Goal: Task Accomplishment & Management: Manage account settings

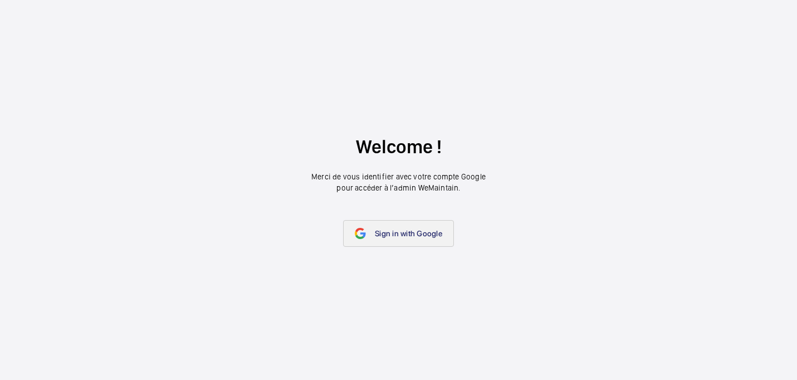
click at [405, 228] on link "Sign in with Google" at bounding box center [398, 233] width 111 height 27
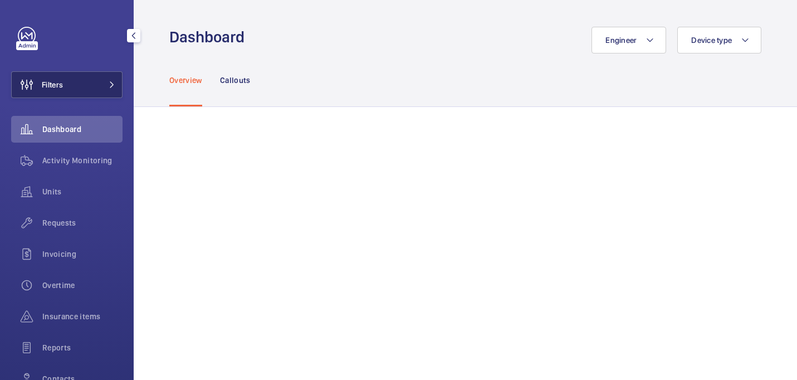
click at [84, 79] on button "Filters" at bounding box center [66, 84] width 111 height 27
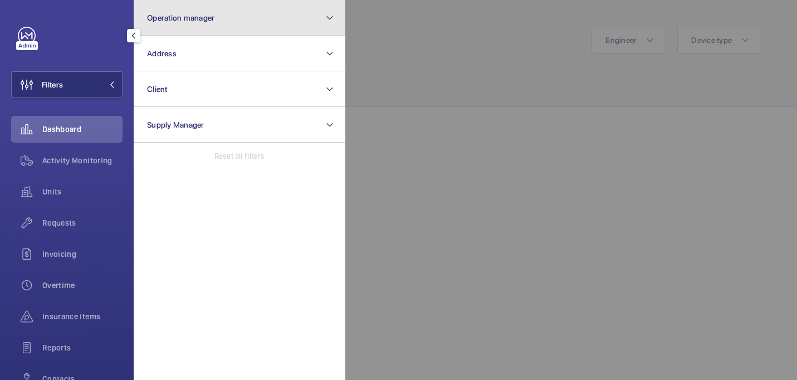
click at [261, 18] on button "Operation manager" at bounding box center [240, 18] width 212 height 36
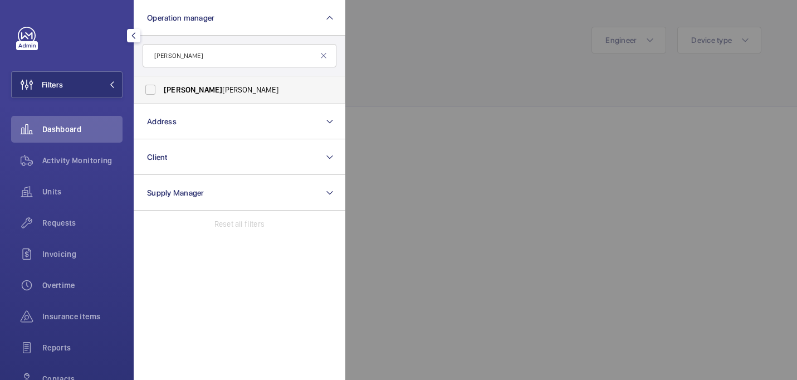
type input "john"
click at [280, 92] on span "John Smith" at bounding box center [240, 89] width 153 height 11
click at [162, 92] on input "John Smith" at bounding box center [150, 90] width 22 height 22
checkbox input "true"
click at [401, 89] on div at bounding box center [743, 190] width 797 height 380
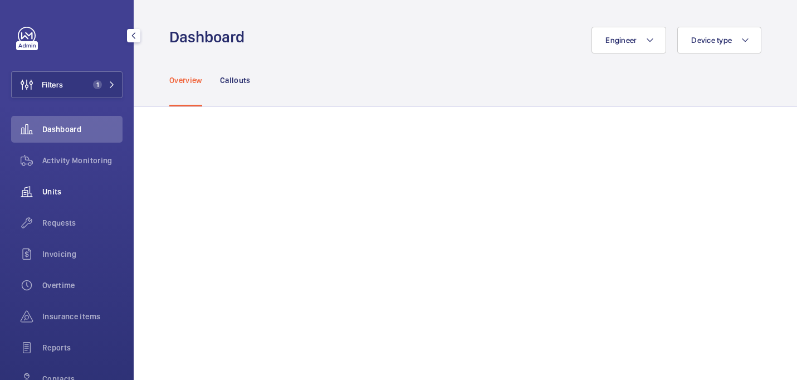
click at [47, 191] on span "Units" at bounding box center [82, 191] width 80 height 11
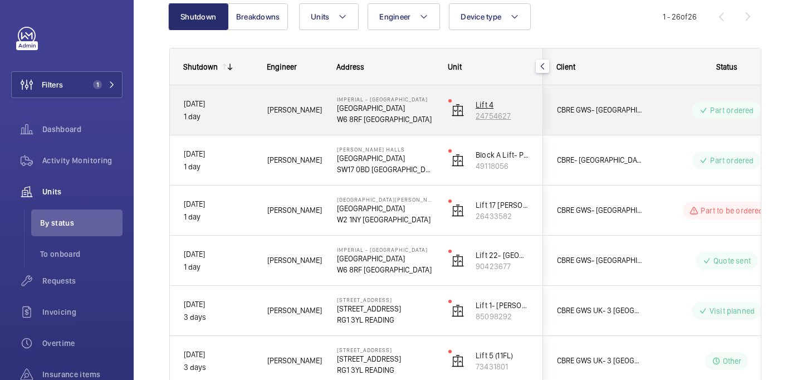
scroll to position [131, 0]
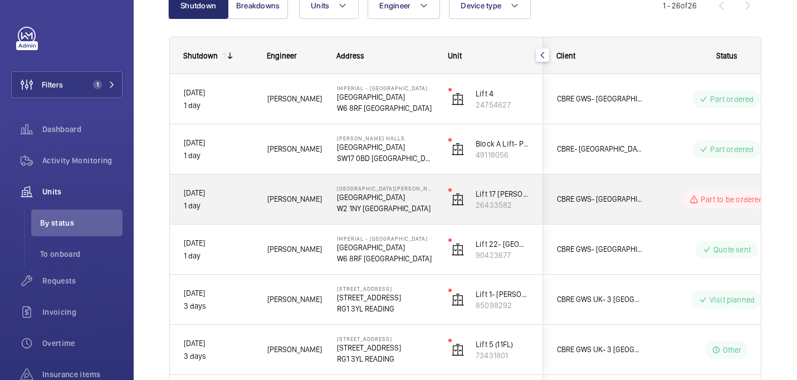
click at [422, 196] on p "[GEOGRAPHIC_DATA]" at bounding box center [385, 197] width 97 height 11
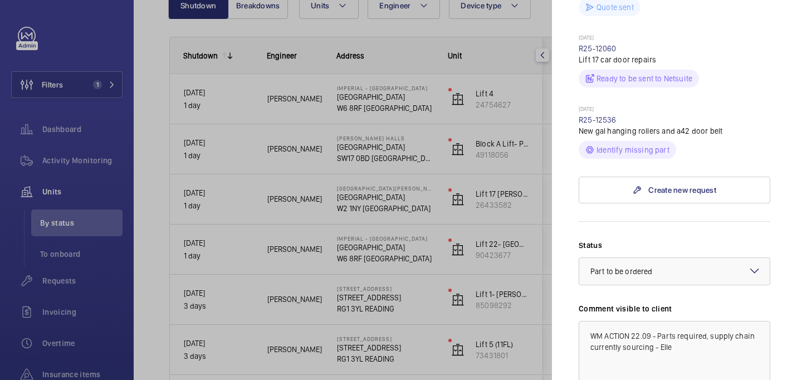
scroll to position [558, 0]
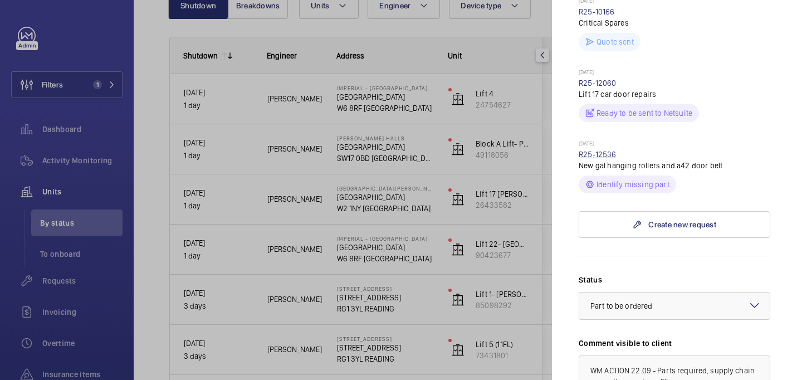
click at [602, 150] on link "R25-12536" at bounding box center [598, 154] width 38 height 9
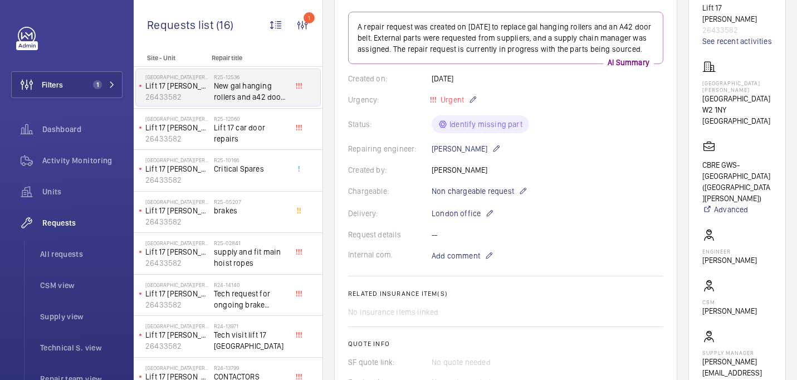
scroll to position [139, 0]
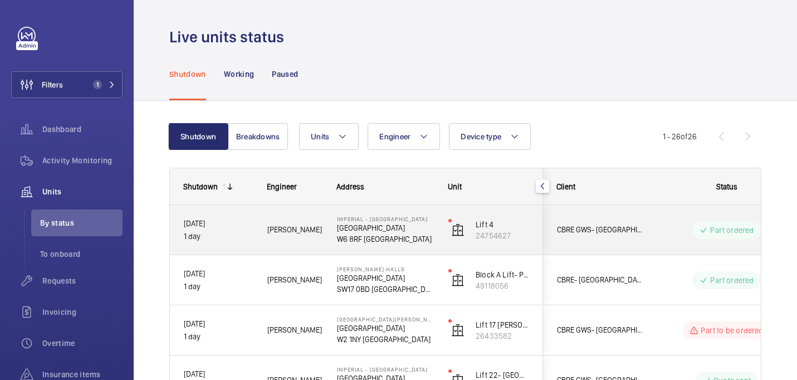
click at [414, 235] on p "W6 8RF LONDON" at bounding box center [385, 238] width 97 height 11
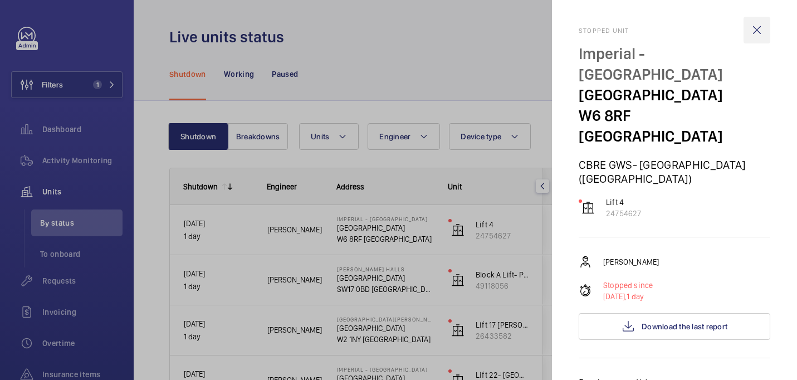
click at [764, 29] on wm-front-icon-button at bounding box center [757, 30] width 27 height 27
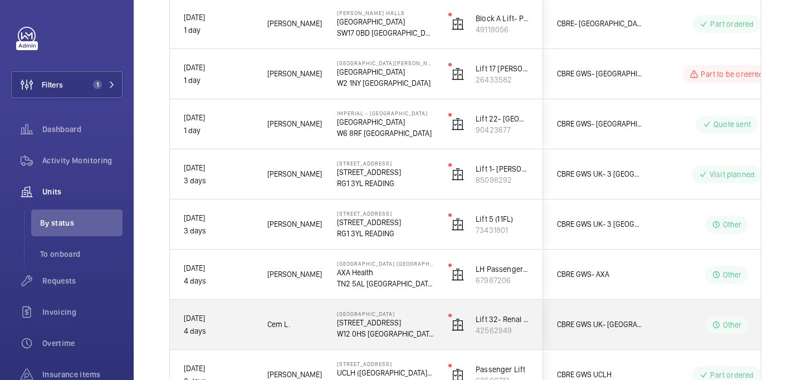
scroll to position [265, 0]
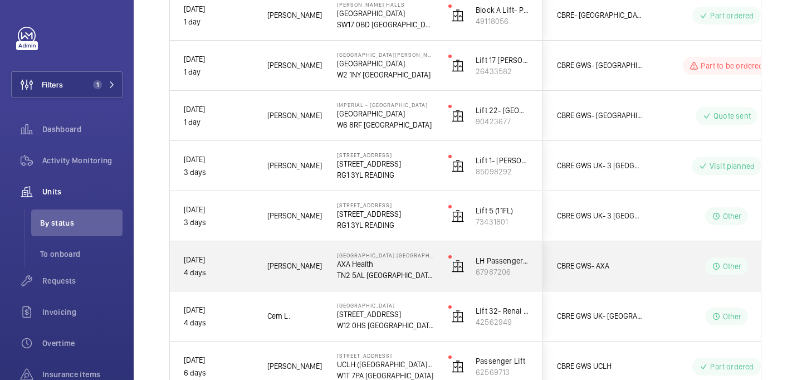
click at [410, 271] on p "TN2 5AL TUNBRIDGE WELLS" at bounding box center [385, 275] width 97 height 11
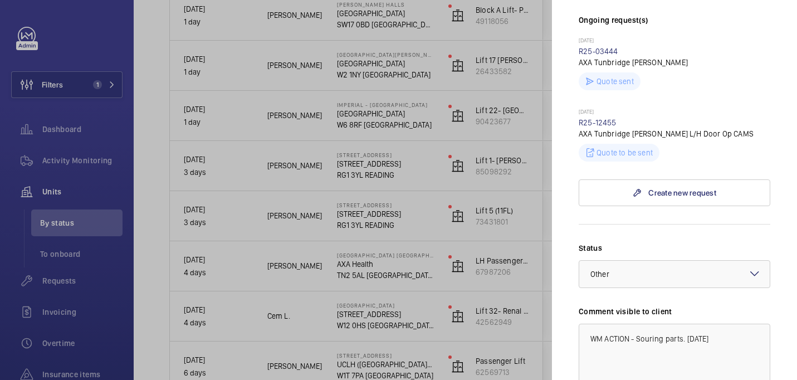
scroll to position [391, 0]
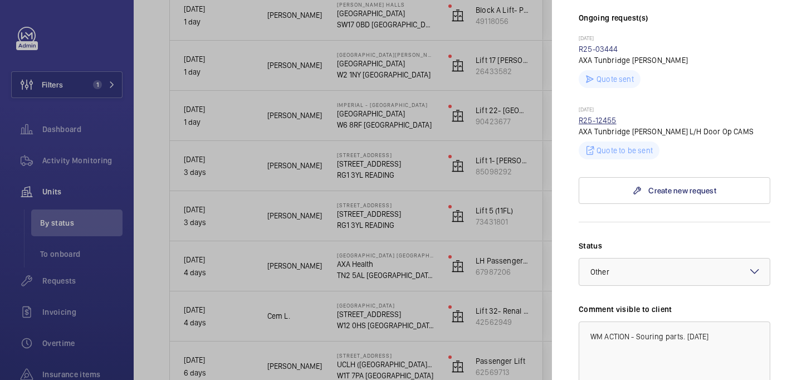
click at [610, 116] on link "R25-12455" at bounding box center [598, 120] width 38 height 9
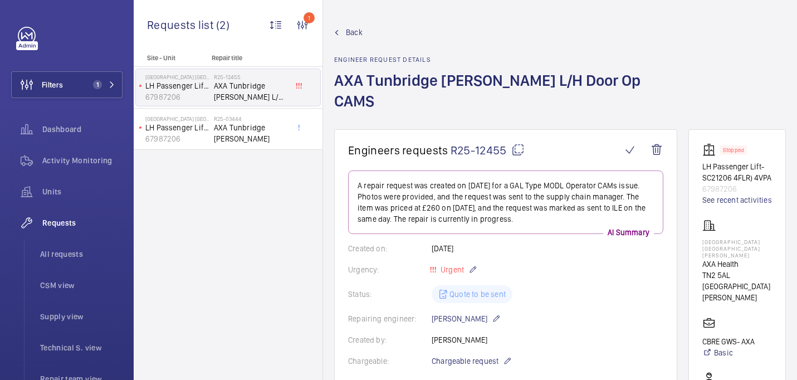
click at [517, 143] on mat-icon at bounding box center [518, 149] width 13 height 13
click at [722, 238] on p "AXA International House Tunbridge Wells" at bounding box center [738, 248] width 70 height 20
copy p "AXA International House Tunbridge Wells"
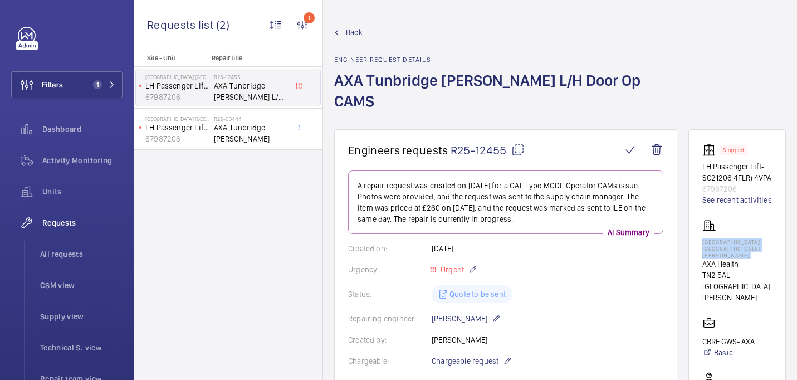
click at [516, 143] on mat-icon at bounding box center [518, 149] width 13 height 13
copy p "AXA International House Tunbridge Wells"
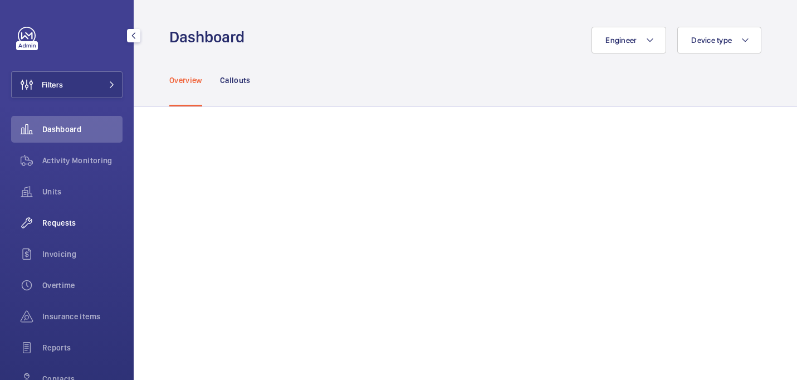
click at [79, 227] on span "Requests" at bounding box center [82, 222] width 80 height 11
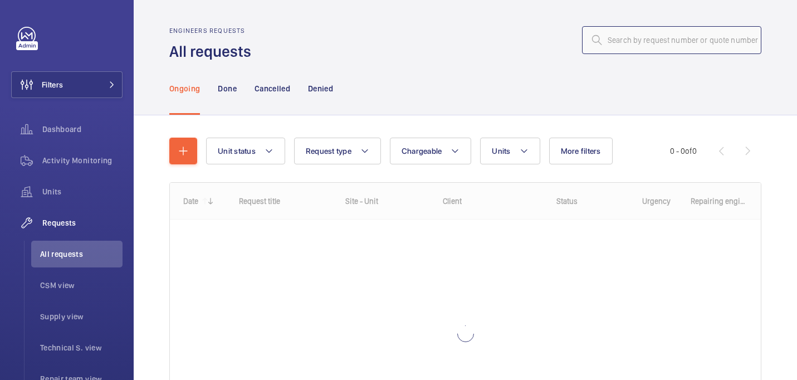
click at [617, 42] on input "text" at bounding box center [671, 40] width 179 height 28
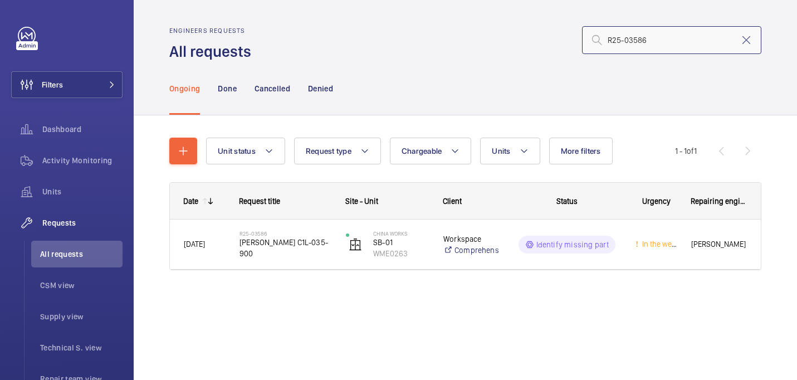
type input "R25-03586"
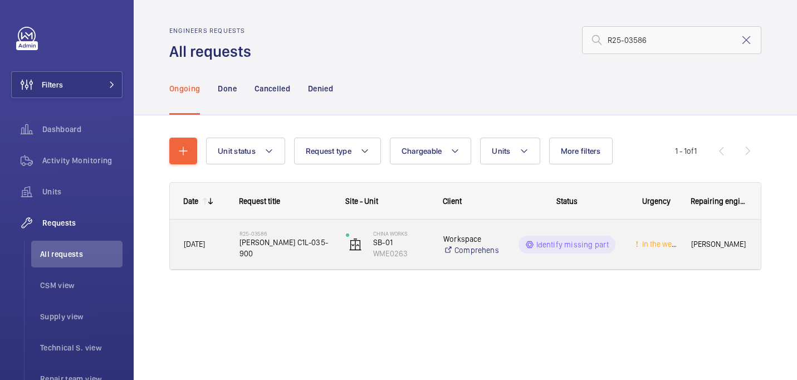
click at [275, 249] on span "Dewhurst C1L-035-900" at bounding box center [286, 248] width 92 height 22
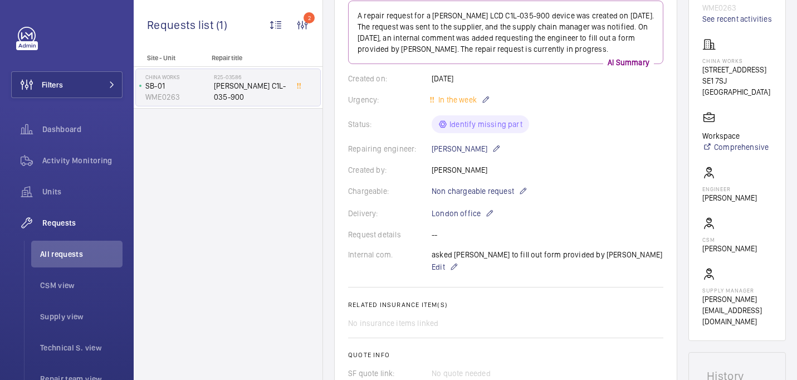
scroll to position [149, 0]
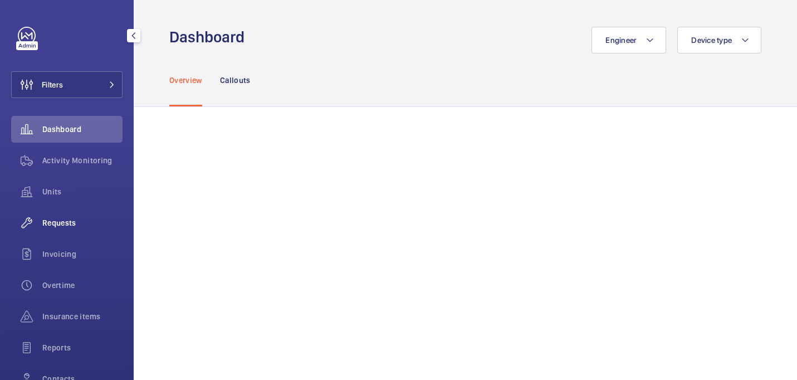
click at [46, 223] on span "Requests" at bounding box center [82, 222] width 80 height 11
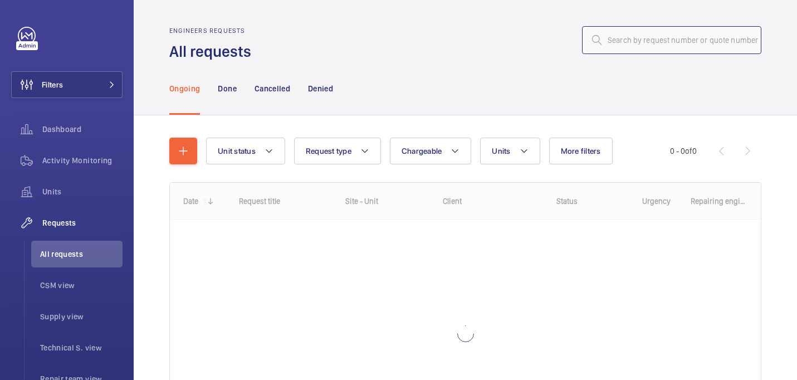
click at [639, 36] on input "text" at bounding box center [671, 40] width 179 height 28
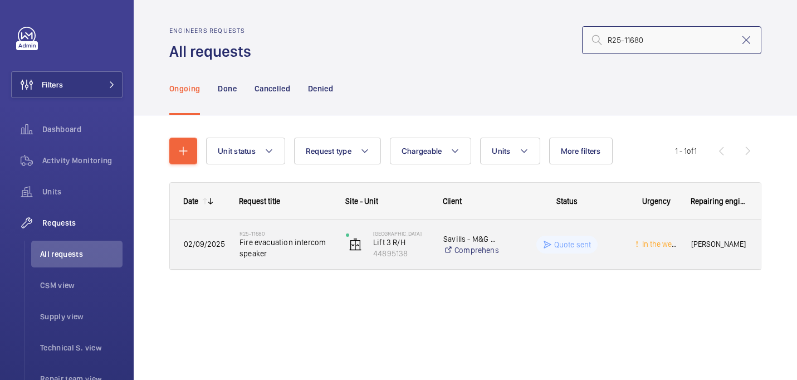
type input "R25-11680"
click at [295, 229] on div "R25-11680 Fire evacuation intercom speaker" at bounding box center [286, 244] width 92 height 32
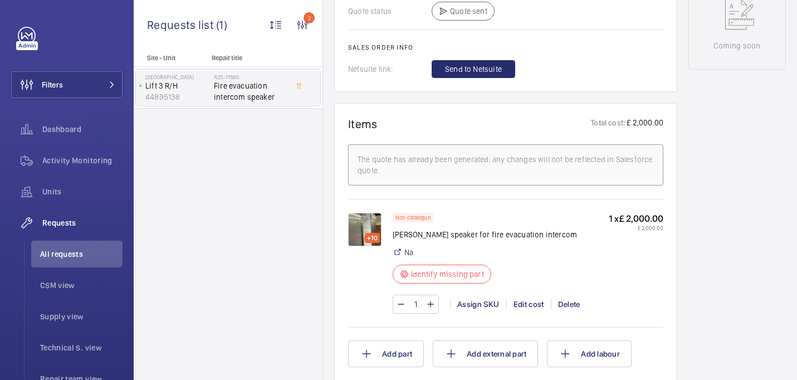
scroll to position [616, 0]
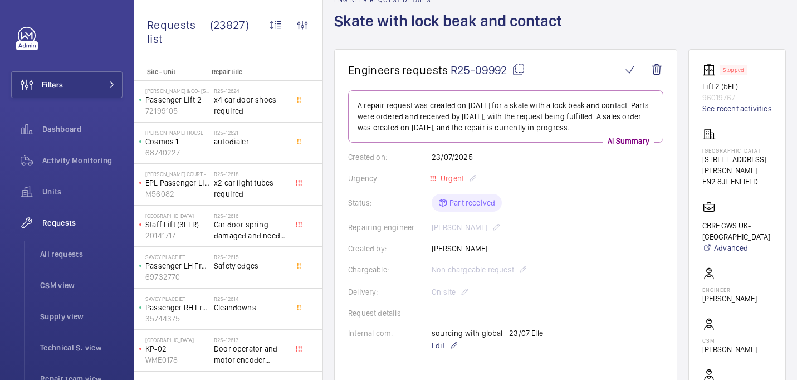
scroll to position [556, 0]
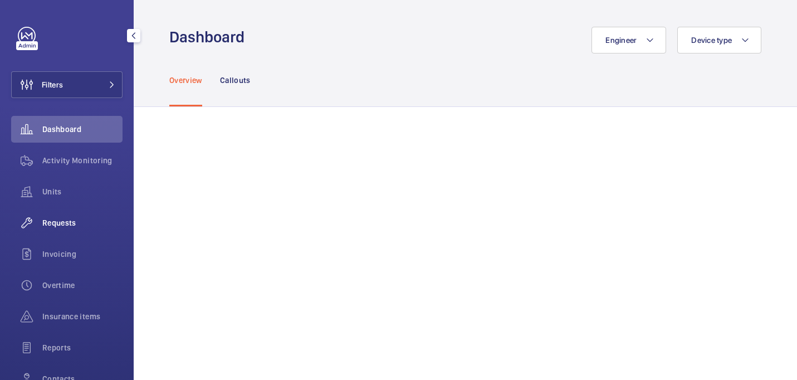
click at [80, 226] on span "Requests" at bounding box center [82, 222] width 80 height 11
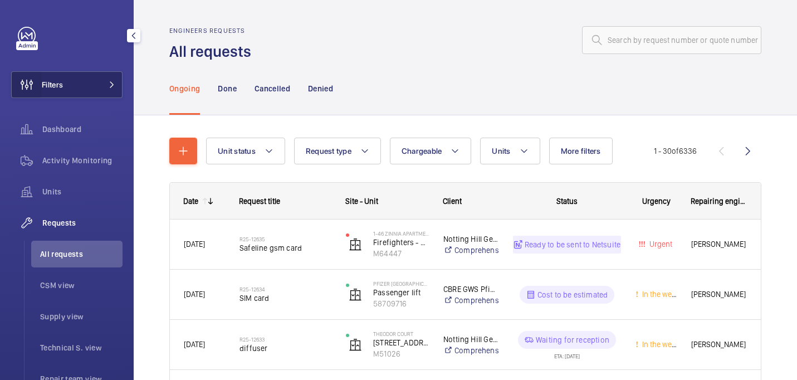
click at [32, 96] on wm-front-icon-button at bounding box center [27, 84] width 30 height 27
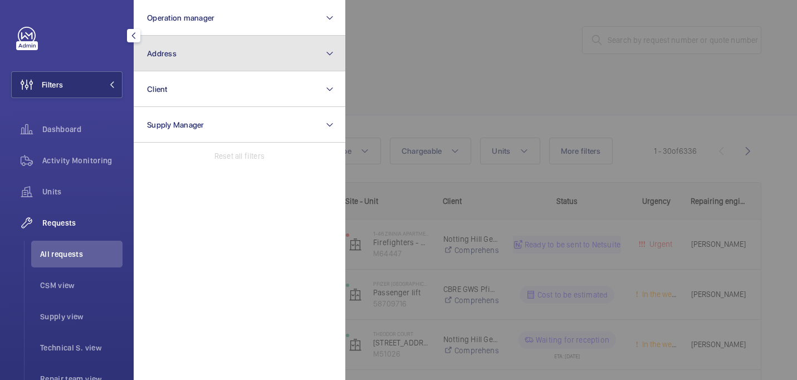
click at [207, 57] on button "Address" at bounding box center [240, 54] width 212 height 36
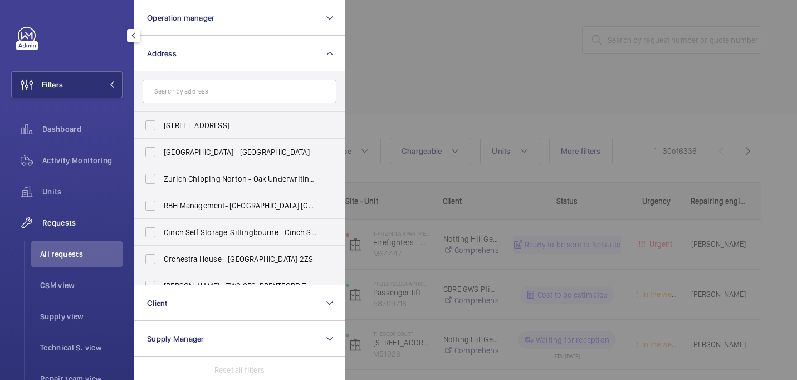
click at [514, 95] on div at bounding box center [743, 190] width 797 height 380
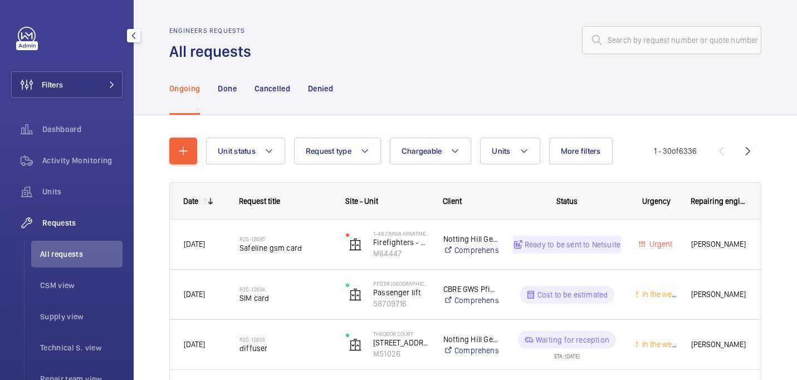
click at [99, 260] on li "All requests" at bounding box center [76, 254] width 91 height 27
click at [631, 40] on input "text" at bounding box center [671, 40] width 179 height 28
paste input "R25-11648"
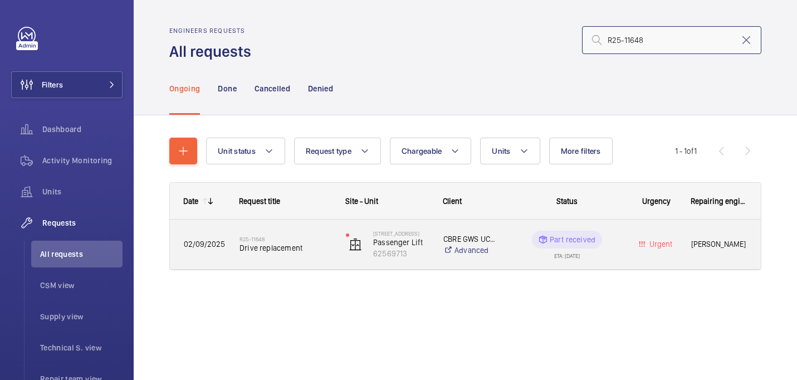
type input "R25-11648"
click at [295, 250] on span "Drive replacement" at bounding box center [286, 247] width 92 height 11
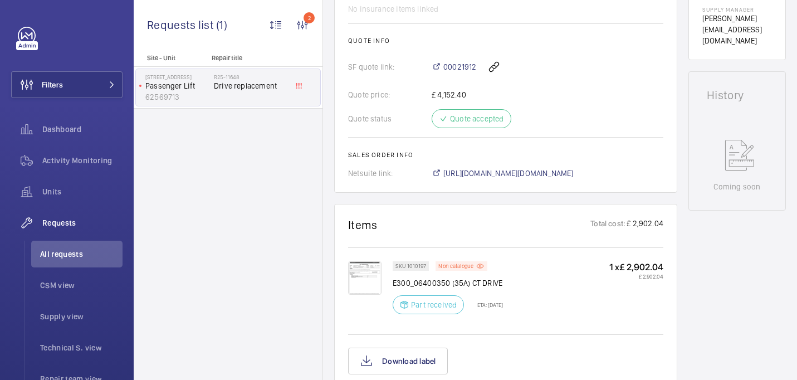
scroll to position [546, 0]
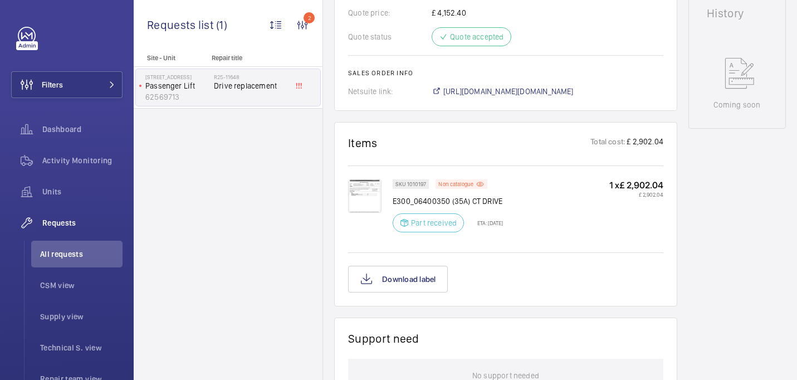
click at [372, 181] on img at bounding box center [364, 195] width 33 height 33
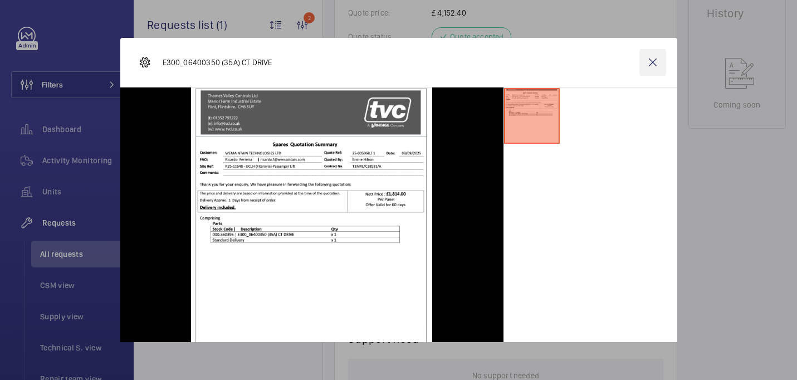
click at [659, 66] on wm-front-icon-button at bounding box center [653, 62] width 27 height 27
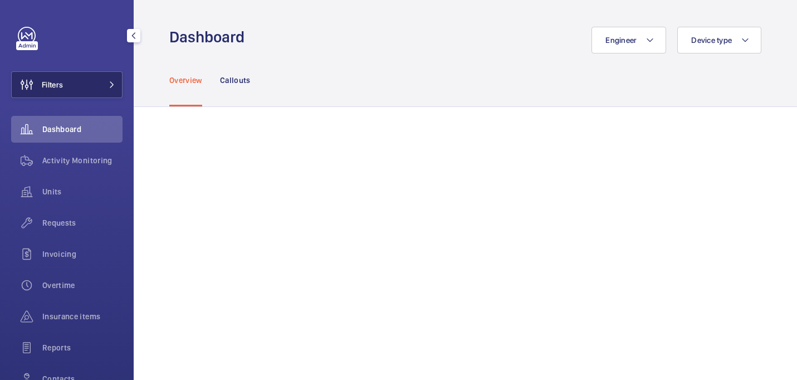
click at [66, 91] on button "Filters" at bounding box center [66, 84] width 111 height 27
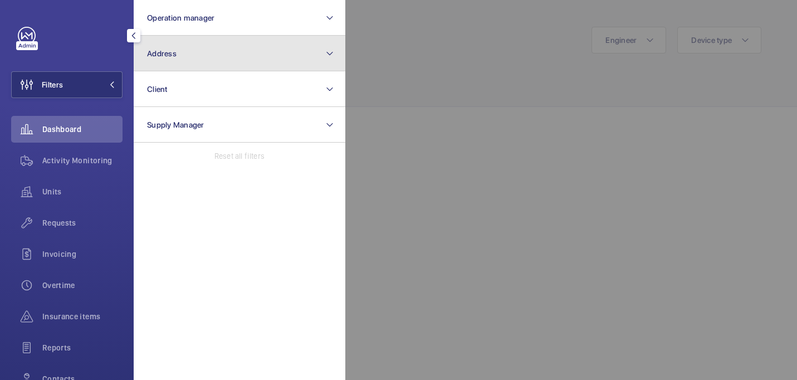
click at [212, 62] on button "Address" at bounding box center [240, 54] width 212 height 36
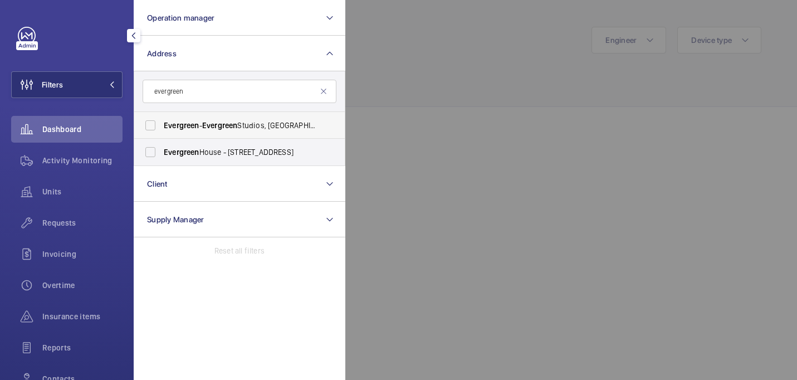
type input "evergreen"
click at [270, 124] on span "Evergreen - Evergreen Studios, RICHMOND TW9 1QH" at bounding box center [240, 125] width 153 height 11
click at [162, 124] on input "Evergreen - Evergreen Studios, RICHMOND TW9 1QH" at bounding box center [150, 125] width 22 height 22
checkbox input "true"
click at [270, 144] on label "Evergreen House - 160 Euston Rd, LONDON NW1 2DX" at bounding box center [231, 152] width 194 height 27
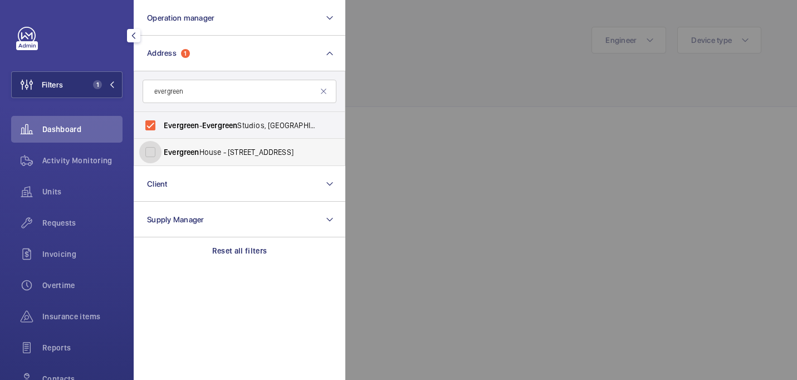
click at [162, 144] on input "Evergreen House - 160 Euston Rd, LONDON NW1 2DX" at bounding box center [150, 152] width 22 height 22
checkbox input "true"
click at [454, 25] on div at bounding box center [743, 190] width 797 height 380
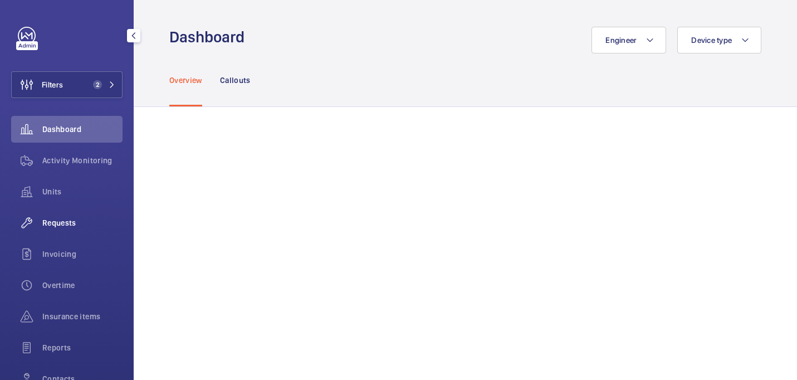
click at [78, 215] on div "Requests" at bounding box center [66, 223] width 111 height 27
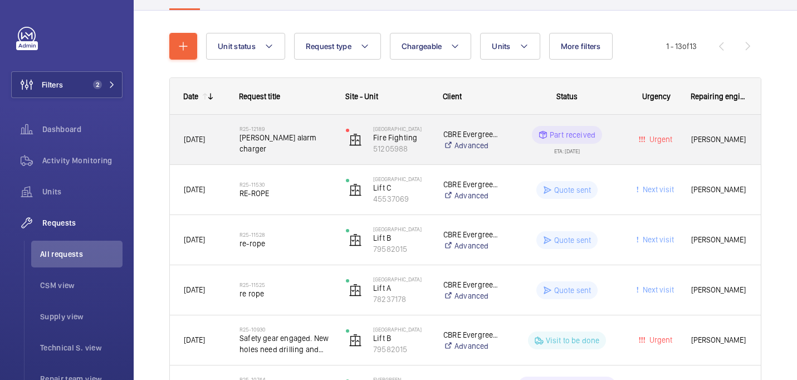
scroll to position [104, 0]
click at [322, 149] on span "Lesters alarm charger" at bounding box center [286, 144] width 92 height 22
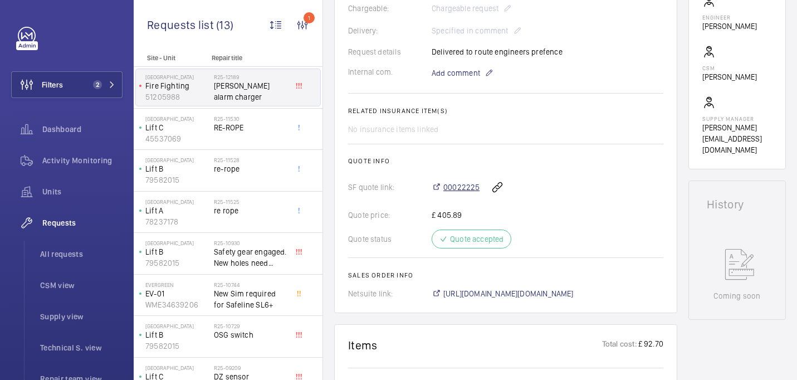
scroll to position [331, 0]
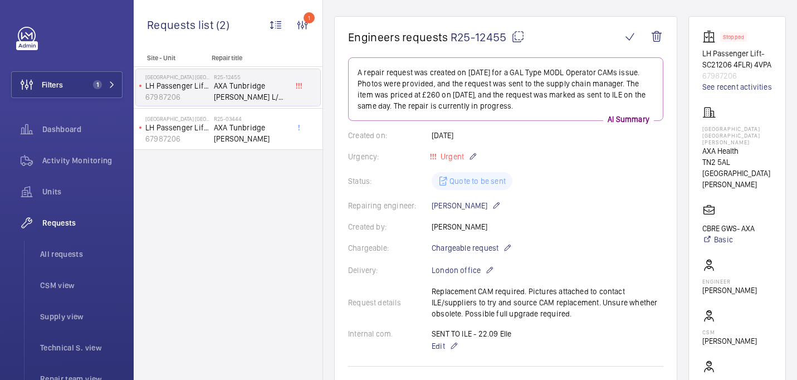
scroll to position [100, 0]
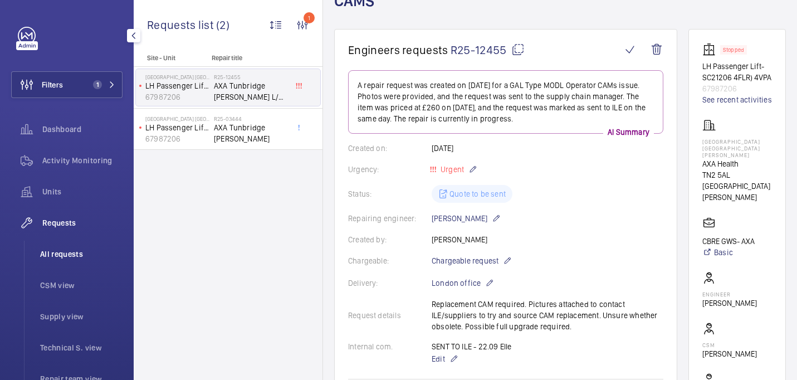
click at [47, 254] on span "All requests" at bounding box center [81, 254] width 82 height 11
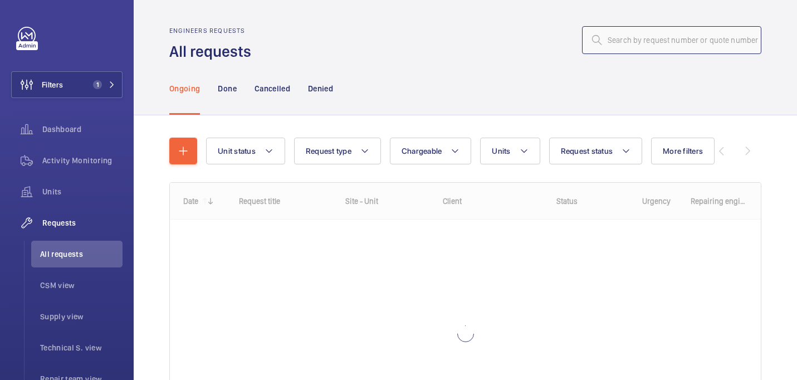
click at [625, 44] on input "text" at bounding box center [671, 40] width 179 height 28
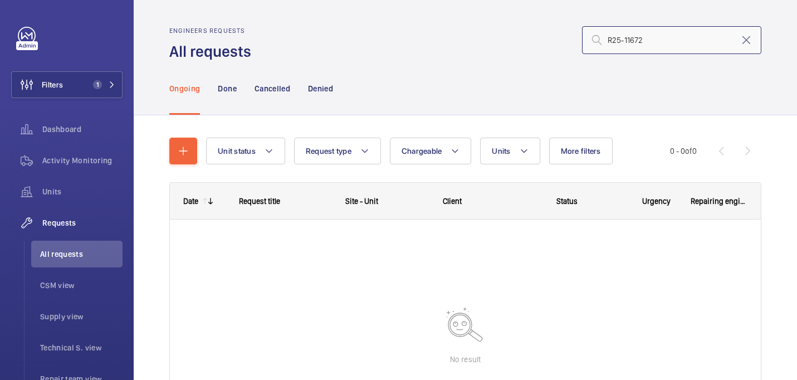
click at [607, 40] on input "R25-11672" at bounding box center [671, 40] width 179 height 28
type input "R25-11672"
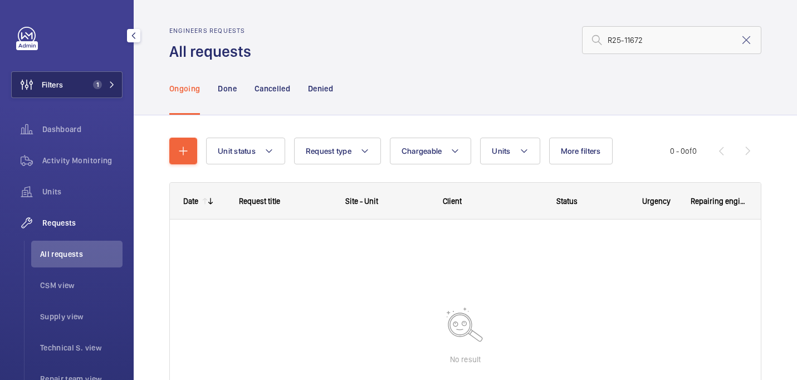
click at [70, 79] on button "Filters 1" at bounding box center [66, 84] width 111 height 27
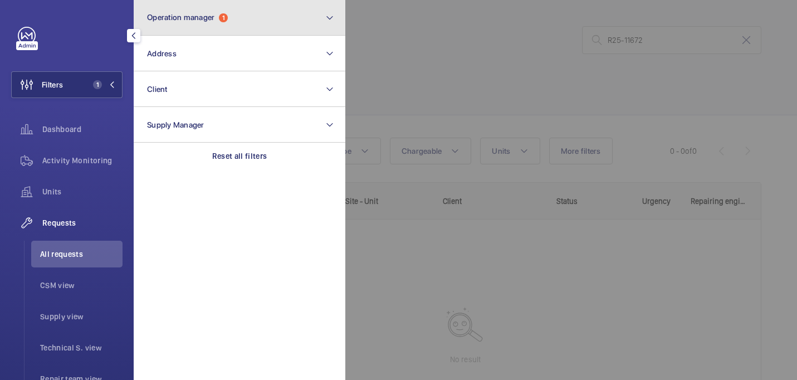
click at [207, 20] on span "Operation manager" at bounding box center [180, 17] width 67 height 9
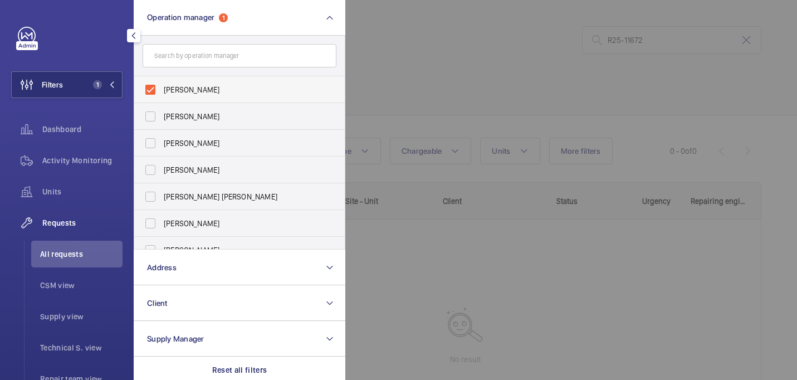
click at [210, 94] on span "John Smith" at bounding box center [240, 89] width 153 height 11
click at [162, 94] on input "John Smith" at bounding box center [150, 90] width 22 height 22
checkbox input "false"
click at [442, 103] on div at bounding box center [743, 190] width 797 height 380
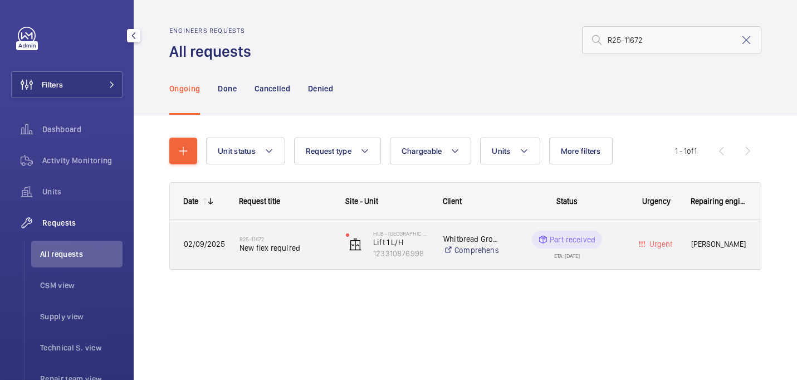
click at [266, 235] on div "R25-11672 New flex required" at bounding box center [286, 244] width 92 height 32
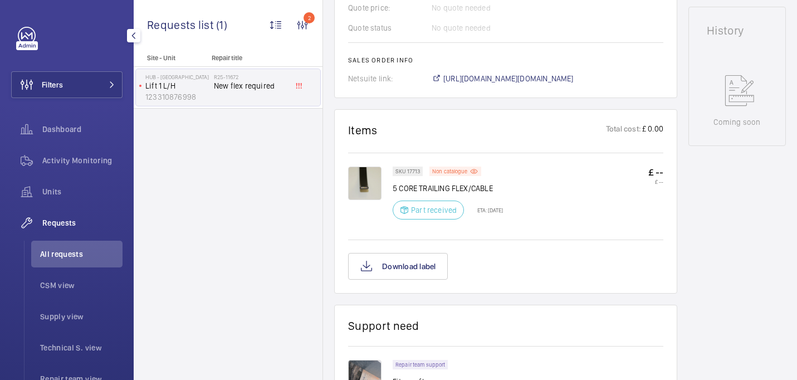
scroll to position [546, 0]
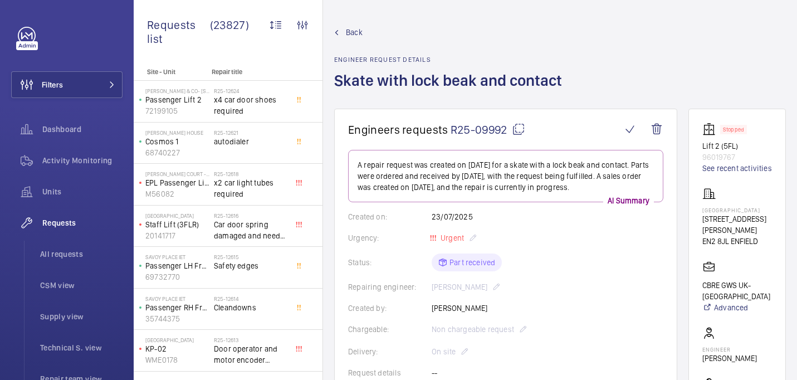
scroll to position [556, 0]
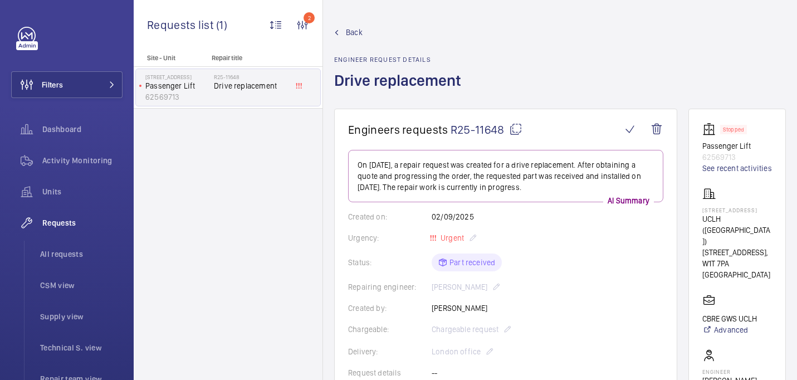
scroll to position [546, 0]
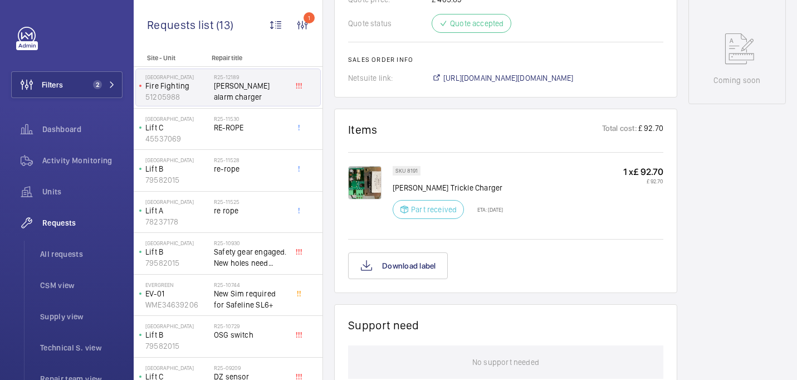
scroll to position [532, 0]
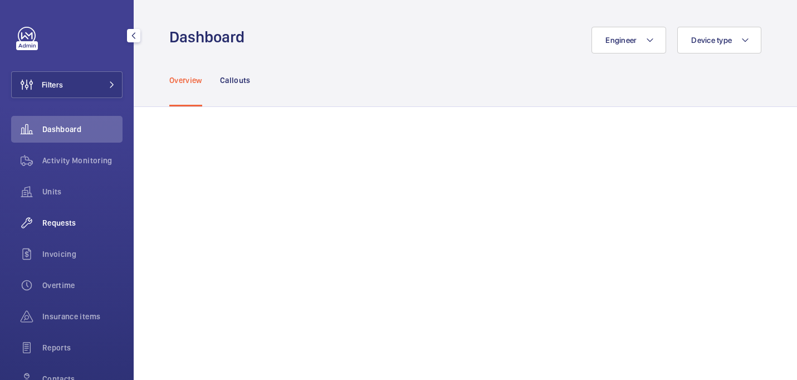
click at [72, 220] on span "Requests" at bounding box center [82, 222] width 80 height 11
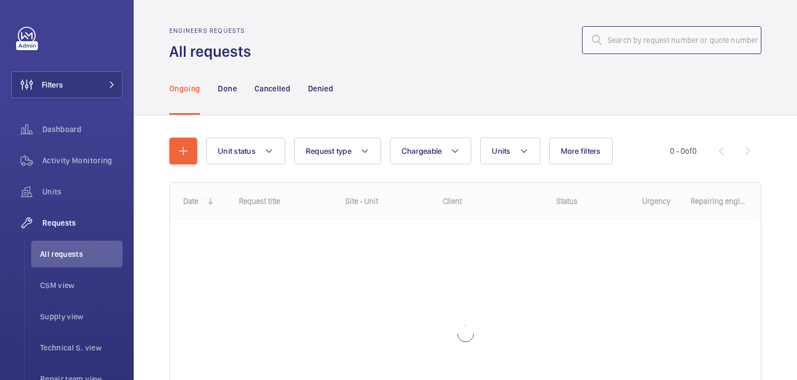
click at [624, 39] on input "text" at bounding box center [671, 40] width 179 height 28
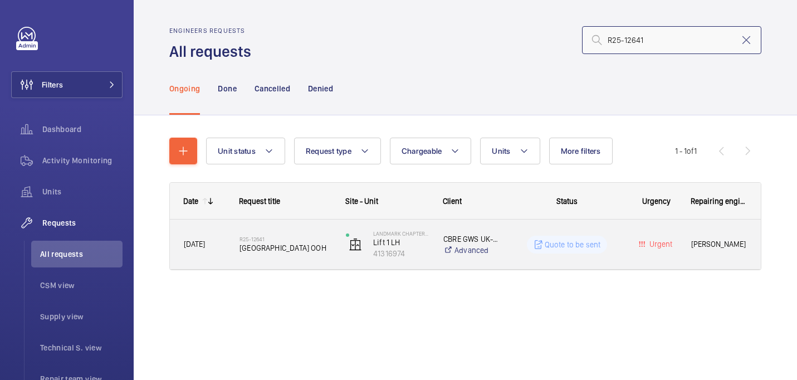
type input "R25-12641"
click at [309, 237] on h2 "R25-12641" at bounding box center [286, 239] width 92 height 7
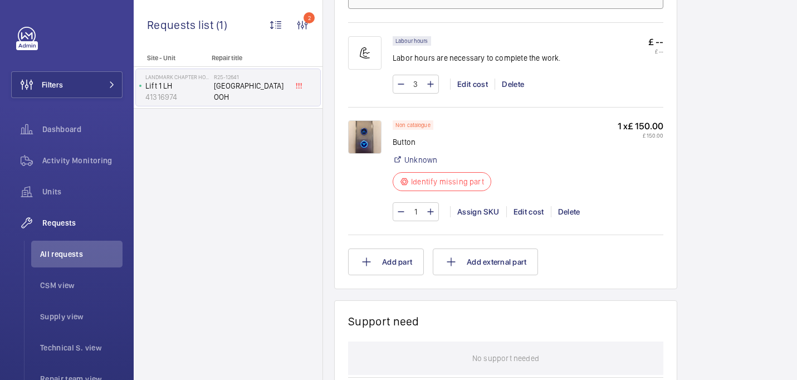
scroll to position [760, 0]
click at [362, 135] on img at bounding box center [364, 135] width 33 height 33
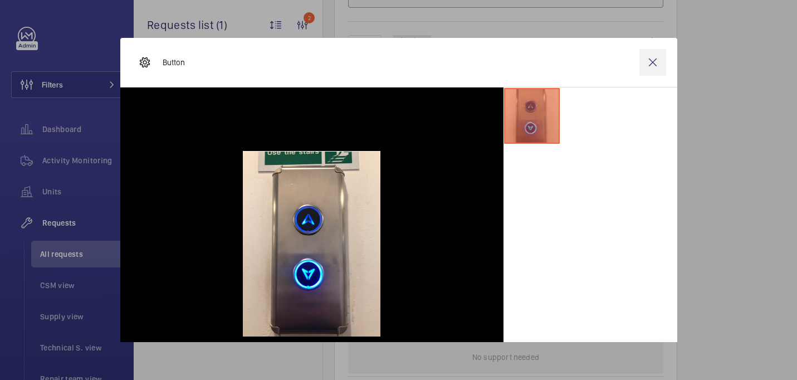
click at [646, 56] on wm-front-icon-button at bounding box center [653, 62] width 27 height 27
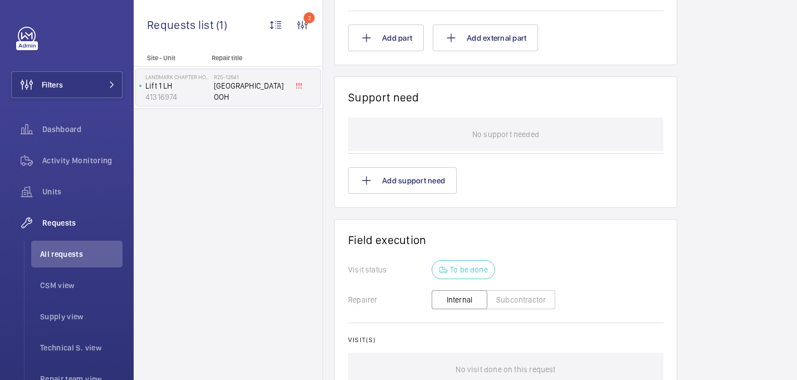
scroll to position [0, 0]
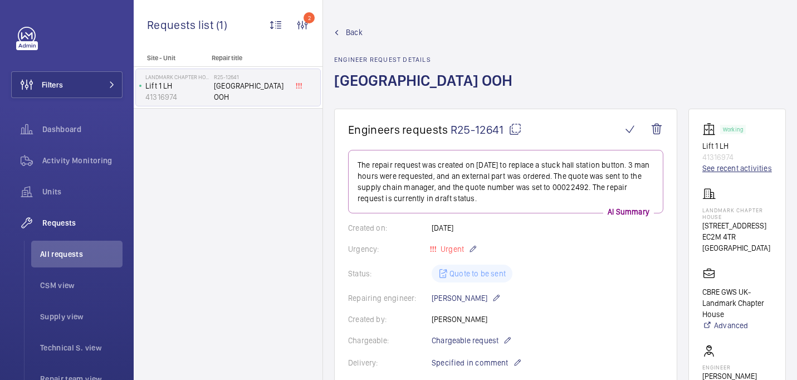
click at [726, 171] on link "See recent activities" at bounding box center [738, 168] width 70 height 11
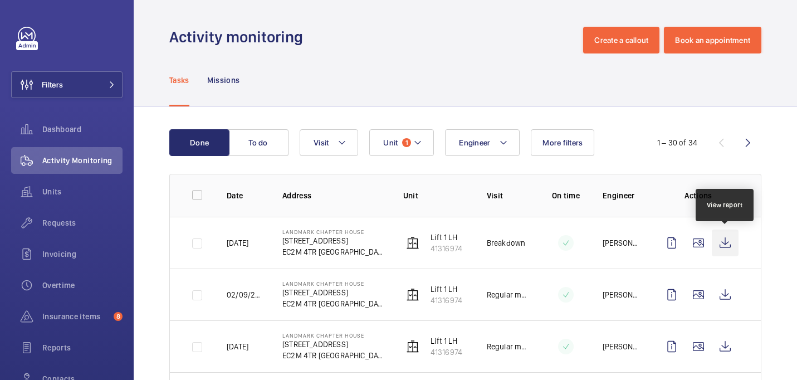
click at [726, 244] on wm-front-icon-button at bounding box center [725, 243] width 27 height 27
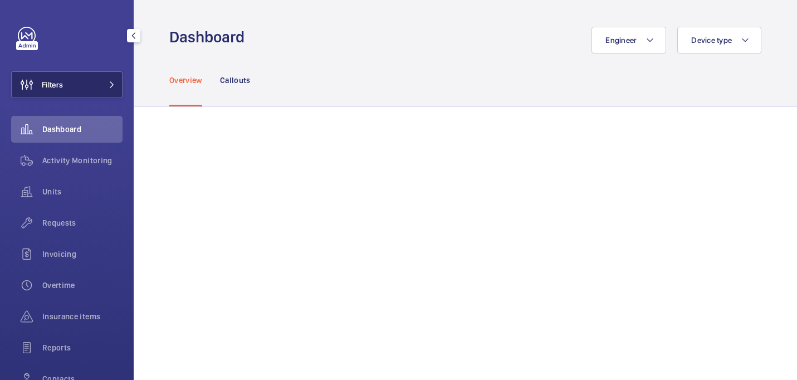
click at [87, 77] on button "Filters" at bounding box center [66, 84] width 111 height 27
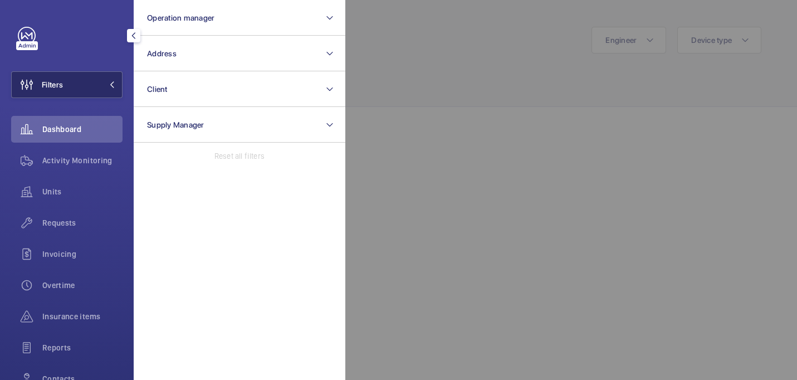
click at [89, 80] on button "Filters" at bounding box center [66, 84] width 111 height 27
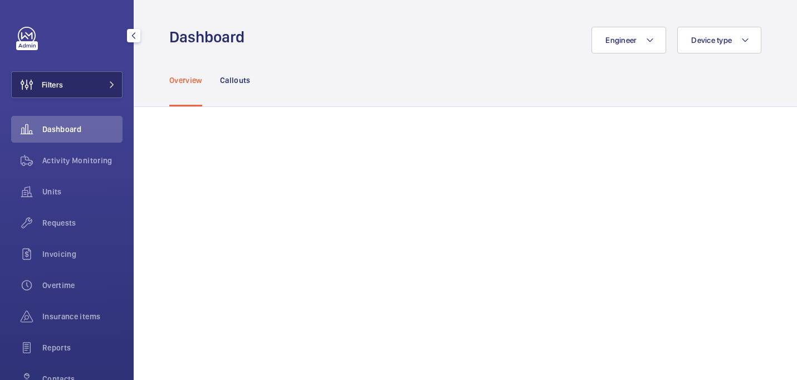
click at [102, 86] on span at bounding box center [108, 84] width 13 height 7
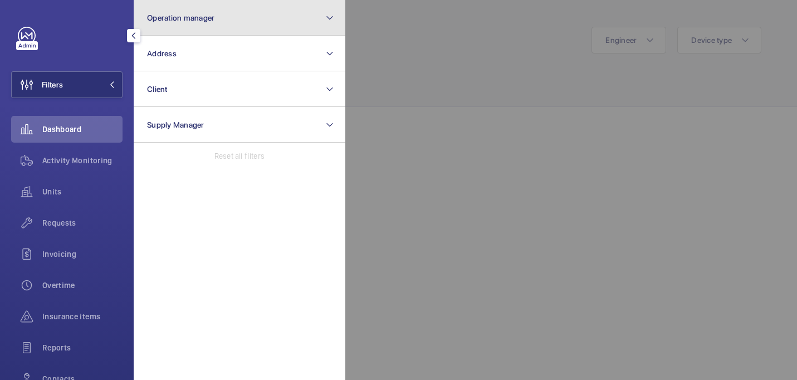
click at [189, 13] on span "Operation manager" at bounding box center [180, 17] width 67 height 9
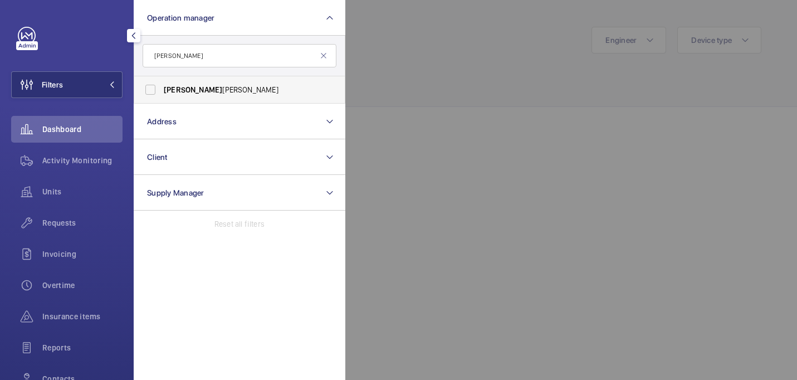
type input "[PERSON_NAME]"
click at [239, 91] on span "[PERSON_NAME]" at bounding box center [240, 89] width 153 height 11
click at [162, 91] on input "[PERSON_NAME]" at bounding box center [150, 90] width 22 height 22
checkbox input "true"
click at [459, 87] on div at bounding box center [743, 190] width 797 height 380
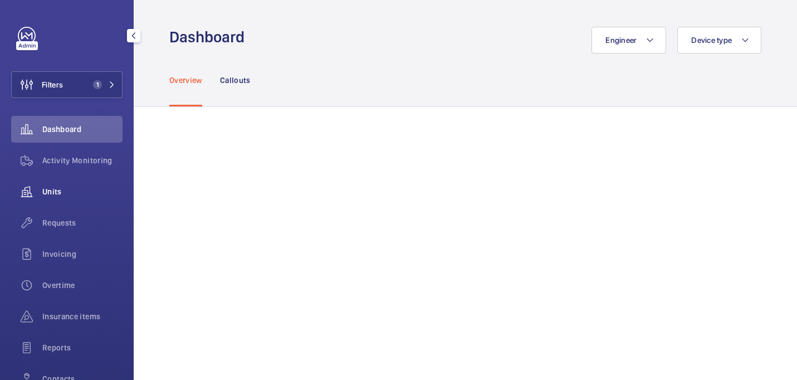
click at [68, 193] on span "Units" at bounding box center [82, 191] width 80 height 11
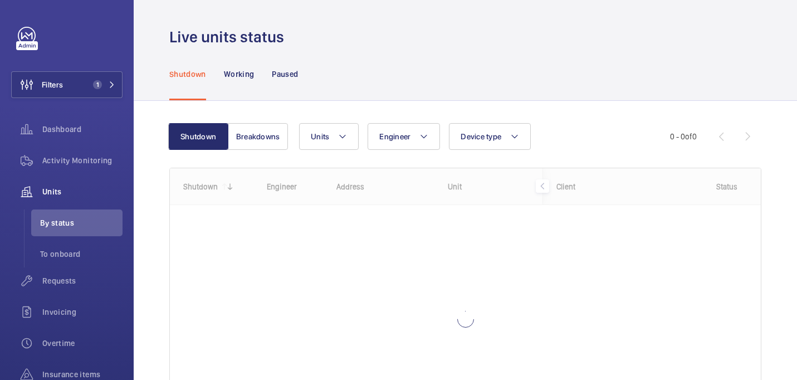
scroll to position [108, 0]
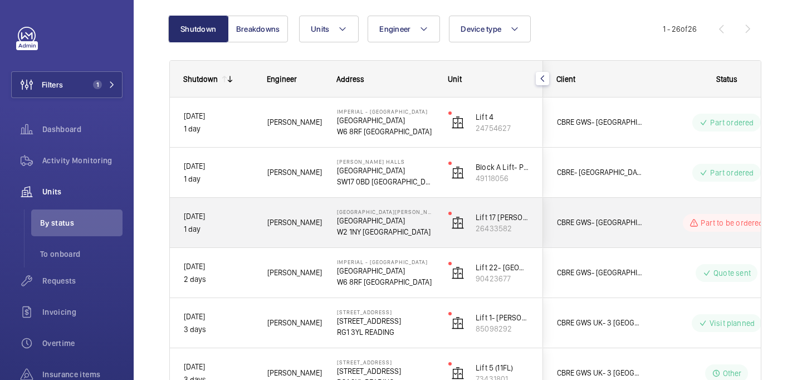
click at [631, 214] on div "CBRE GWS- [GEOGRAPHIC_DATA] ([GEOGRAPHIC_DATA][PERSON_NAME])" at bounding box center [593, 222] width 99 height 35
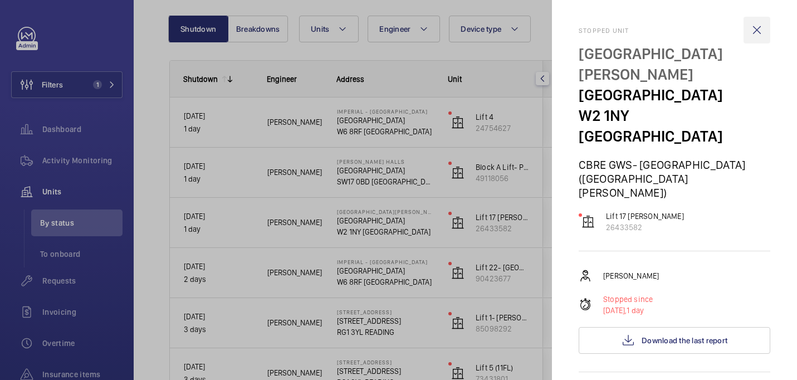
click at [756, 30] on wm-front-icon-button at bounding box center [757, 30] width 27 height 27
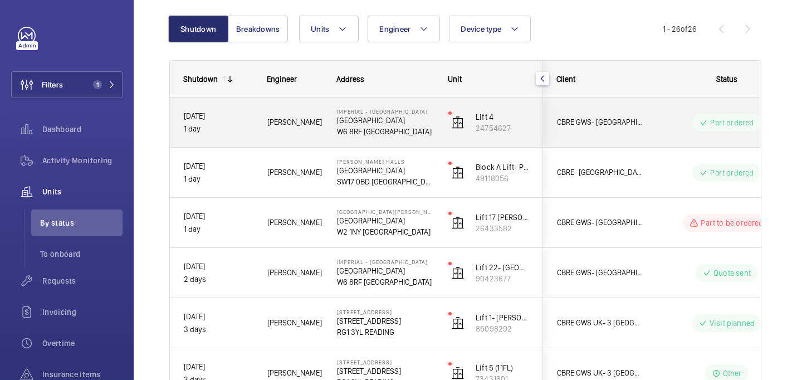
click at [684, 121] on wm-front-pills-cell "Part ordered" at bounding box center [727, 123] width 139 height 18
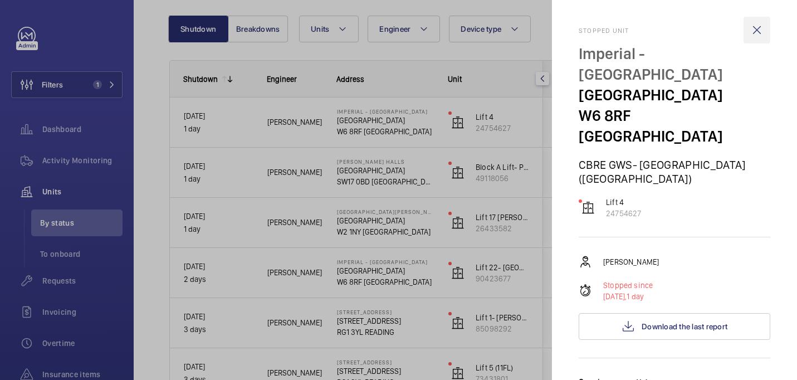
click at [753, 23] on wm-front-icon-button at bounding box center [757, 30] width 27 height 27
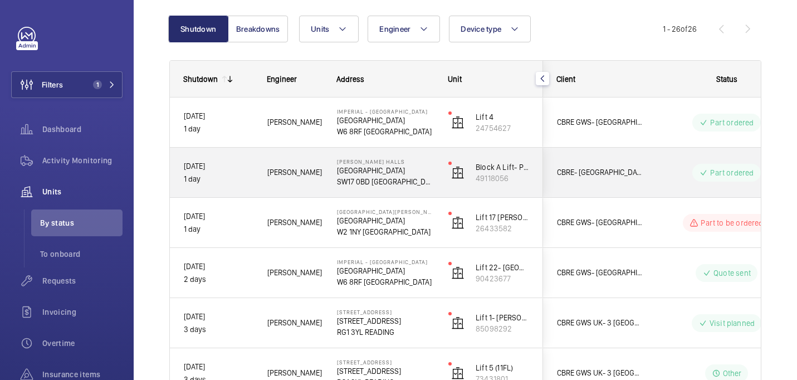
click at [666, 174] on wm-front-pills-cell "Part ordered" at bounding box center [727, 173] width 139 height 18
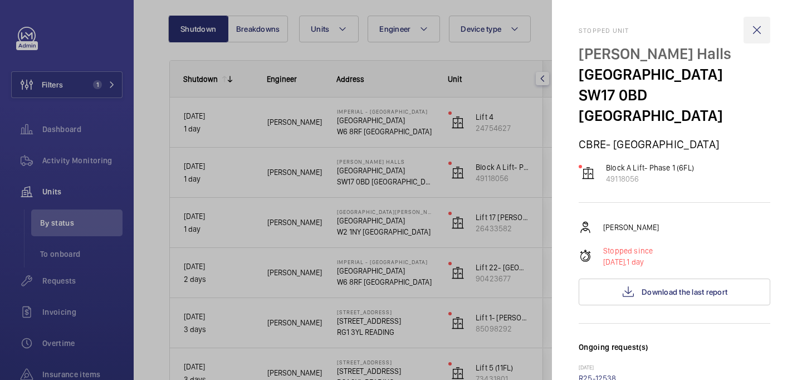
click at [757, 31] on wm-front-icon-button at bounding box center [757, 30] width 27 height 27
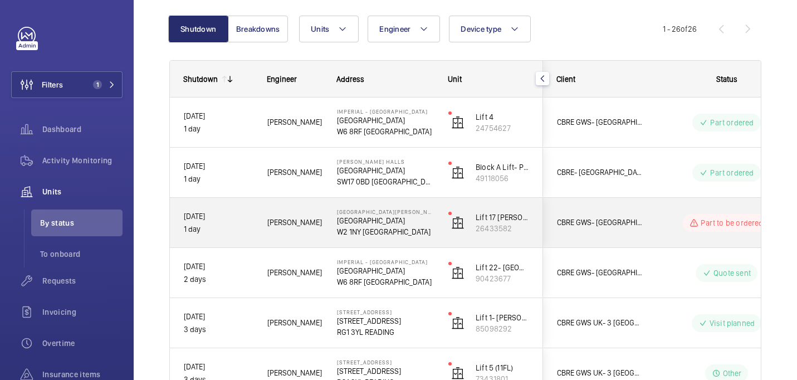
click at [660, 226] on wm-front-pills-cell "Part to be ordered" at bounding box center [727, 223] width 139 height 18
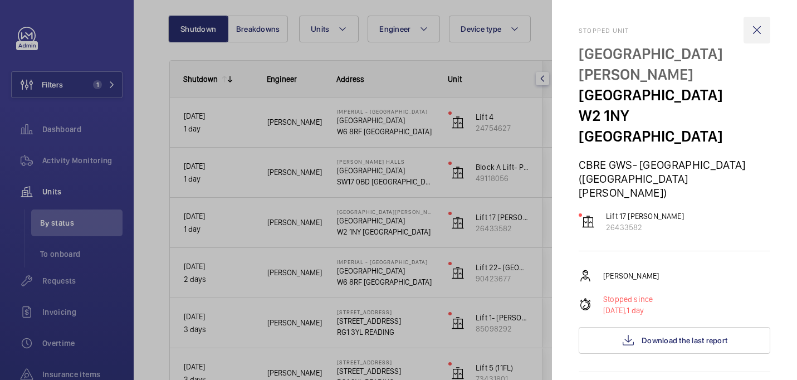
click at [765, 24] on wm-front-icon-button at bounding box center [757, 30] width 27 height 27
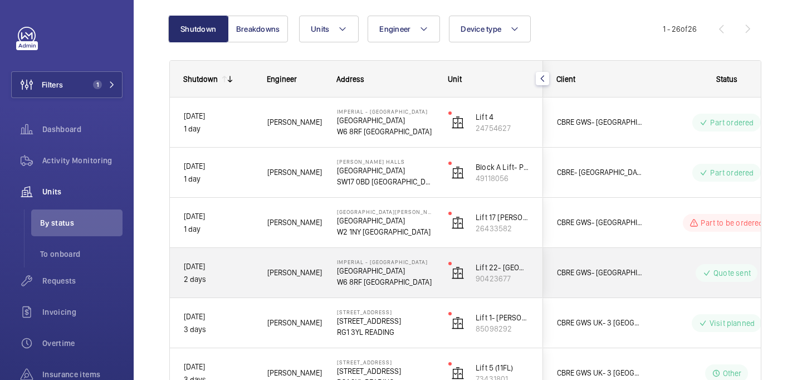
click at [645, 279] on div "Quote sent" at bounding box center [720, 273] width 152 height 40
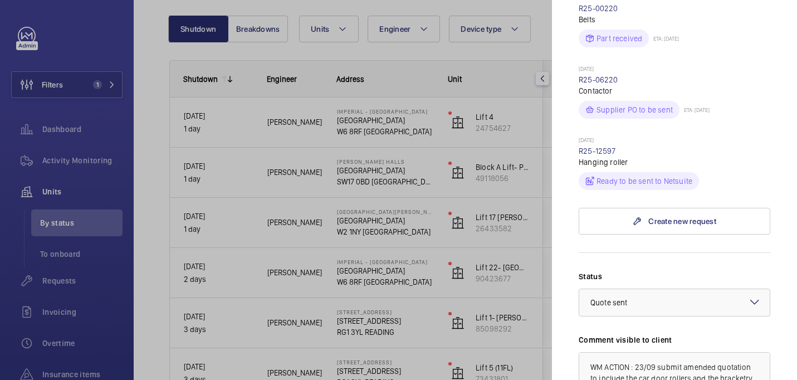
scroll to position [619, 0]
click at [608, 146] on link "R25-12597" at bounding box center [597, 150] width 37 height 9
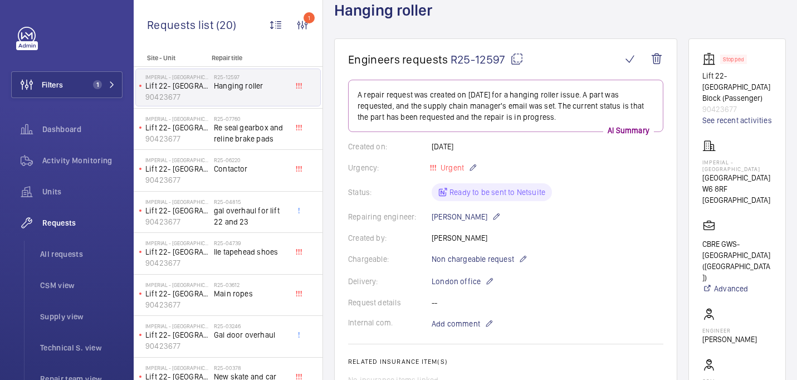
scroll to position [70, 0]
click at [519, 59] on mat-icon at bounding box center [516, 59] width 13 height 13
click at [721, 163] on p "Imperial - [GEOGRAPHIC_DATA]" at bounding box center [738, 165] width 70 height 13
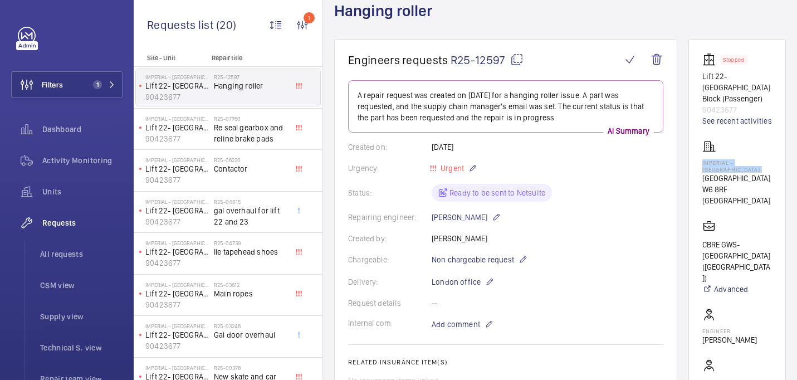
copy p "Imperial - [GEOGRAPHIC_DATA]"
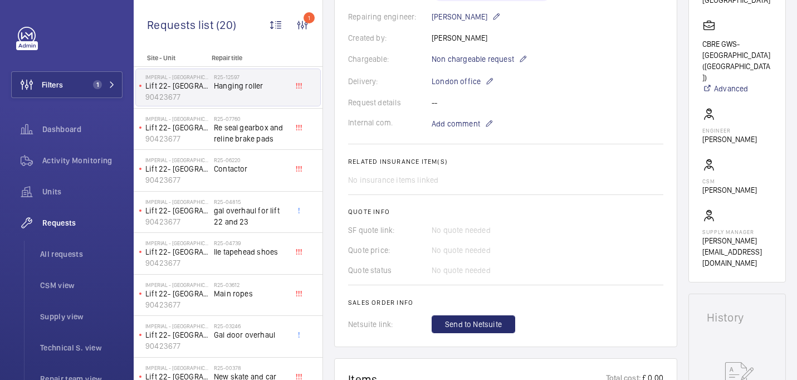
scroll to position [176, 0]
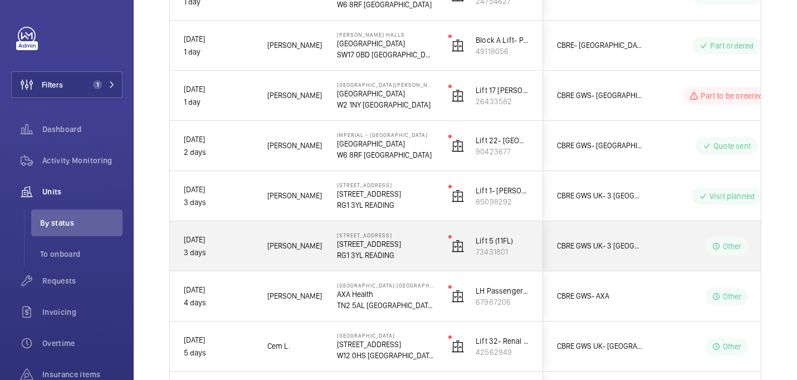
scroll to position [236, 0]
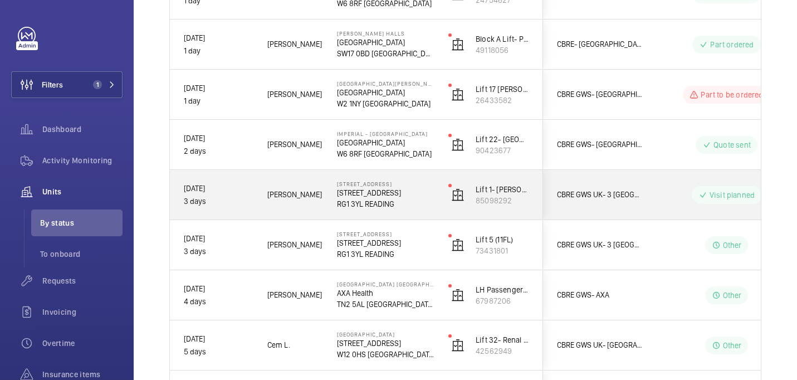
click at [662, 187] on wm-front-pills-cell "Visit planned" at bounding box center [727, 195] width 139 height 18
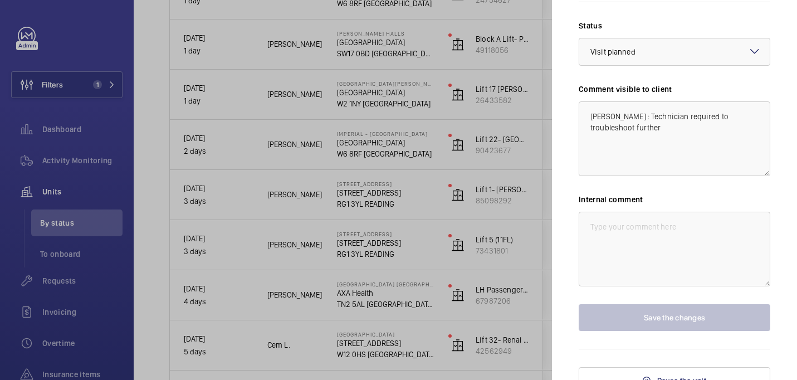
scroll to position [0, 0]
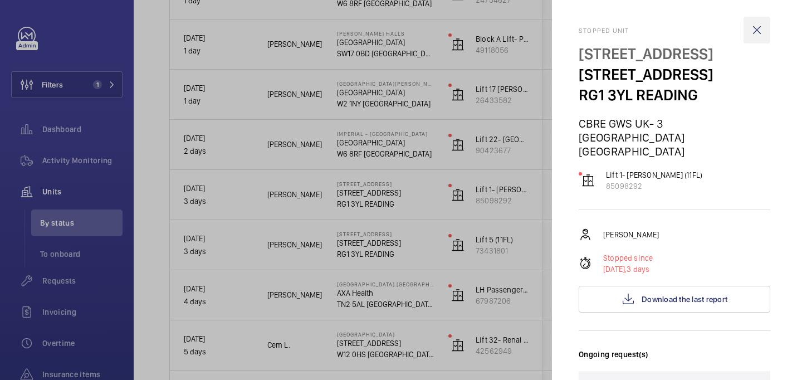
click at [758, 36] on wm-front-icon-button at bounding box center [757, 30] width 27 height 27
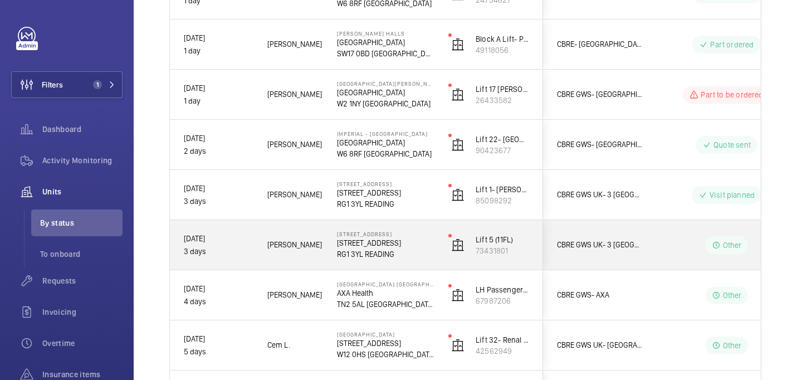
click at [664, 247] on wm-front-pills-cell "Other" at bounding box center [727, 245] width 139 height 18
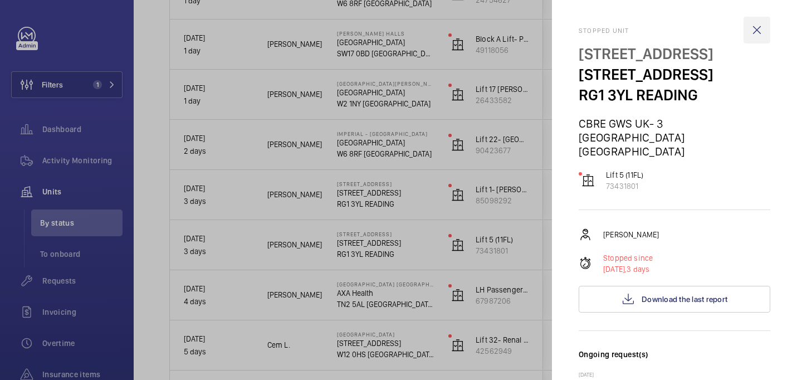
click at [761, 28] on wm-front-icon-button at bounding box center [757, 30] width 27 height 27
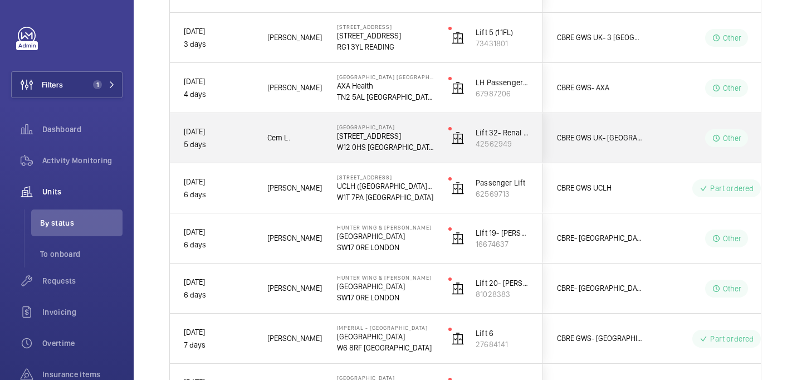
scroll to position [447, 0]
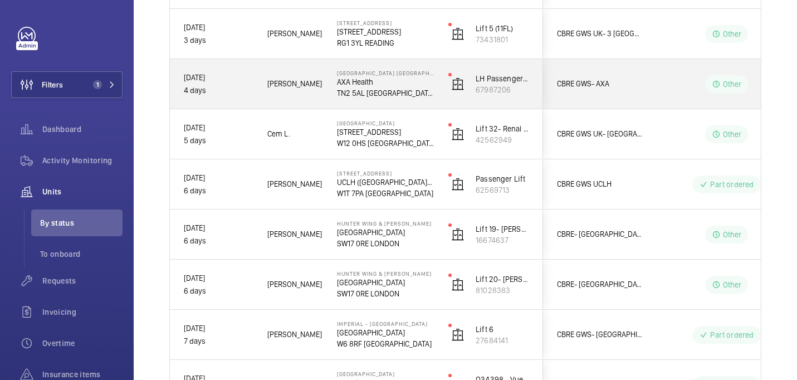
click at [657, 92] on div "Other" at bounding box center [720, 84] width 152 height 40
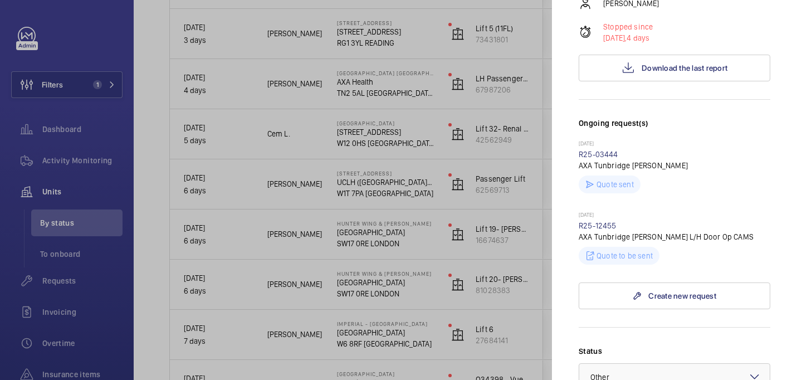
scroll to position [0, 0]
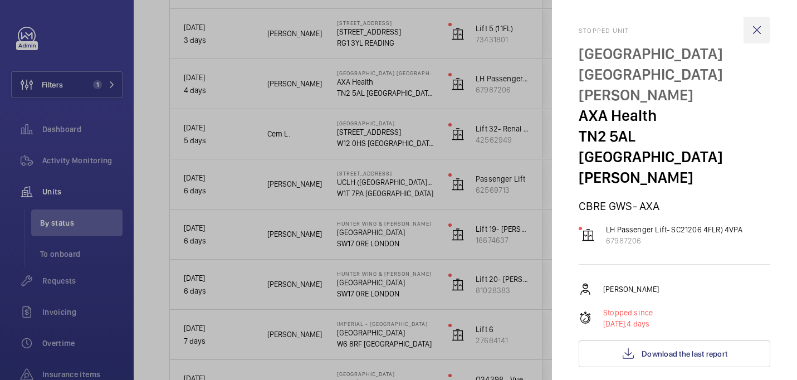
click at [753, 37] on wm-front-icon-button at bounding box center [757, 30] width 27 height 27
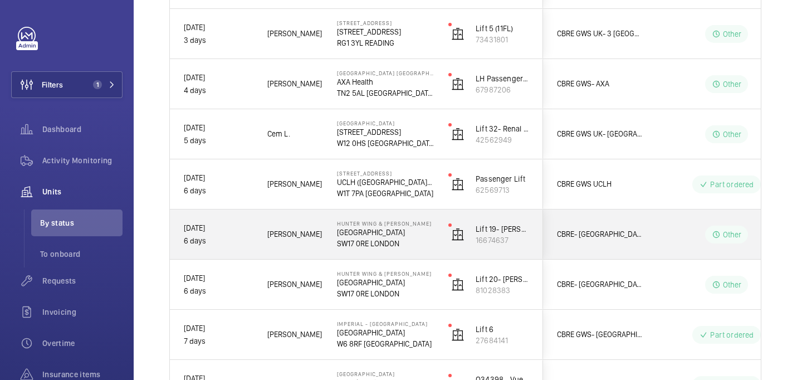
click at [653, 238] on div "Other" at bounding box center [720, 235] width 152 height 40
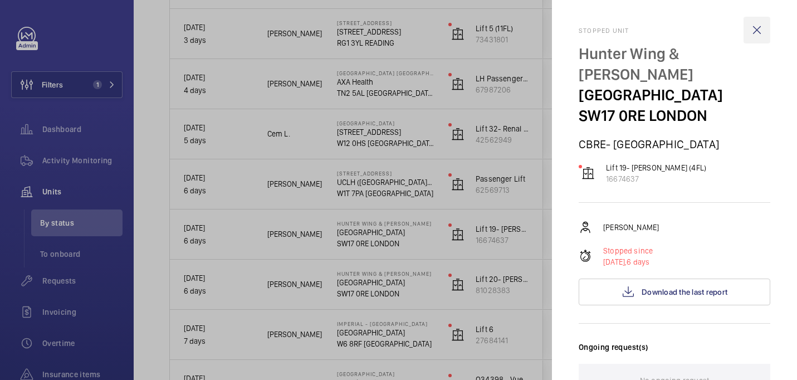
click at [757, 32] on wm-front-icon-button at bounding box center [757, 30] width 27 height 27
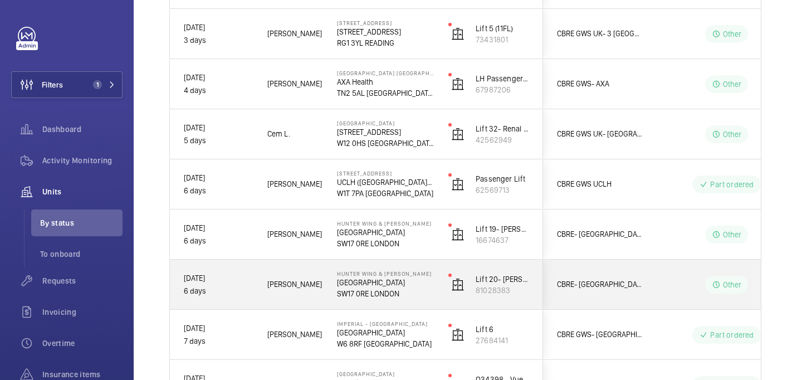
click at [644, 281] on div "Other" at bounding box center [720, 285] width 152 height 40
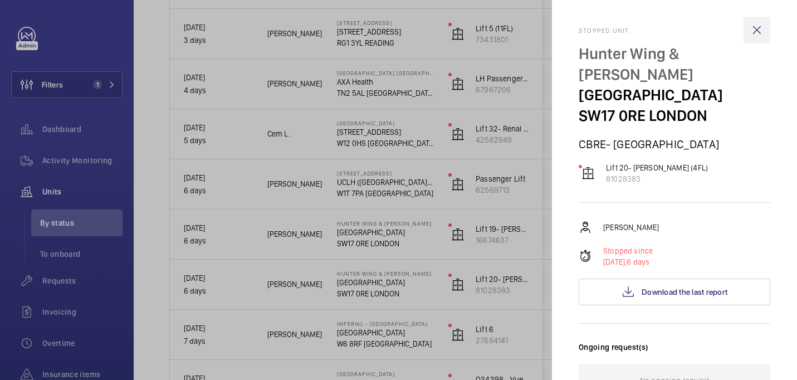
click at [753, 31] on wm-front-icon-button at bounding box center [757, 30] width 27 height 27
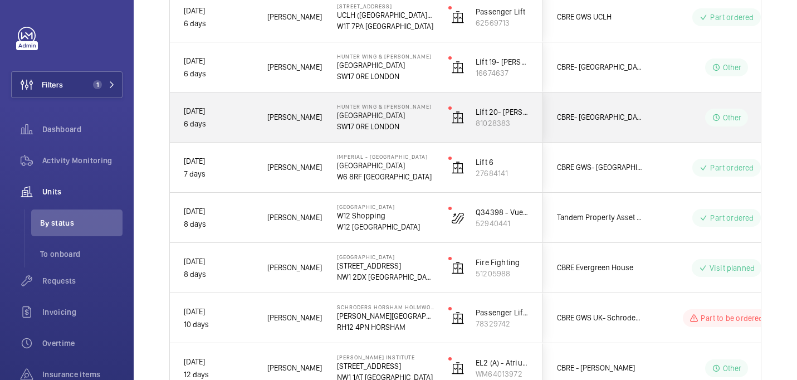
scroll to position [630, 0]
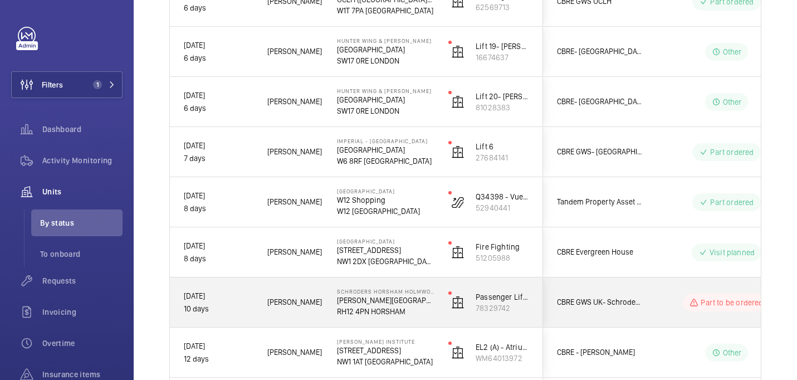
click at [656, 284] on div "Part to be ordered" at bounding box center [720, 303] width 152 height 40
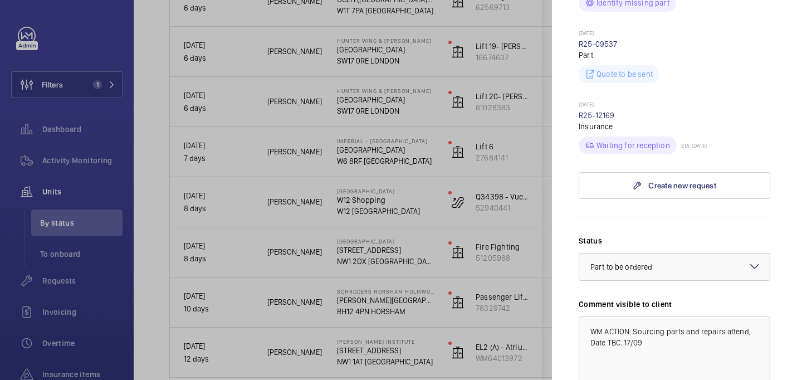
scroll to position [536, 0]
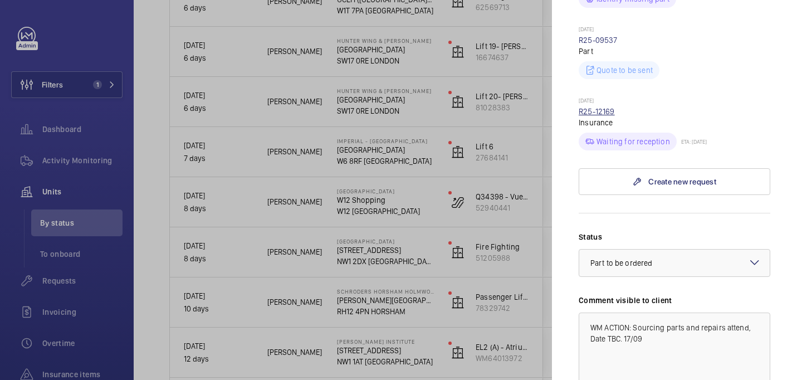
click at [609, 107] on link "R25-12169" at bounding box center [597, 111] width 36 height 9
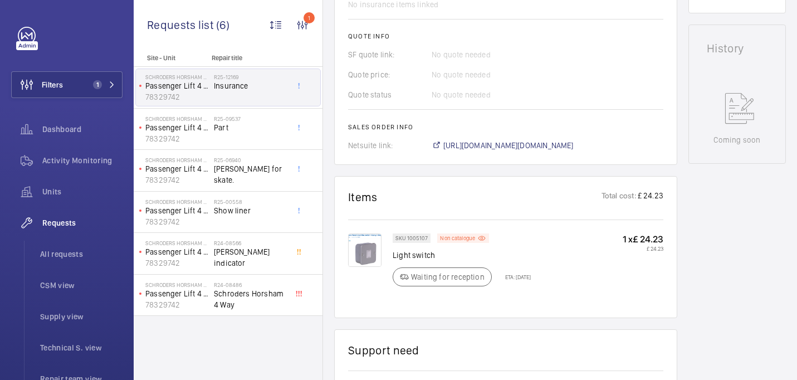
scroll to position [527, 0]
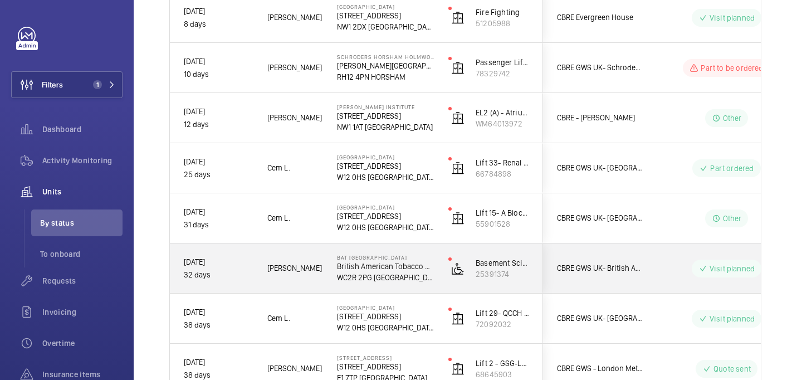
scroll to position [863, 0]
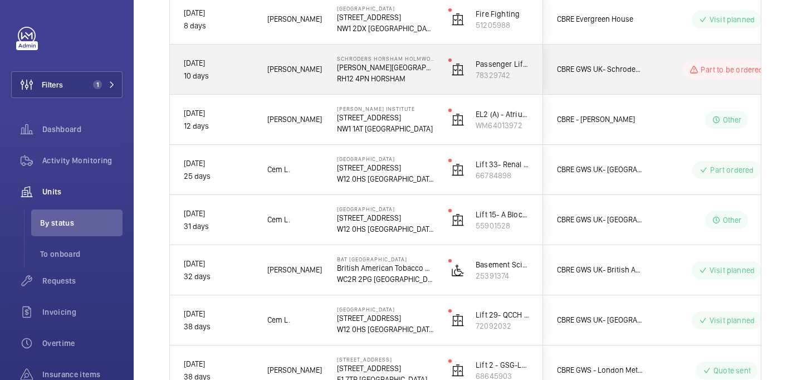
click at [661, 81] on div "Part to be ordered" at bounding box center [720, 70] width 152 height 40
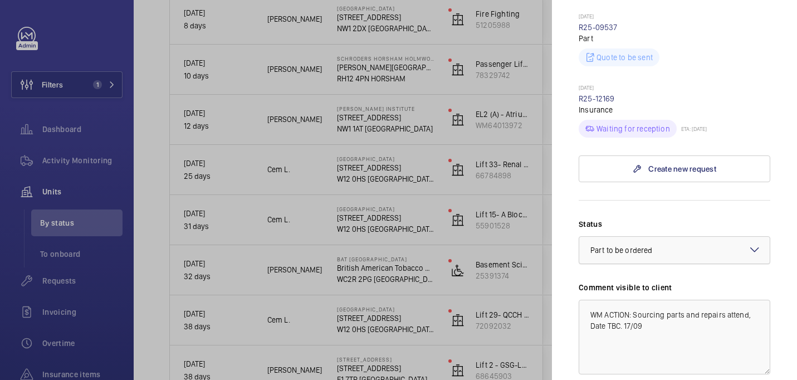
click at [635, 246] on span "Part to be ordered" at bounding box center [622, 250] width 62 height 9
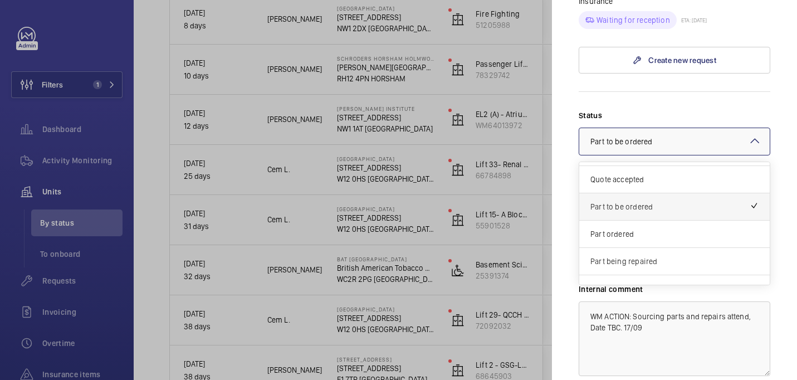
scroll to position [59, 0]
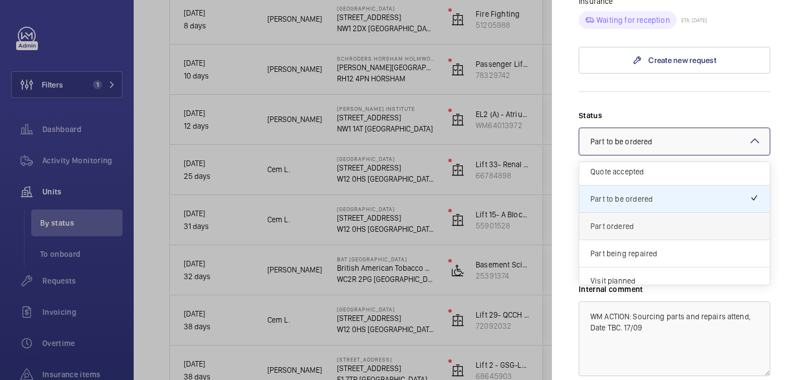
click at [617, 213] on div "Part ordered" at bounding box center [675, 226] width 191 height 27
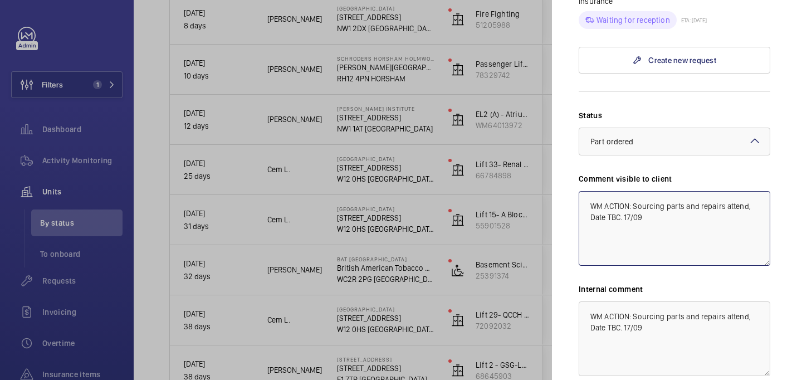
click at [655, 192] on textarea "WM ACTION: Sourcing parts and repairs attend, Date TBC. 17/09" at bounding box center [675, 228] width 192 height 75
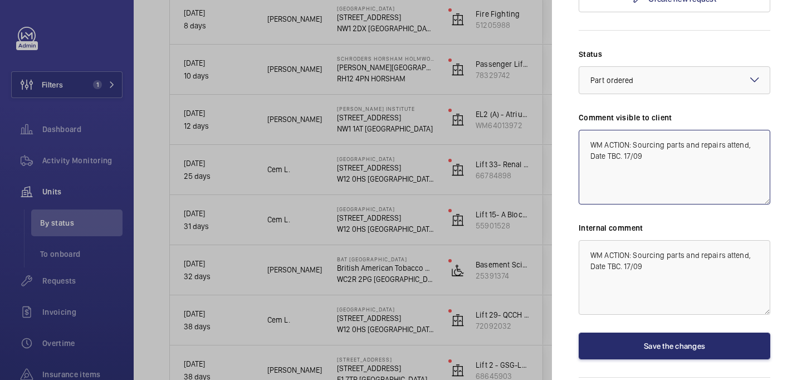
scroll to position [741, 0]
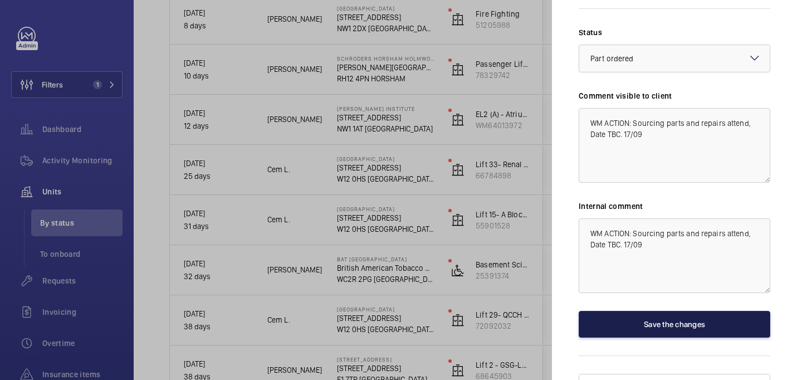
click at [642, 311] on button "Save the changes" at bounding box center [675, 324] width 192 height 27
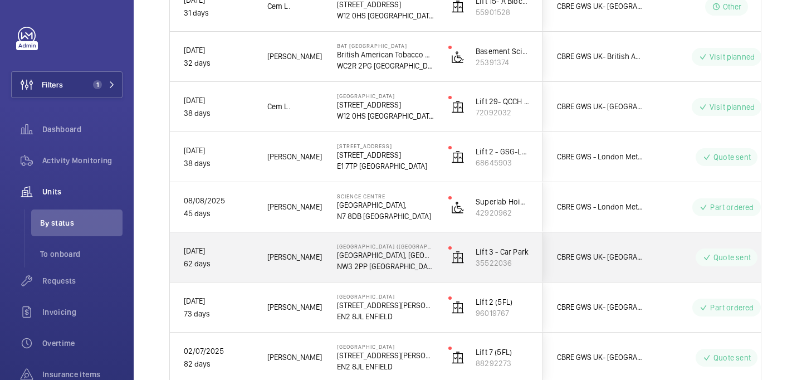
scroll to position [1183, 0]
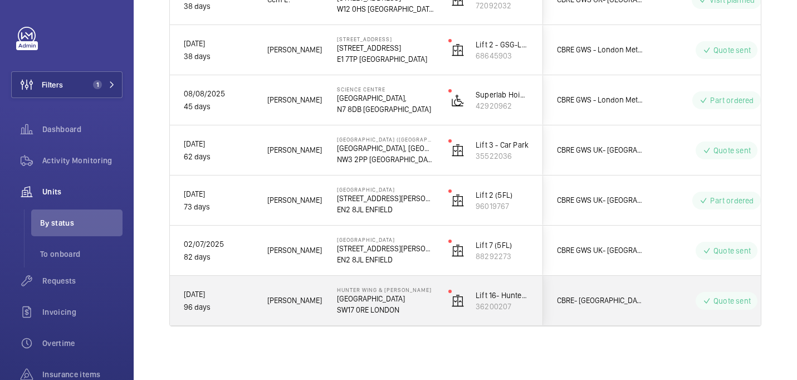
click at [425, 304] on p "SW17 0RE LONDON" at bounding box center [385, 309] width 97 height 11
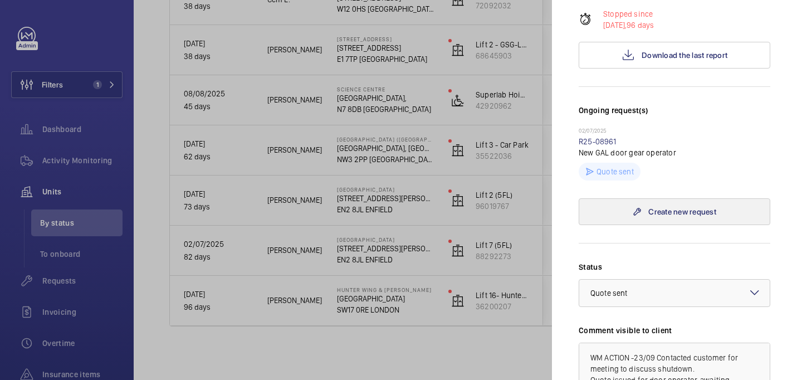
scroll to position [233, 0]
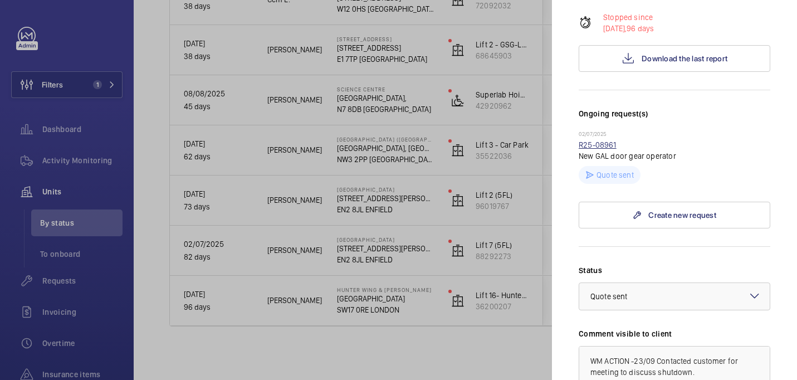
click at [610, 140] on link "R25-08961" at bounding box center [598, 144] width 38 height 9
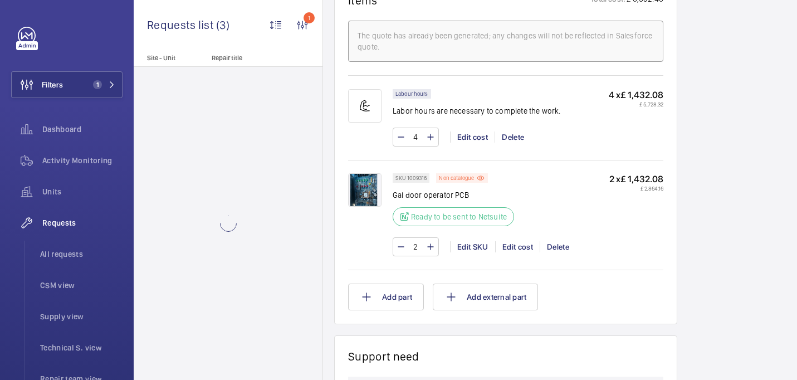
scroll to position [706, 0]
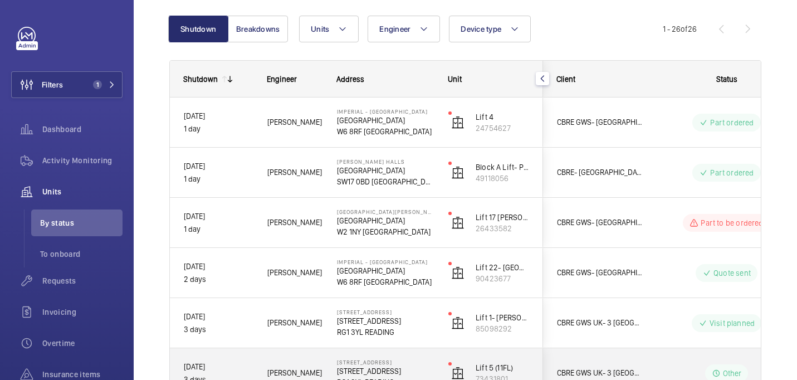
scroll to position [1183, 0]
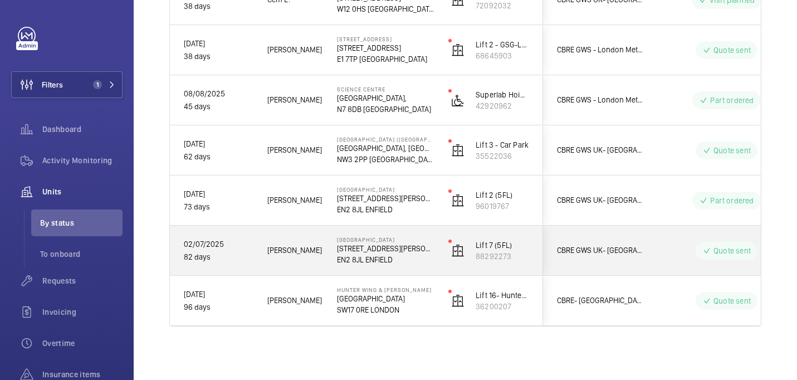
click at [425, 250] on p "127 The Ridgeway" at bounding box center [385, 248] width 97 height 11
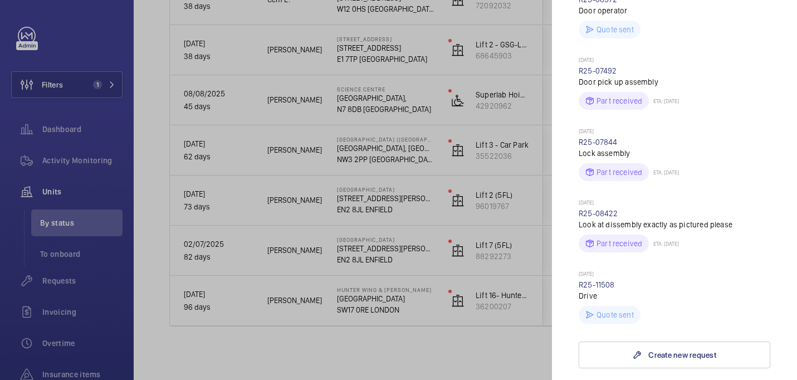
scroll to position [0, 0]
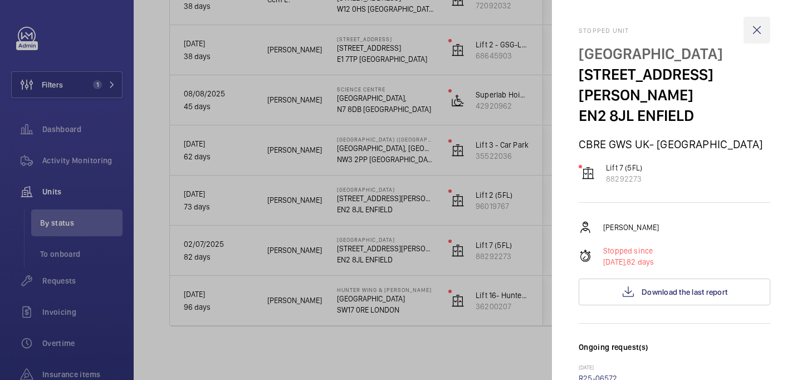
click at [761, 27] on wm-front-icon-button at bounding box center [757, 30] width 27 height 27
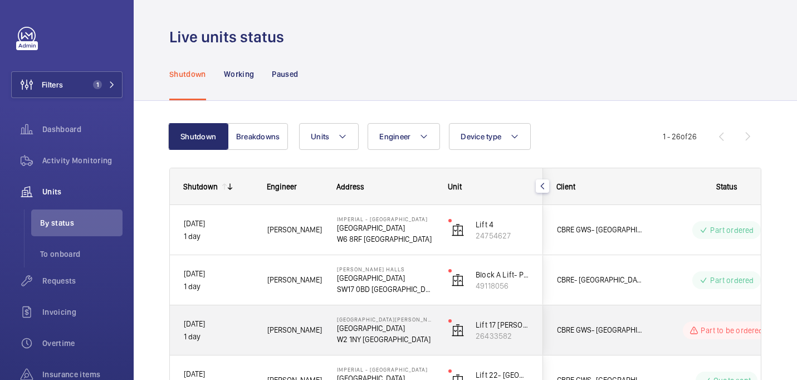
click at [636, 316] on div "CBRE GWS- Imperial Hospital (St Mary)" at bounding box center [593, 330] width 99 height 35
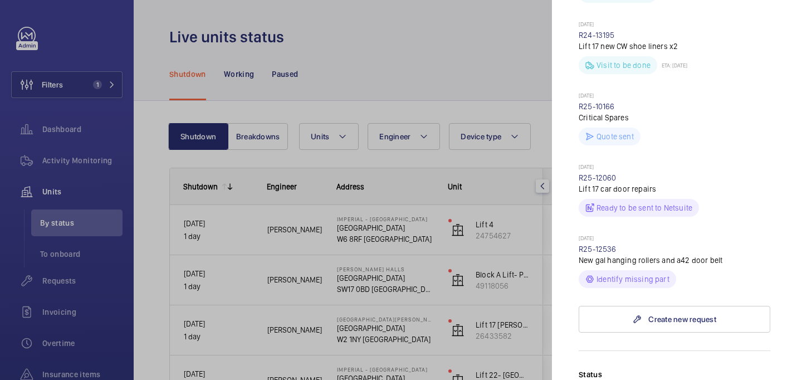
scroll to position [464, 0]
click at [593, 244] on link "R25-12536" at bounding box center [598, 248] width 38 height 9
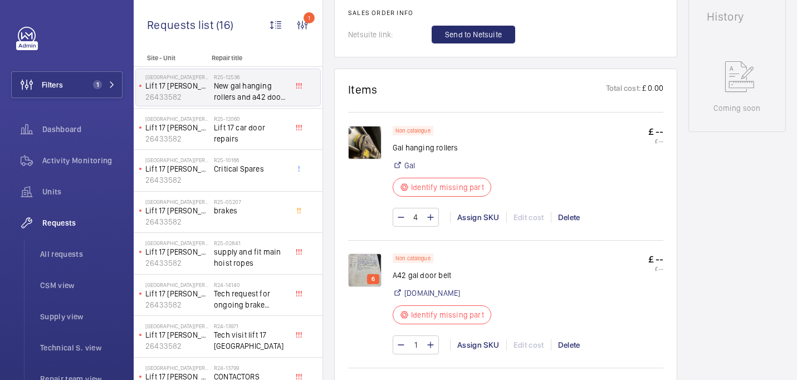
scroll to position [555, 0]
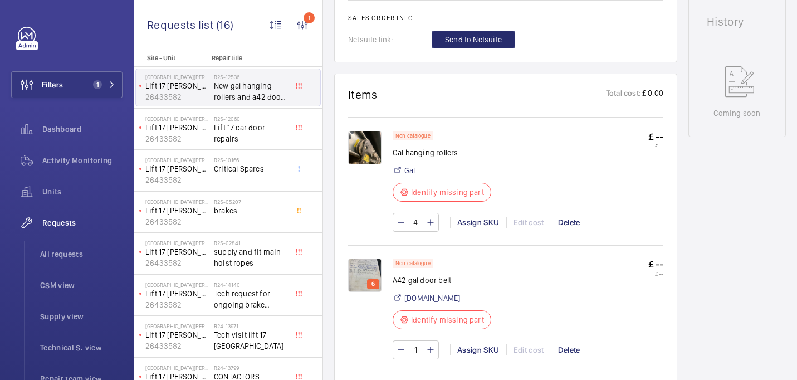
click at [363, 271] on img at bounding box center [364, 275] width 33 height 33
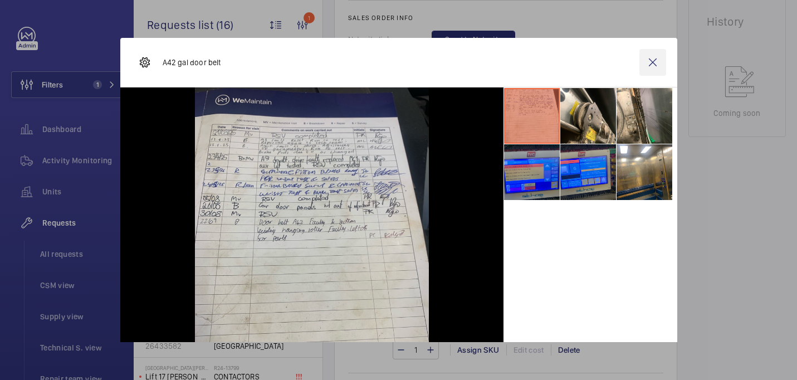
click at [649, 65] on wm-front-icon-button at bounding box center [653, 62] width 27 height 27
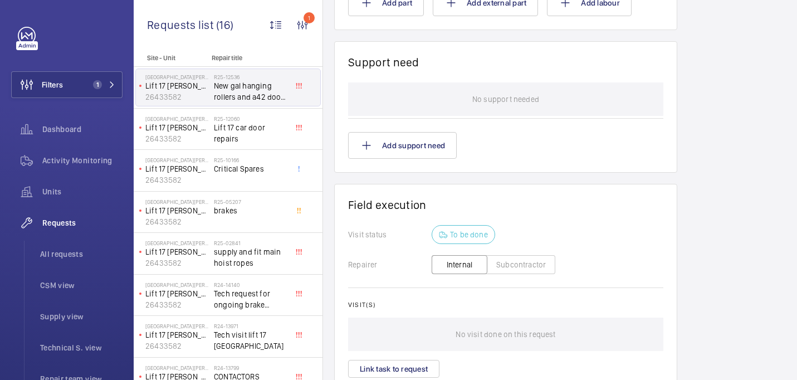
scroll to position [626, 0]
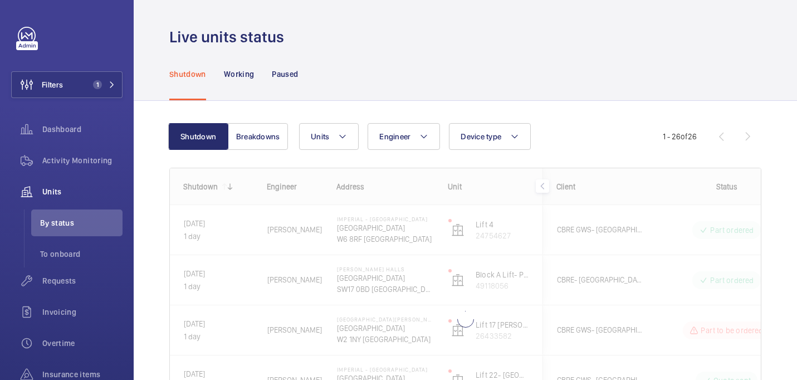
scroll to position [108, 0]
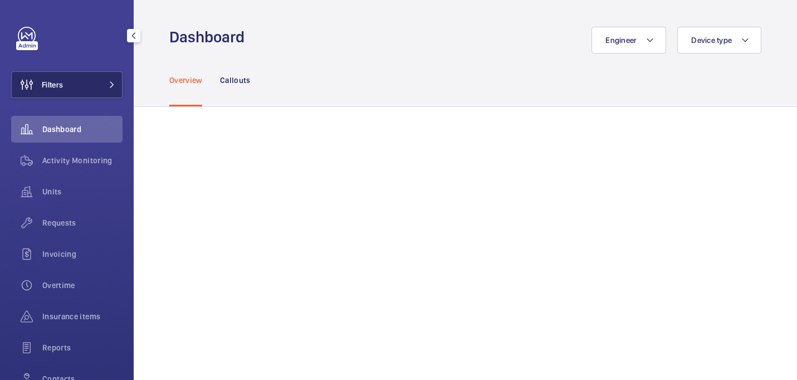
click at [57, 78] on span "Filters" at bounding box center [37, 84] width 51 height 27
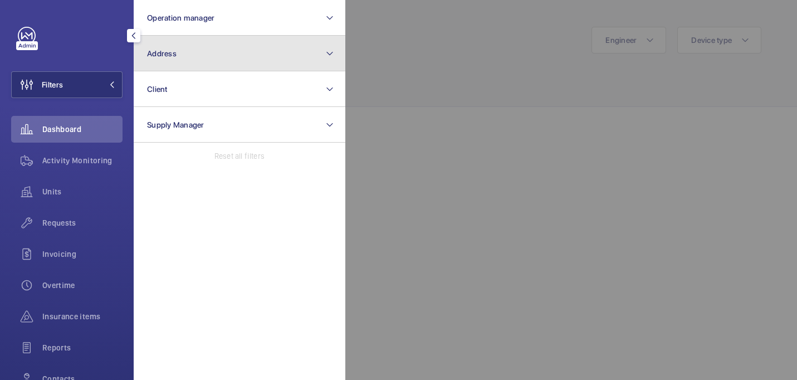
click at [165, 55] on span "Address" at bounding box center [162, 53] width 30 height 9
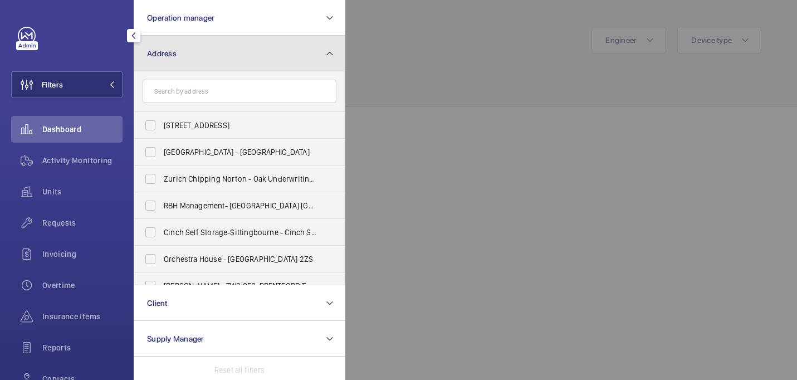
click at [165, 64] on button "Address" at bounding box center [240, 54] width 212 height 36
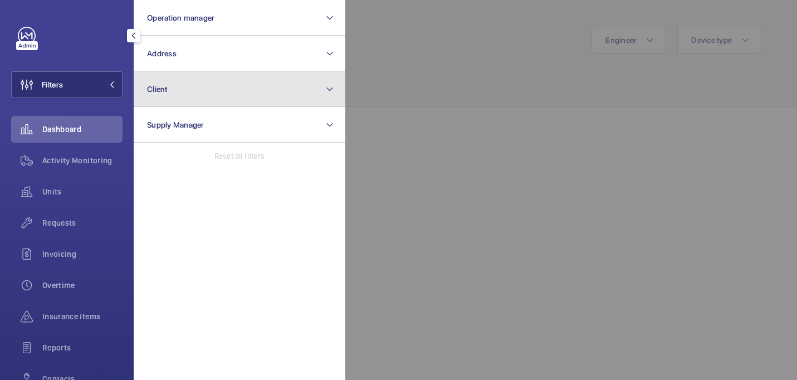
click at [165, 105] on button "Client" at bounding box center [240, 89] width 212 height 36
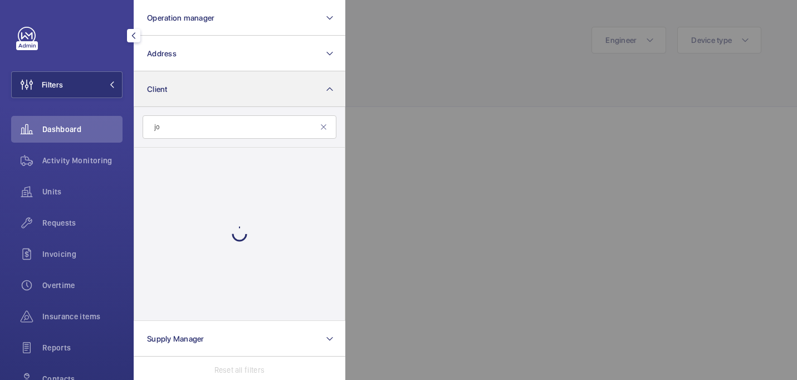
type input "j"
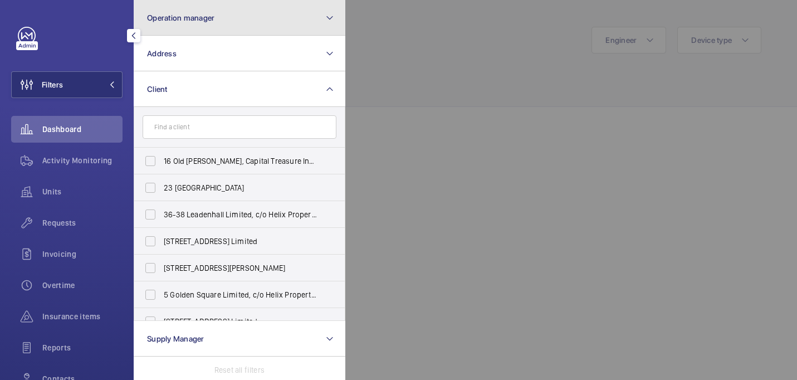
click at [233, 23] on button "Operation manager" at bounding box center [240, 18] width 212 height 36
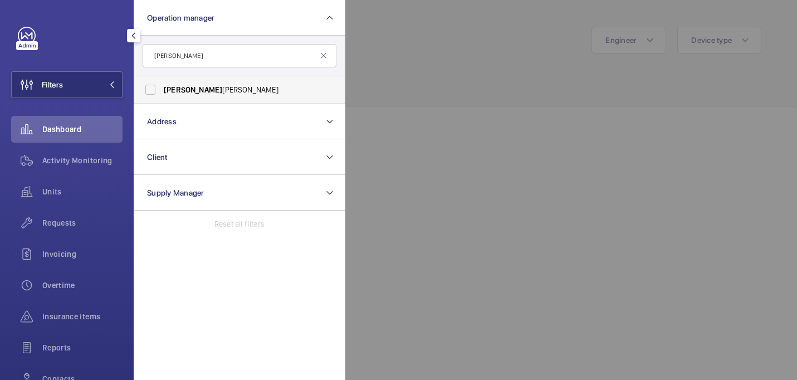
type input "[PERSON_NAME]"
click at [245, 85] on span "[PERSON_NAME]" at bounding box center [240, 89] width 153 height 11
click at [162, 85] on input "[PERSON_NAME]" at bounding box center [150, 90] width 22 height 22
checkbox input "true"
click at [468, 63] on div at bounding box center [743, 190] width 797 height 380
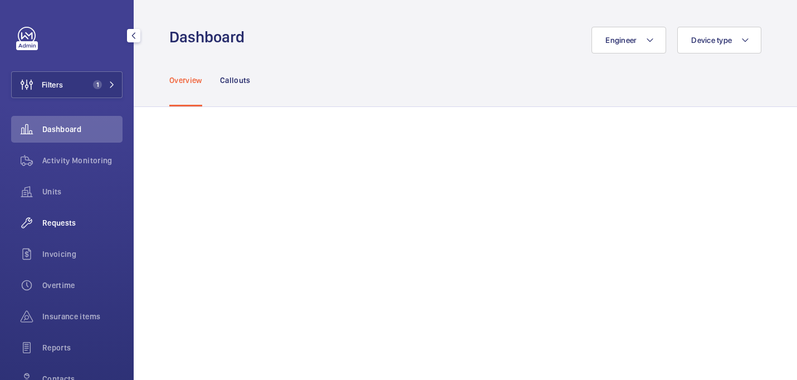
click at [55, 220] on span "Requests" at bounding box center [82, 222] width 80 height 11
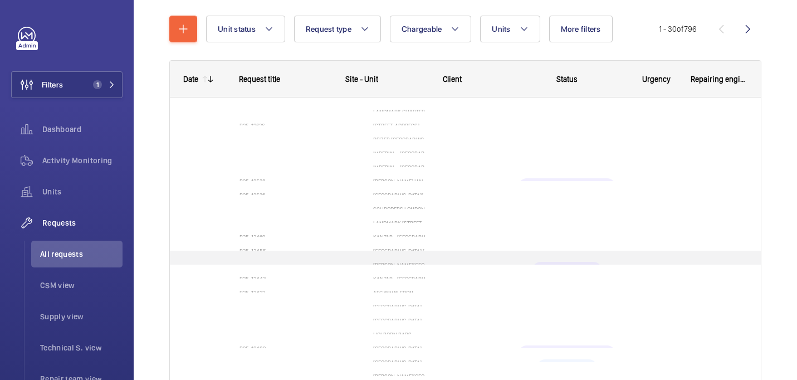
scroll to position [122, 0]
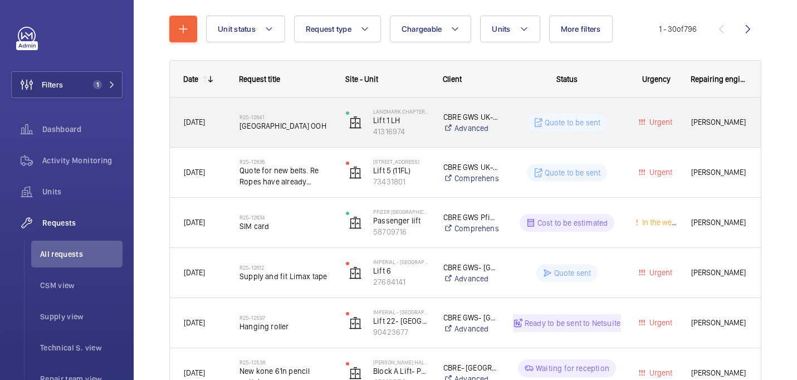
click at [315, 134] on div "R25-12641 Replace hall station OOH" at bounding box center [286, 122] width 92 height 32
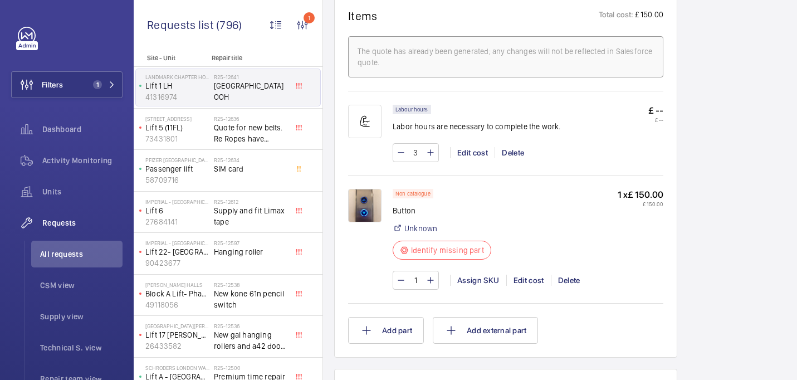
scroll to position [701, 0]
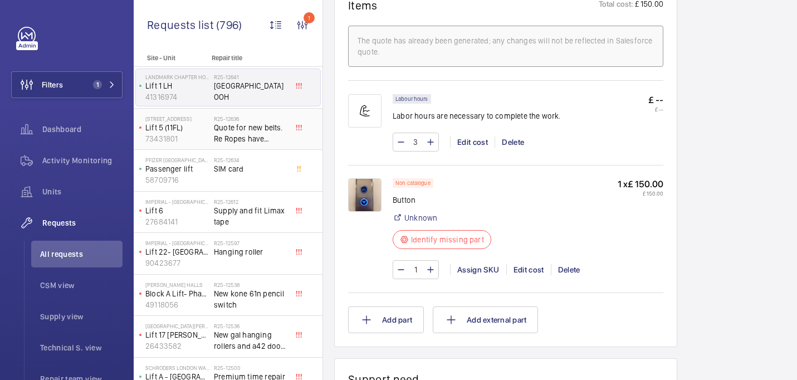
click at [248, 132] on span "Quote for new belts. Re Ropes have already surveyed it for [PERSON_NAME]." at bounding box center [251, 133] width 74 height 22
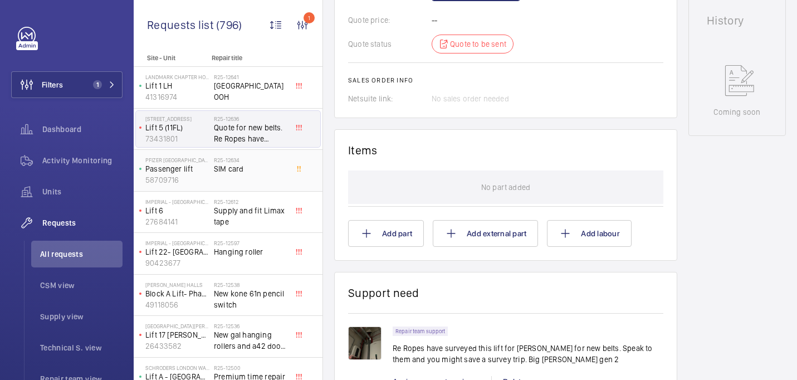
scroll to position [548, 0]
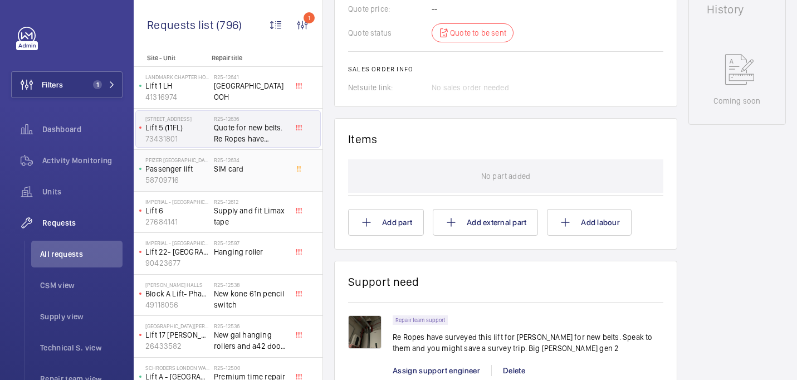
click at [220, 170] on span "SIM card" at bounding box center [251, 168] width 74 height 11
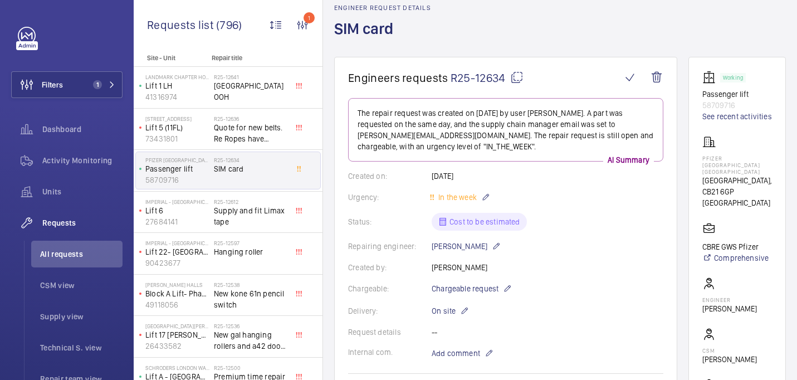
scroll to position [504, 0]
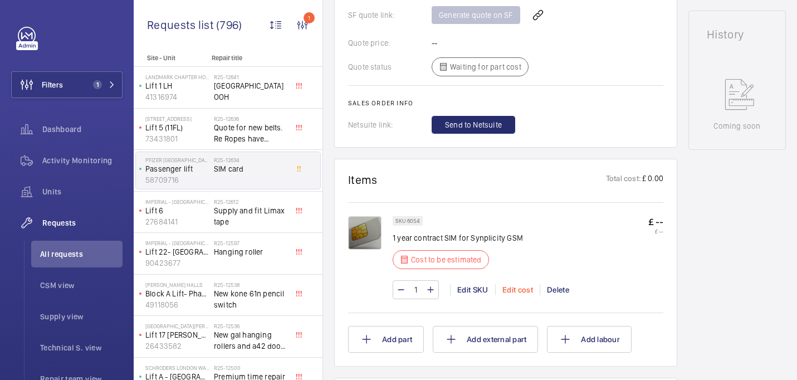
click at [513, 294] on div "Edit cost" at bounding box center [517, 289] width 45 height 11
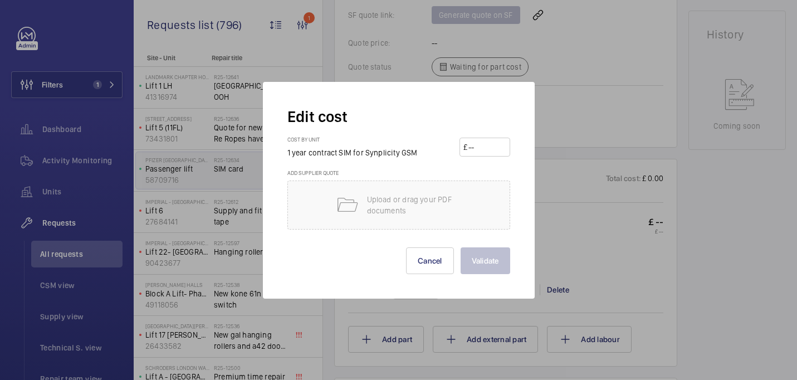
click at [487, 154] on input "number" at bounding box center [487, 147] width 39 height 18
type input "70"
click at [441, 259] on button "Cancel" at bounding box center [430, 260] width 48 height 27
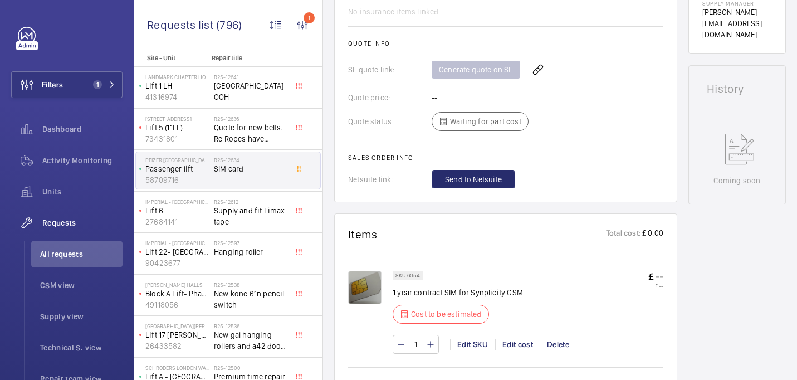
scroll to position [447, 0]
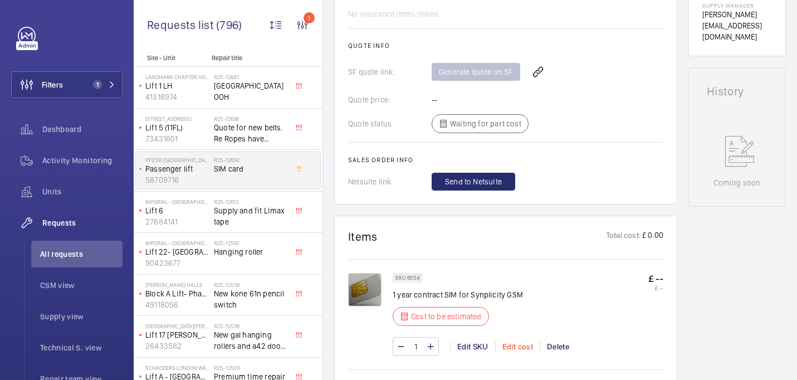
click at [508, 346] on div "Edit cost" at bounding box center [517, 346] width 45 height 11
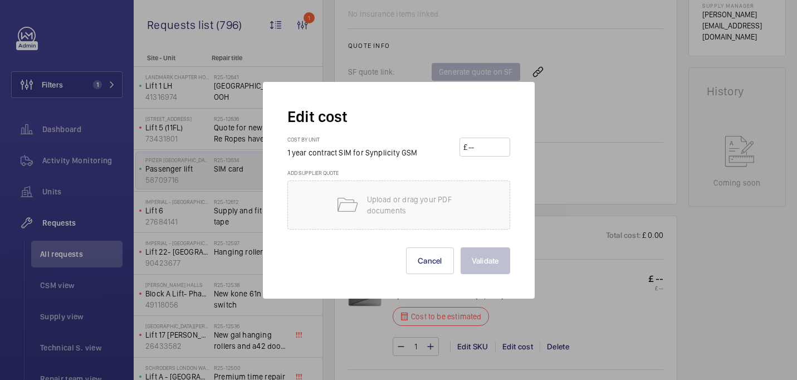
click at [473, 153] on input "number" at bounding box center [487, 147] width 39 height 18
type input "7"
type input "85"
click at [487, 261] on button "Validate" at bounding box center [486, 260] width 50 height 27
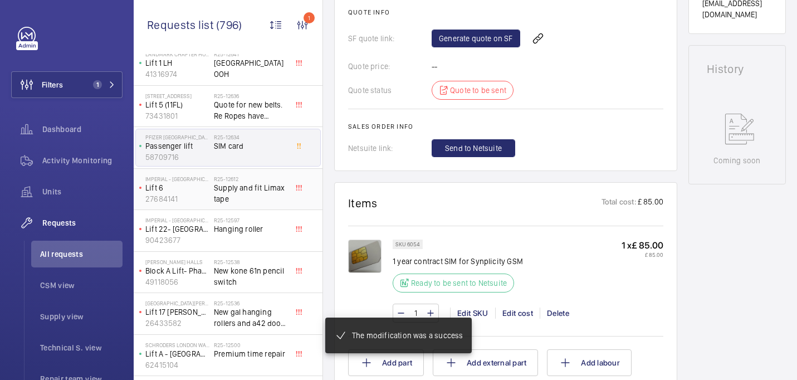
scroll to position [26, 0]
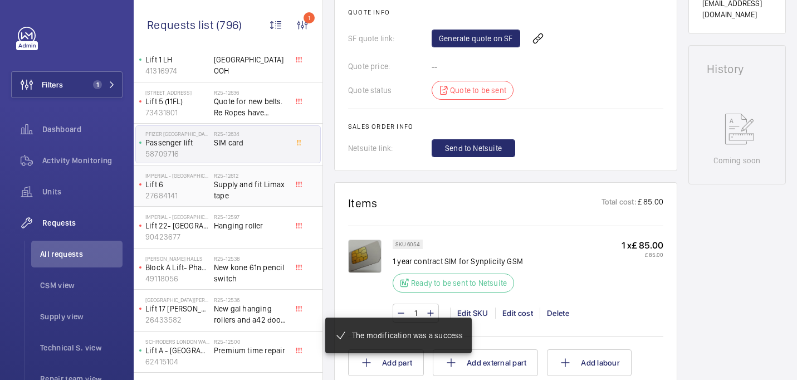
click at [252, 185] on span "Supply and fit Limax tape" at bounding box center [251, 190] width 74 height 22
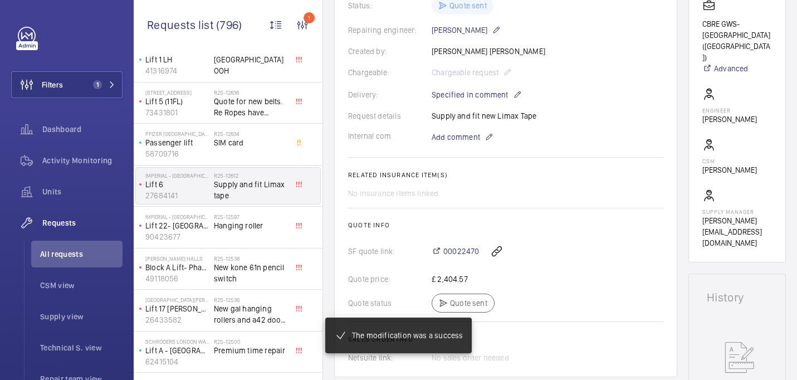
scroll to position [271, 0]
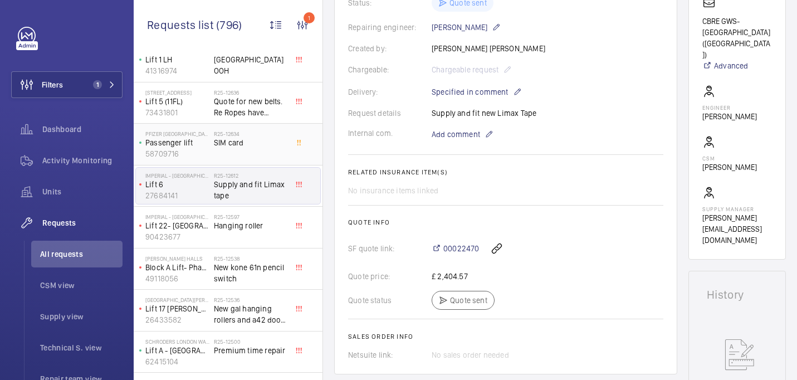
click at [225, 134] on h2 "R25-12634" at bounding box center [251, 133] width 74 height 7
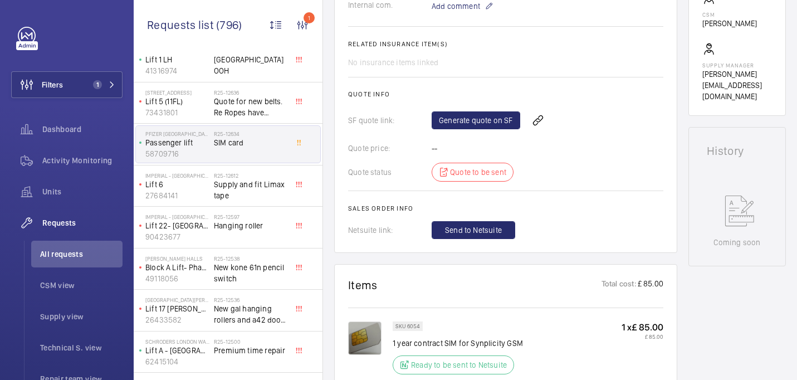
scroll to position [397, 0]
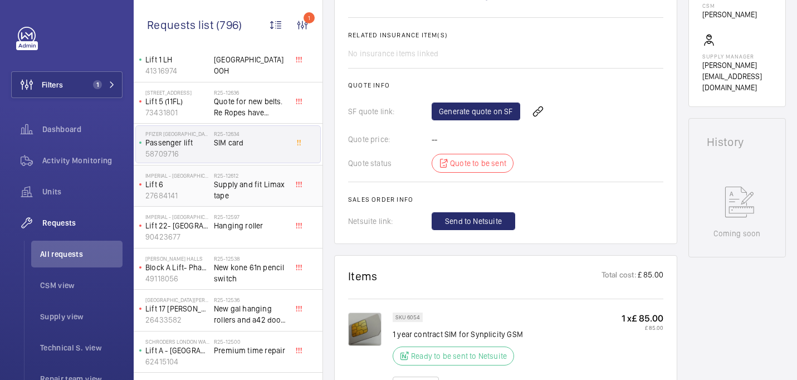
click at [196, 196] on p "27684141" at bounding box center [177, 195] width 64 height 11
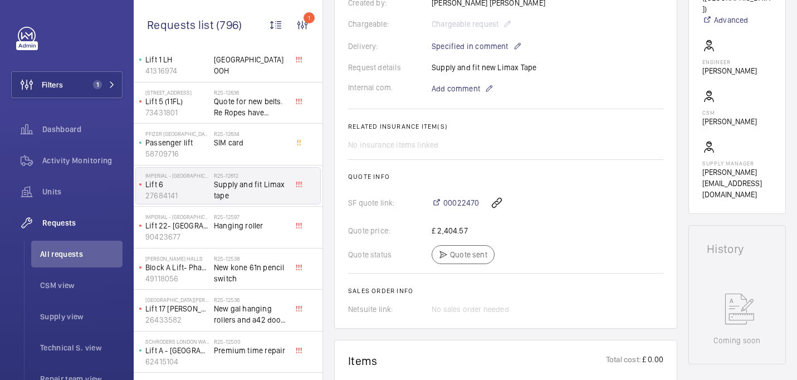
scroll to position [623, 0]
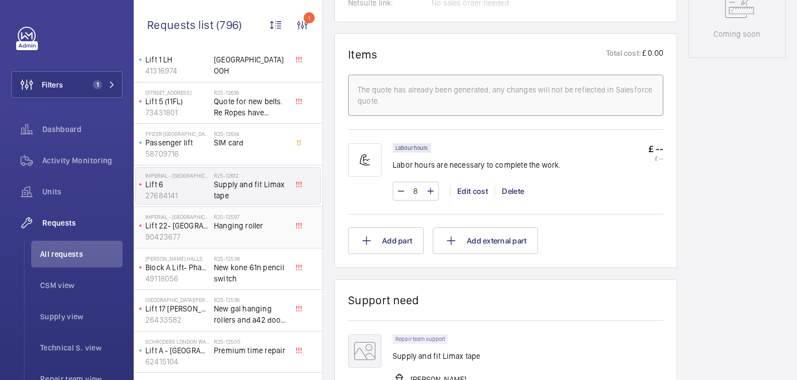
click at [216, 240] on div "R25-12597 Hanging roller" at bounding box center [251, 229] width 74 height 32
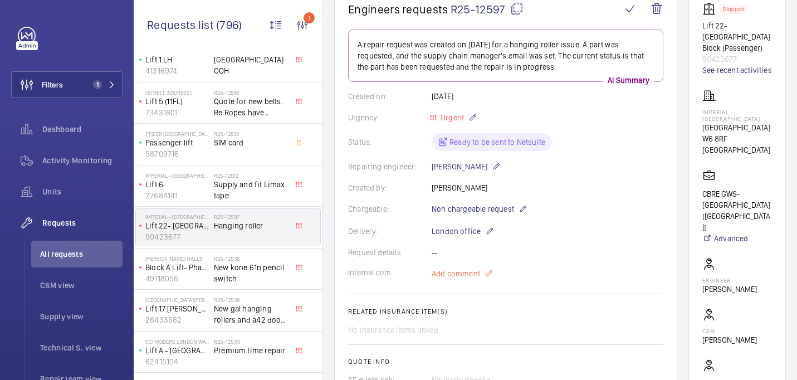
scroll to position [139, 0]
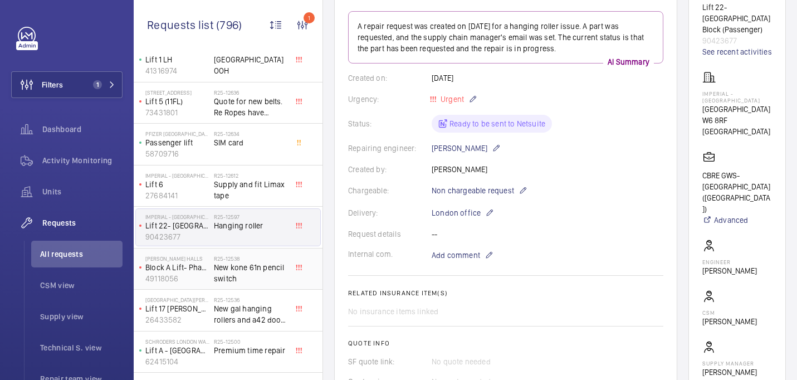
click at [227, 271] on span "New kone 61n pencil switch" at bounding box center [251, 273] width 74 height 22
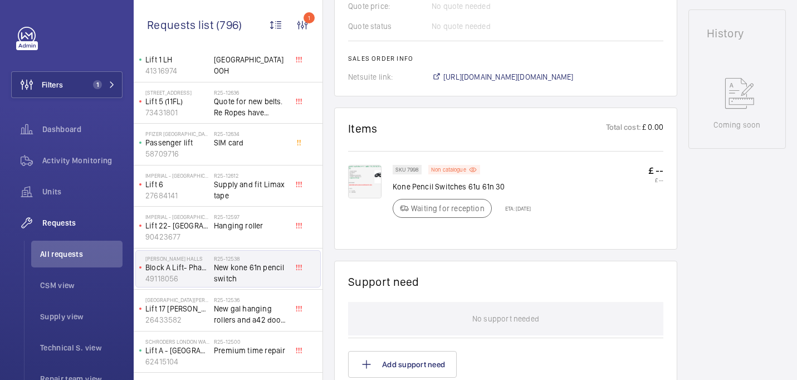
scroll to position [515, 0]
click at [267, 314] on span "New gal hanging rollers and a42 door belt" at bounding box center [251, 314] width 74 height 22
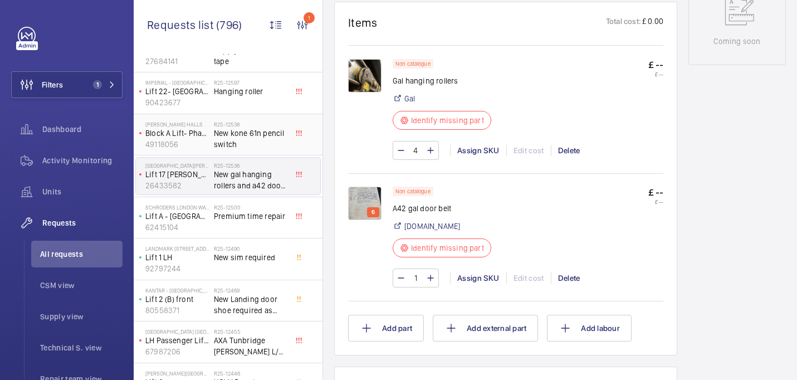
scroll to position [188, 0]
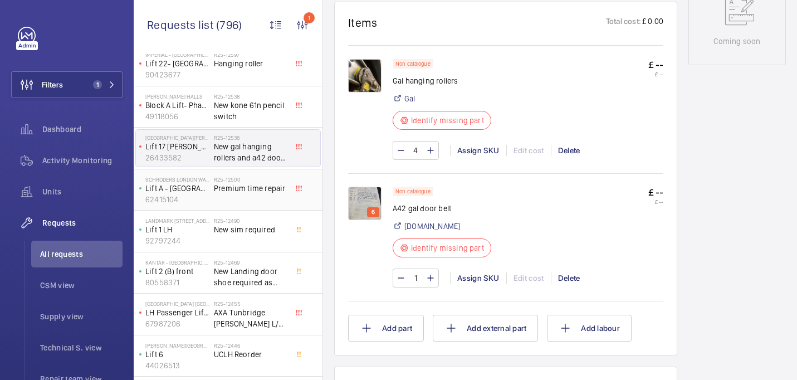
click at [261, 193] on span "Premium time repair" at bounding box center [251, 188] width 74 height 11
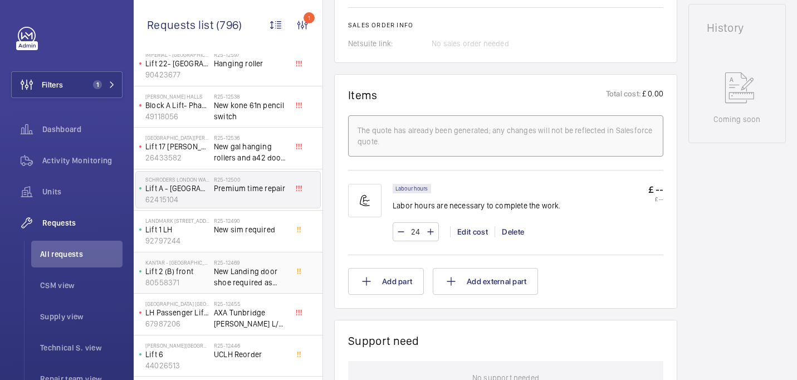
scroll to position [571, 0]
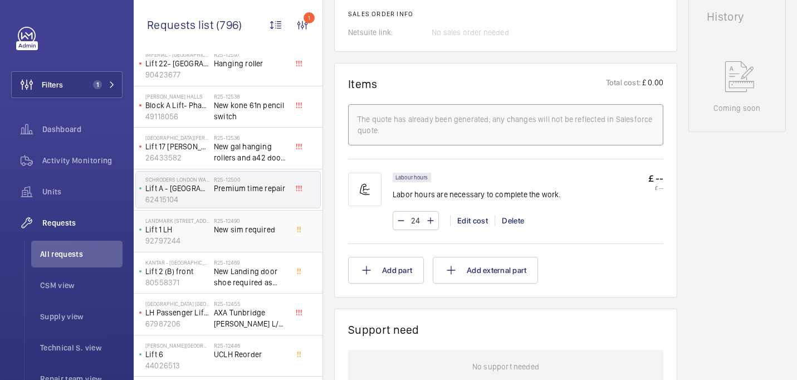
click at [240, 218] on h2 "R25-12490" at bounding box center [251, 220] width 74 height 7
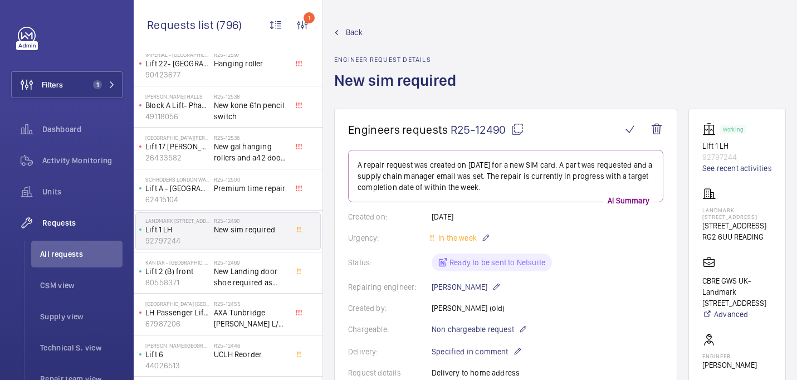
click at [515, 129] on mat-icon at bounding box center [517, 129] width 13 height 13
click at [733, 204] on div "Landmark 450 Brook Drive 450 Brook Drive RG2 6UU READING" at bounding box center [738, 214] width 70 height 55
click at [728, 207] on p "Landmark 450 Brook Drive" at bounding box center [738, 213] width 70 height 13
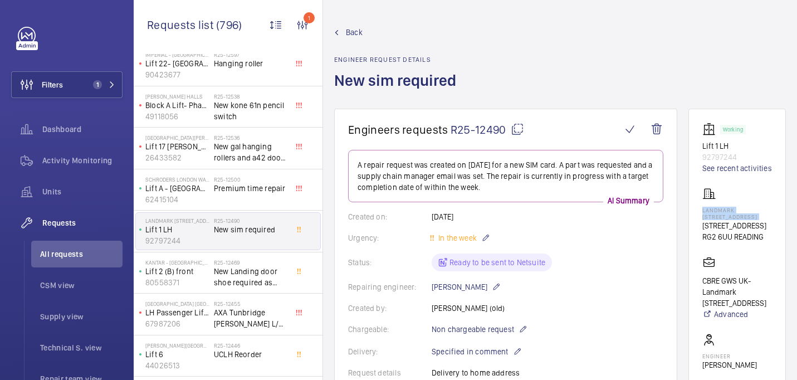
copy p "Landmark 450 Brook Drive"
click at [222, 289] on div "R25-12469 New Landing door shoe required as current is damaged." at bounding box center [251, 275] width 74 height 32
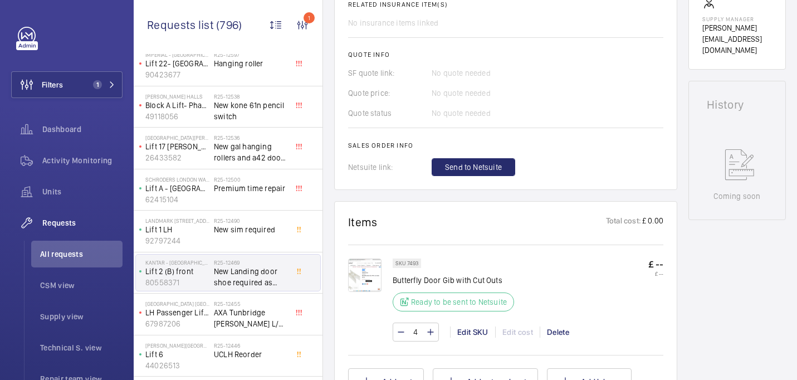
scroll to position [470, 0]
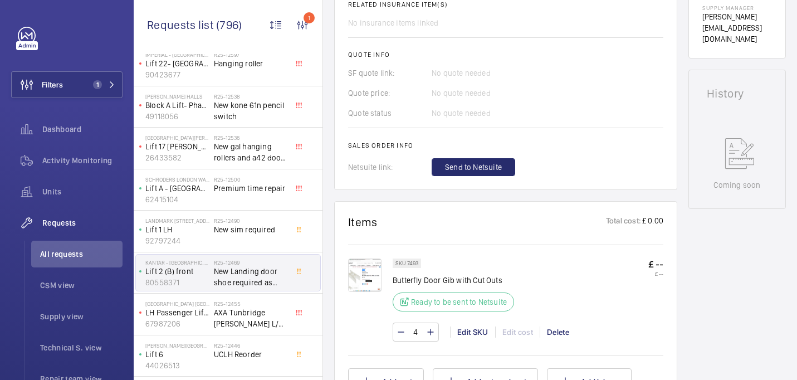
click at [384, 283] on div at bounding box center [370, 300] width 45 height 83
click at [352, 278] on img at bounding box center [364, 275] width 33 height 33
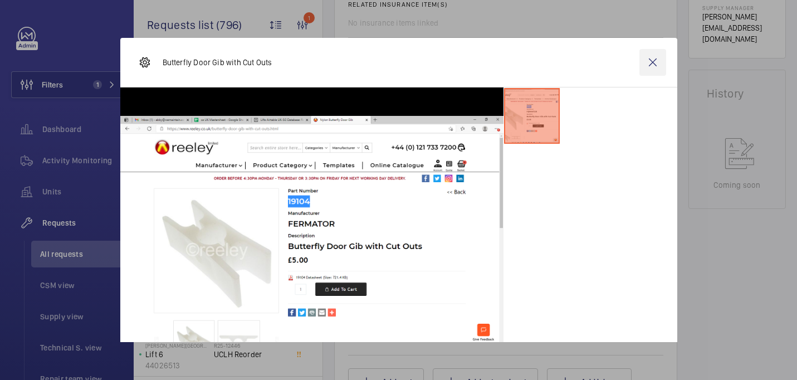
click at [653, 61] on wm-front-icon-button at bounding box center [653, 62] width 27 height 27
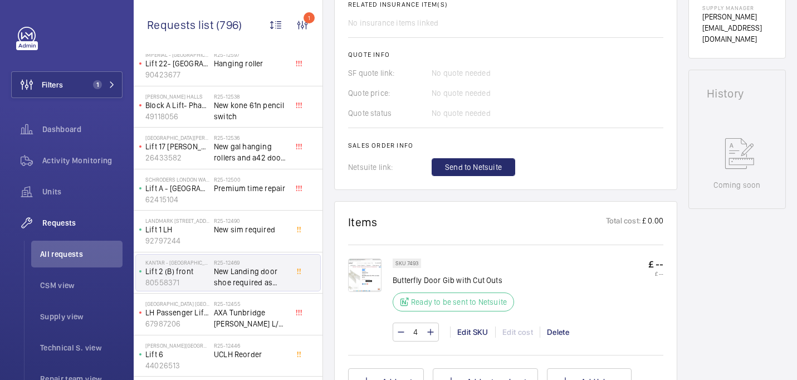
scroll to position [0, 0]
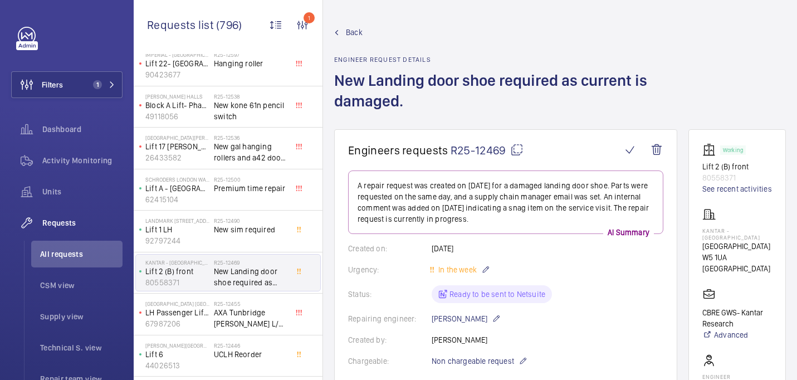
click at [510, 152] on mat-icon at bounding box center [516, 149] width 13 height 13
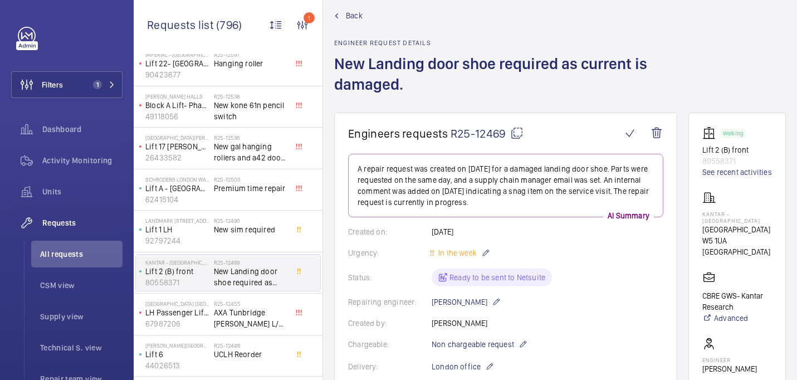
scroll to position [18, 0]
click at [726, 211] on p "Kantar - Westgate" at bounding box center [738, 216] width 70 height 13
copy p "Kantar - Westgate"
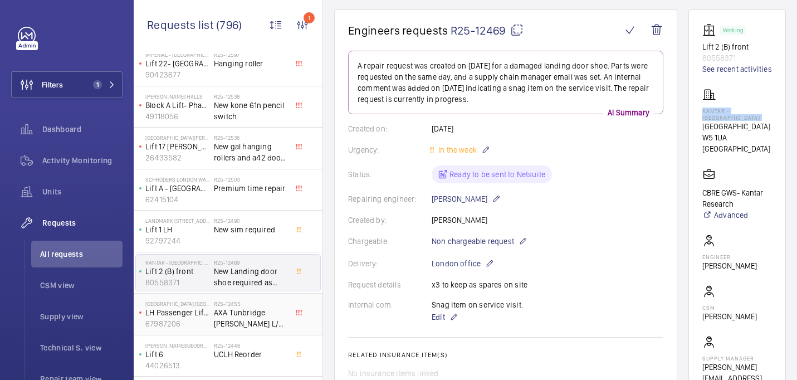
scroll to position [138, 0]
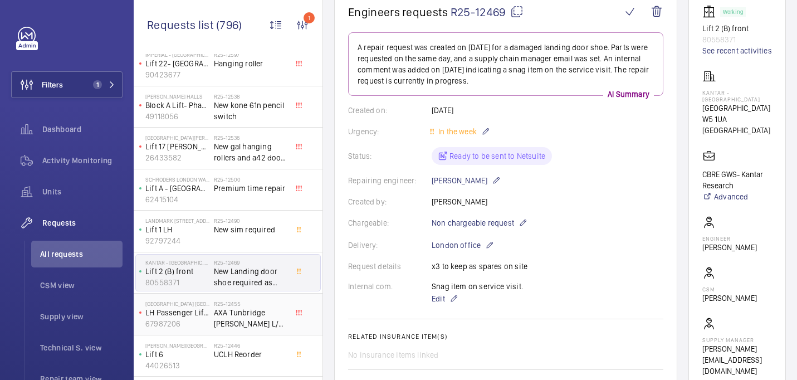
click at [235, 306] on h2 "R25-12455" at bounding box center [251, 303] width 74 height 7
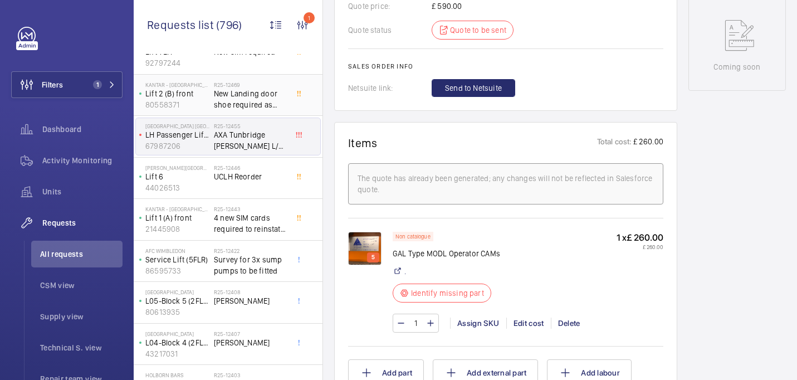
scroll to position [381, 0]
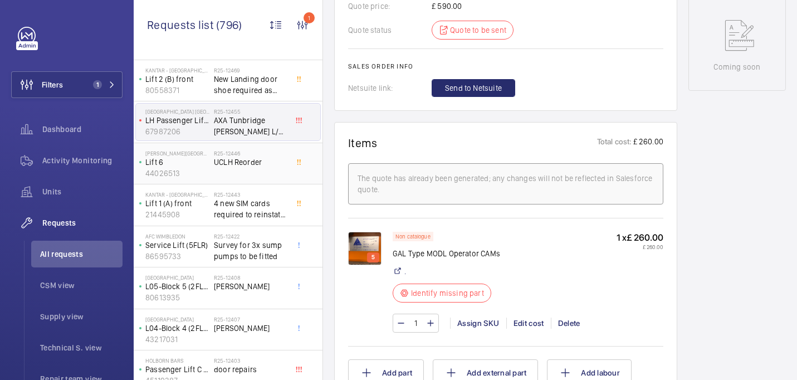
click at [253, 169] on div "R25-12446 UCLH Reorder" at bounding box center [251, 166] width 74 height 32
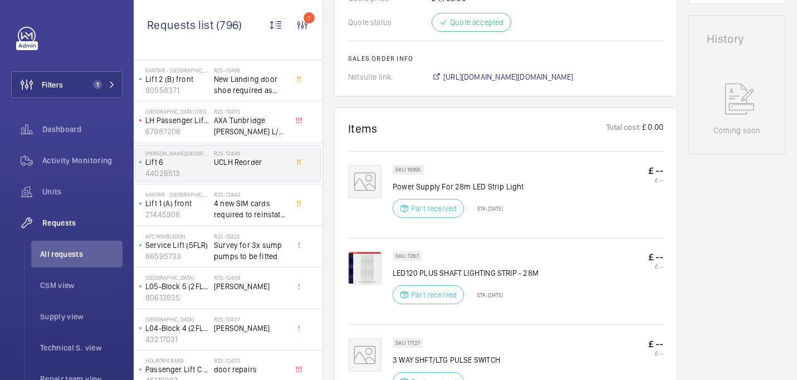
scroll to position [595, 0]
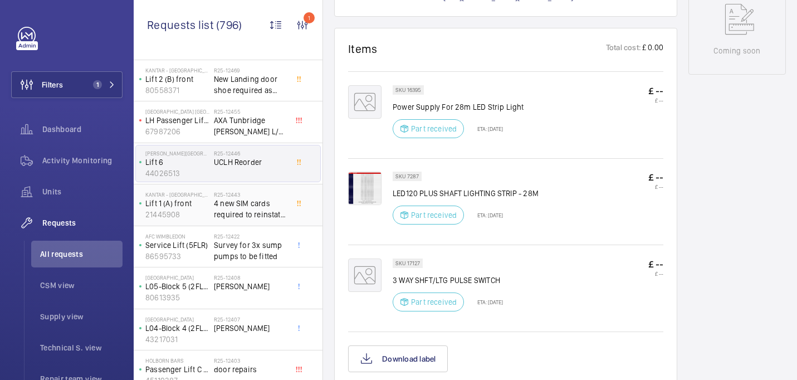
click at [250, 211] on span "4 new SIM cards required to reinstate 4 autodiallers" at bounding box center [251, 209] width 74 height 22
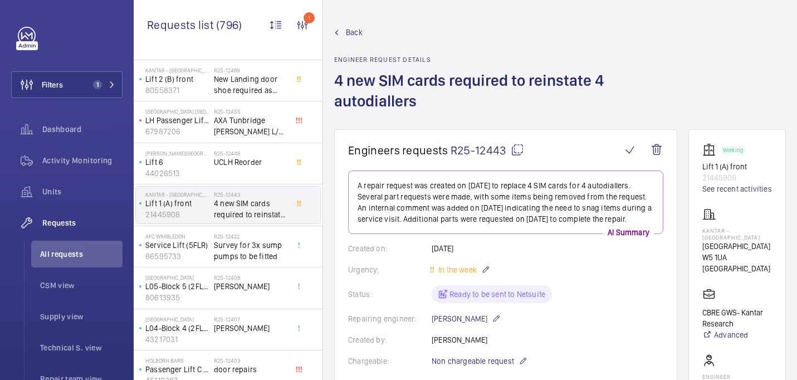
click at [517, 150] on mat-icon at bounding box center [517, 149] width 13 height 13
type textarea "R25-12443"
click at [729, 231] on p "Kantar - Westgate" at bounding box center [738, 233] width 70 height 13
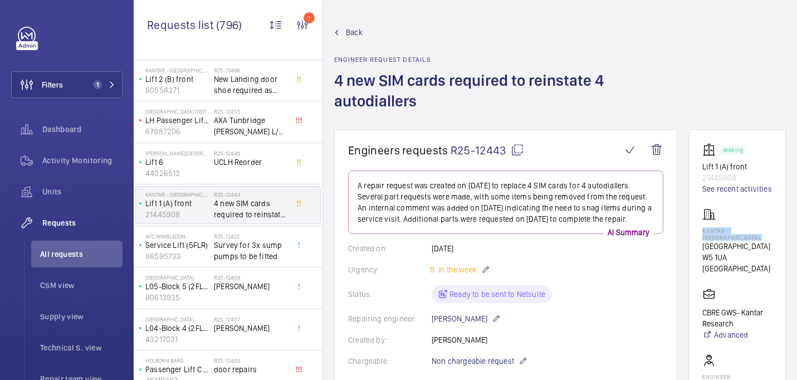
copy p "Kantar - Westgate"
click at [265, 241] on span "Survey for 3x sump pumps to be fitted" at bounding box center [251, 251] width 74 height 22
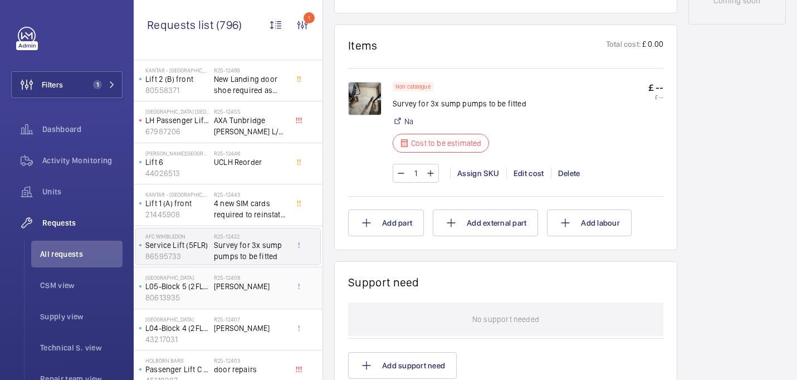
scroll to position [639, 0]
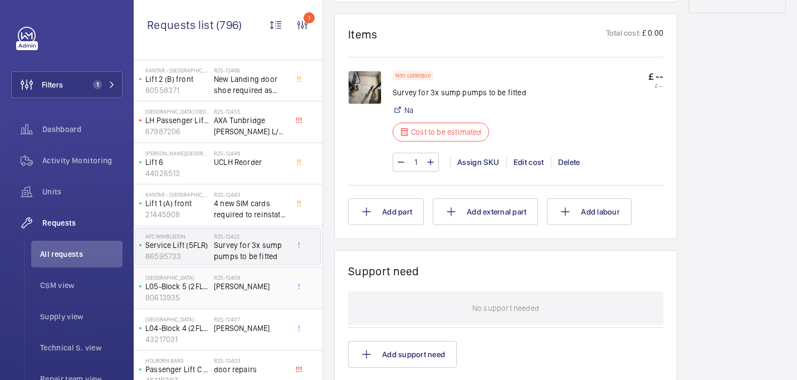
click at [250, 284] on span "[PERSON_NAME]" at bounding box center [251, 286] width 74 height 11
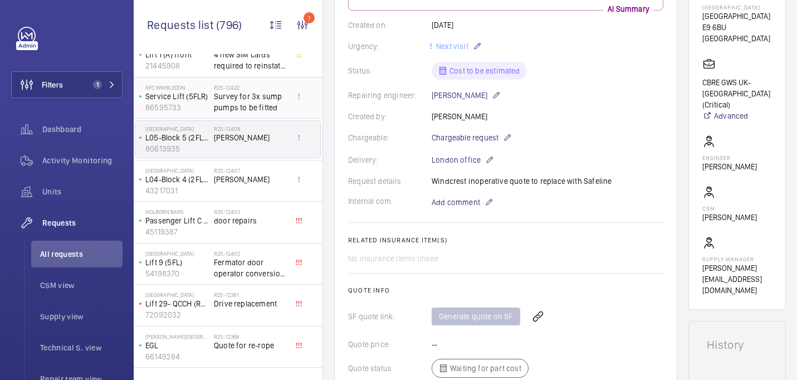
scroll to position [544, 0]
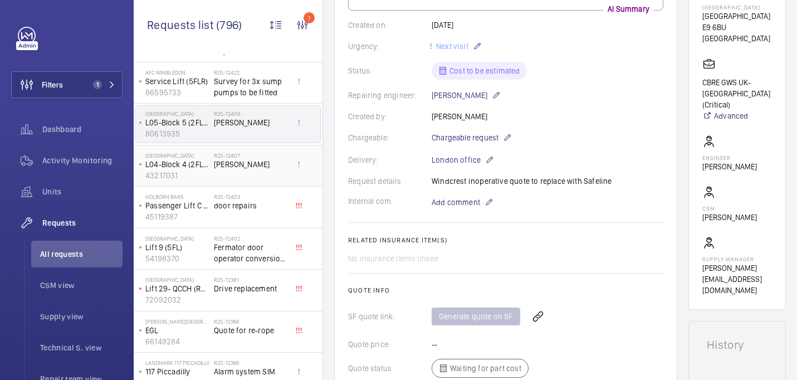
click at [239, 176] on div "R25-12407 Keith Bishop" at bounding box center [251, 168] width 74 height 32
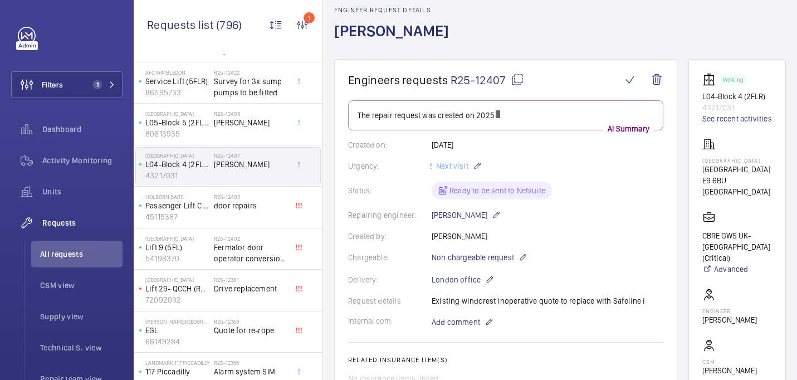
scroll to position [54, 0]
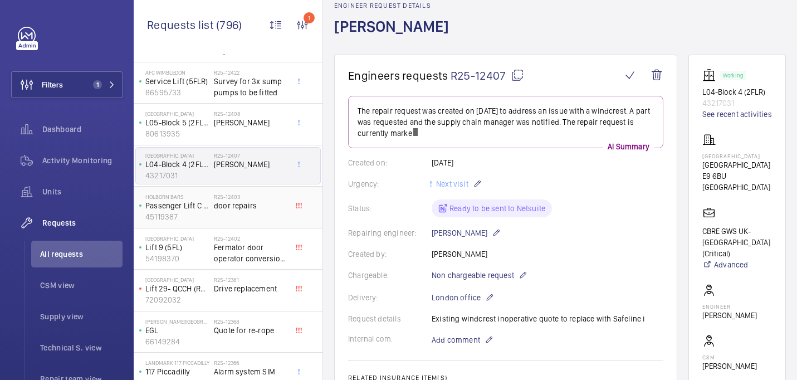
drag, startPoint x: 256, startPoint y: 216, endPoint x: 268, endPoint y: 216, distance: 12.3
click at [256, 216] on div "R25-12403 door repairs" at bounding box center [251, 209] width 74 height 32
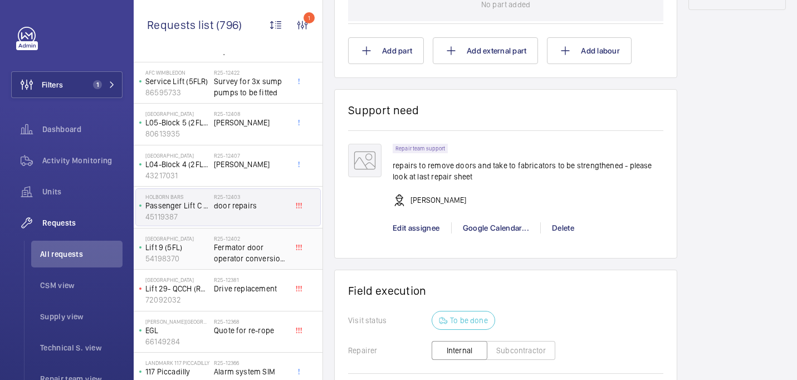
scroll to position [675, 0]
click at [231, 242] on span "Fermator door operator conversion wire kit" at bounding box center [251, 253] width 74 height 22
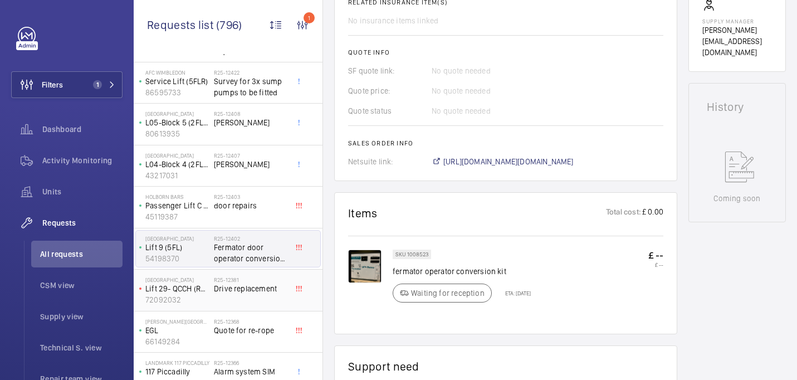
scroll to position [441, 0]
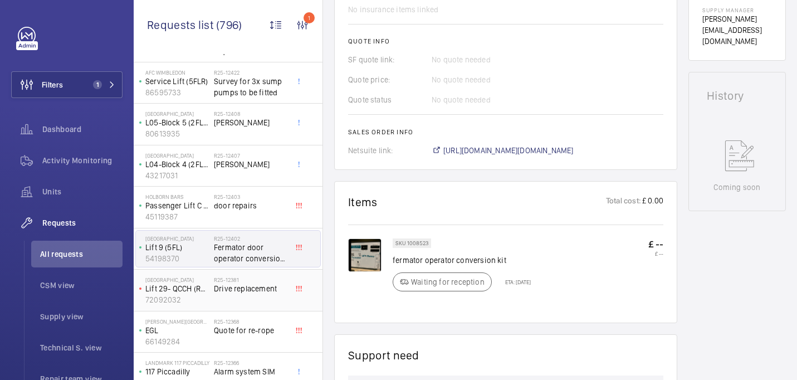
click at [257, 280] on h2 "R25-12381" at bounding box center [251, 279] width 74 height 7
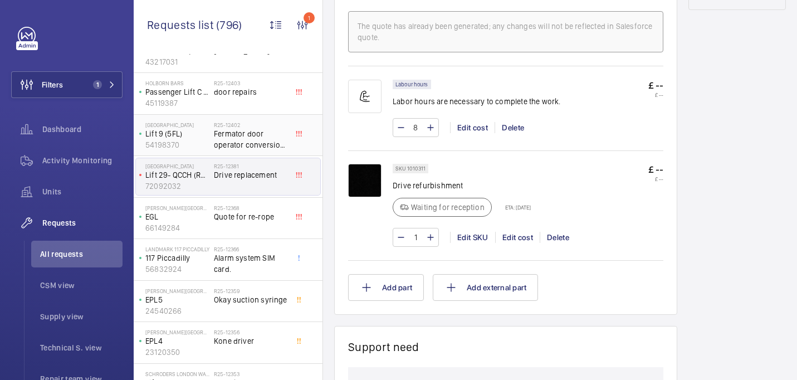
scroll to position [680, 0]
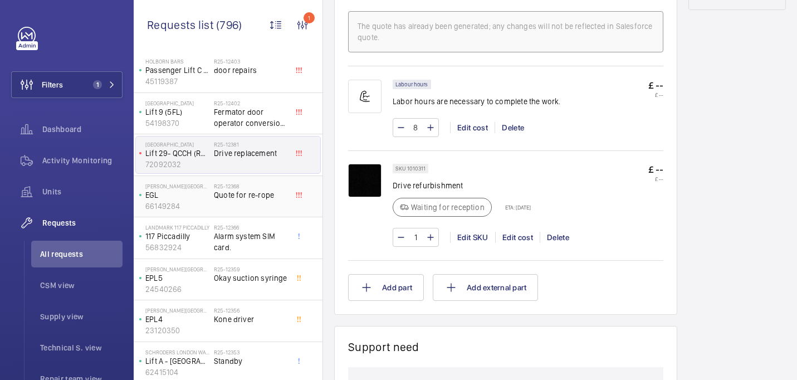
click at [229, 203] on div "R25-12368 Quote for re-rope" at bounding box center [251, 199] width 74 height 32
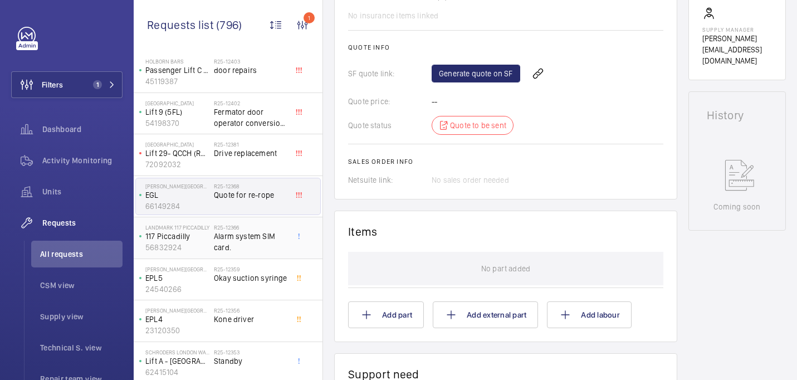
scroll to position [446, 0]
click at [245, 244] on span "Alarm system SIM card." at bounding box center [251, 242] width 74 height 22
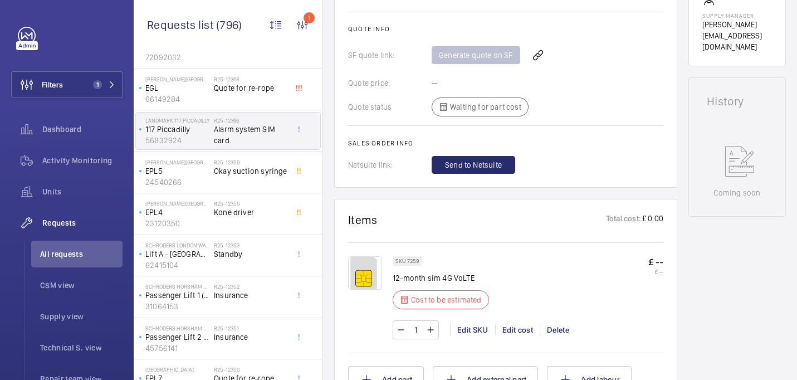
scroll to position [473, 0]
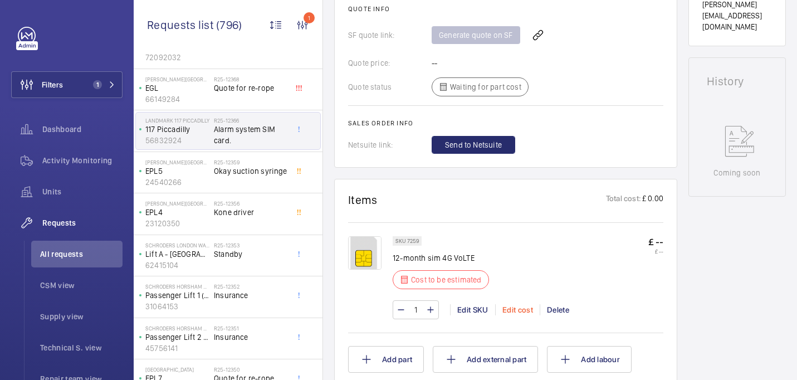
click at [517, 314] on div "Edit cost" at bounding box center [517, 309] width 45 height 11
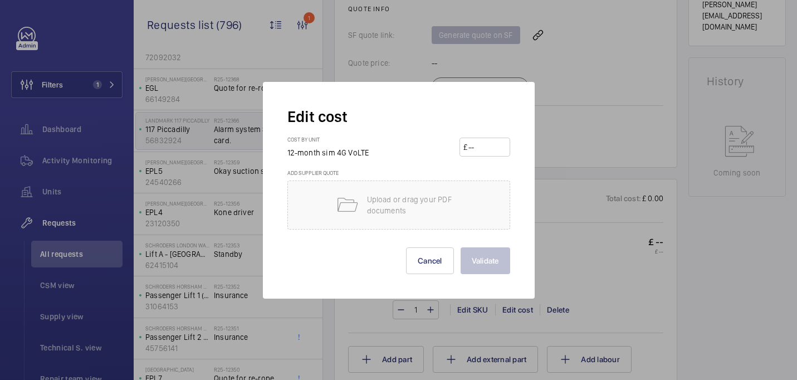
click at [517, 309] on div at bounding box center [398, 190] width 797 height 380
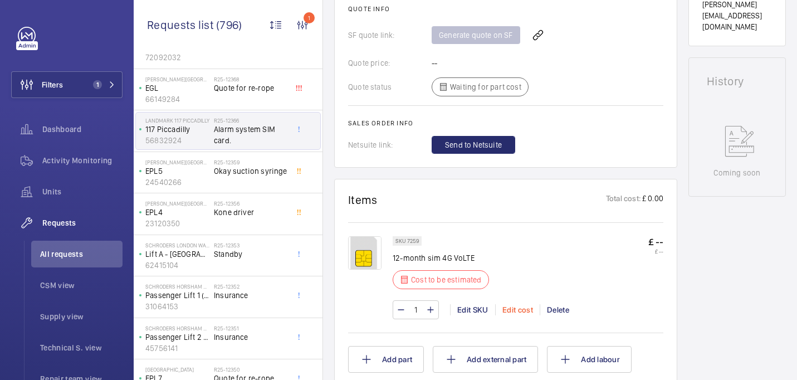
click at [513, 311] on div "Edit cost" at bounding box center [517, 309] width 45 height 11
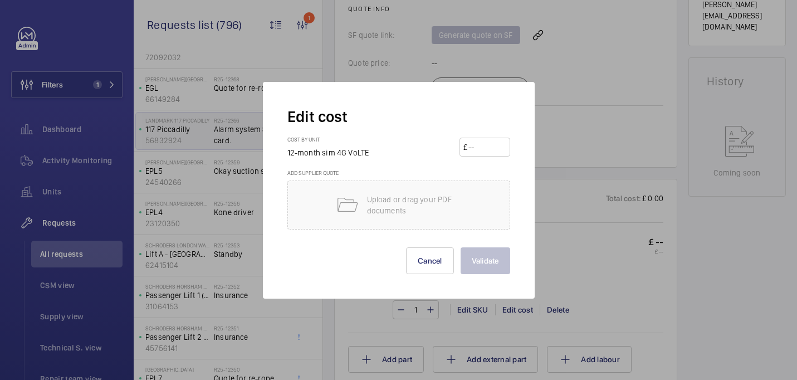
click at [476, 143] on input "number" at bounding box center [487, 147] width 39 height 18
type input "85"
click at [473, 252] on button "Validate" at bounding box center [486, 260] width 50 height 27
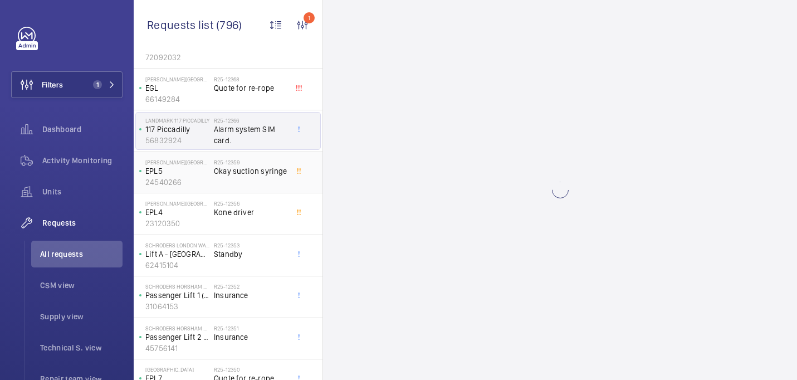
scroll to position [0, 0]
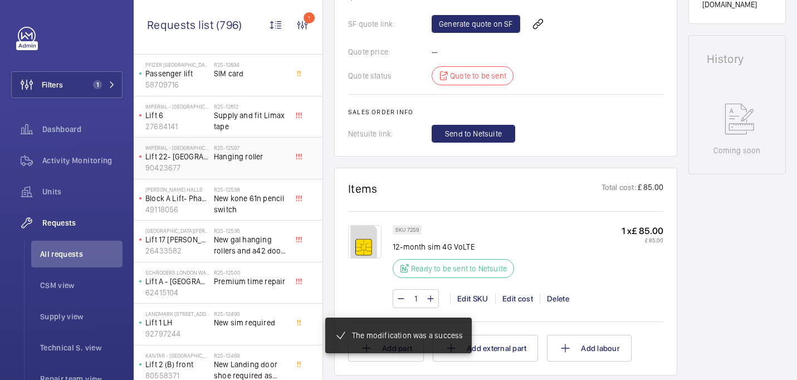
scroll to position [507, 0]
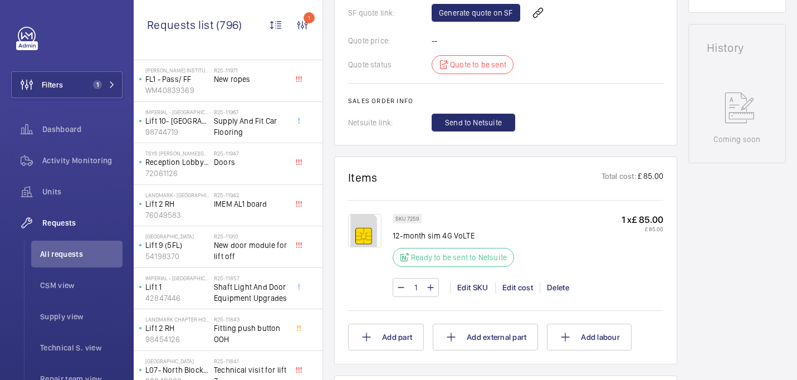
scroll to position [1388, 0]
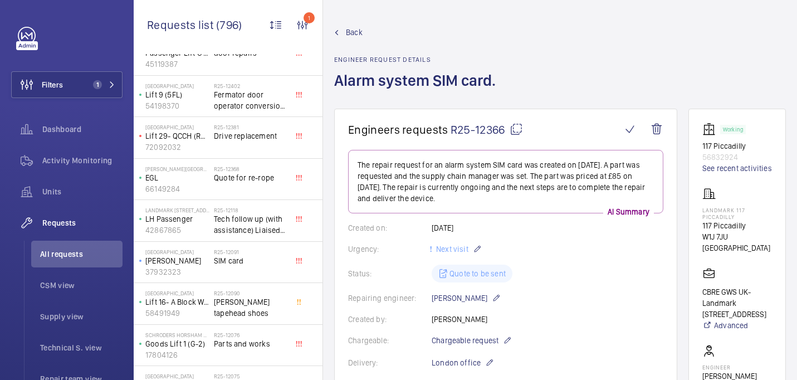
scroll to position [698, 0]
click at [245, 267] on div "R25-12091 SIM card" at bounding box center [251, 263] width 74 height 32
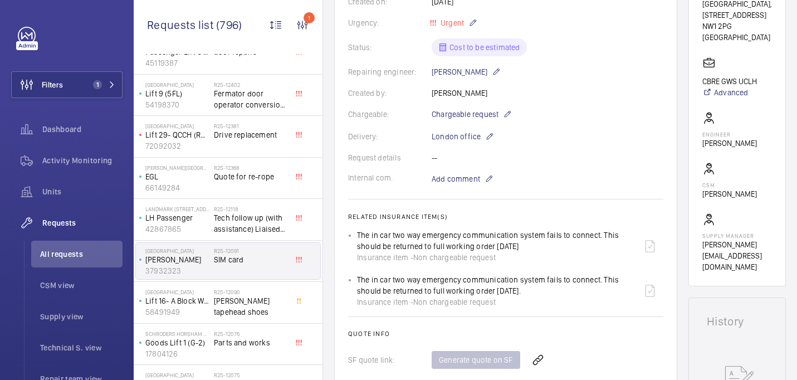
scroll to position [660, 0]
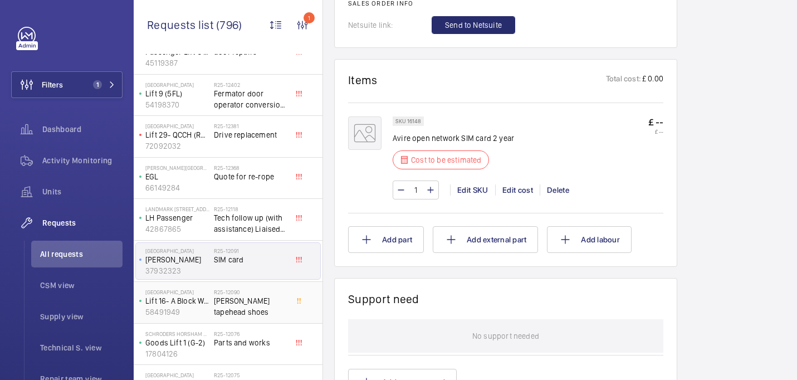
click at [235, 299] on span "[PERSON_NAME] tapehead shoes" at bounding box center [251, 306] width 74 height 22
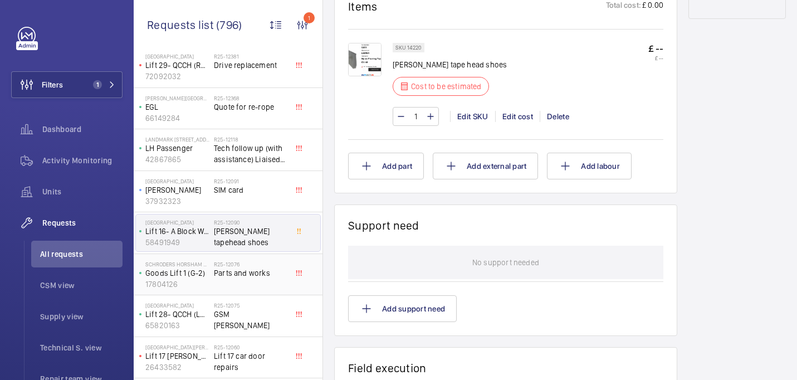
scroll to position [669, 0]
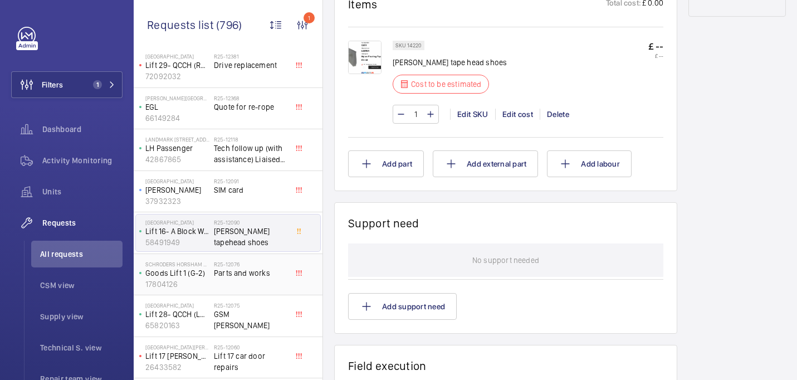
click at [247, 285] on div "R25-12076 Parts and works" at bounding box center [251, 277] width 74 height 32
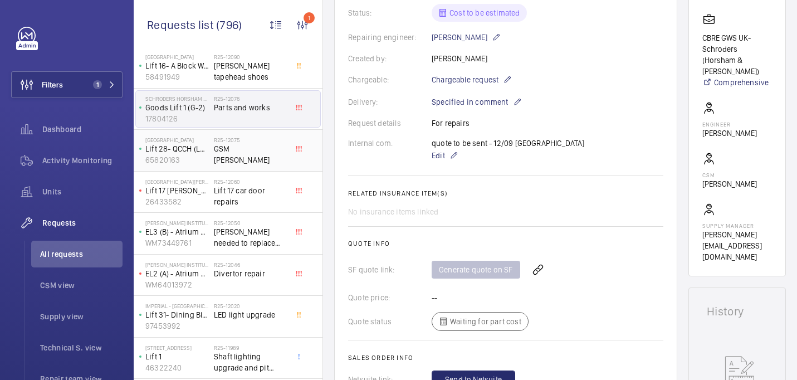
click at [240, 143] on h2 "R25-12075" at bounding box center [251, 140] width 74 height 7
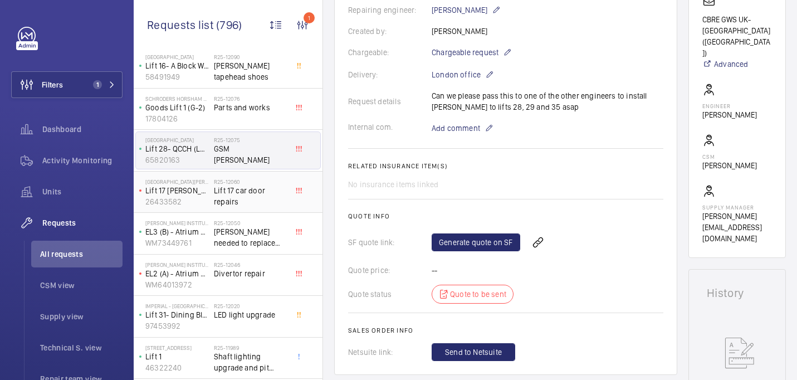
click at [236, 198] on span "Lift 17 car door repairs" at bounding box center [251, 196] width 74 height 22
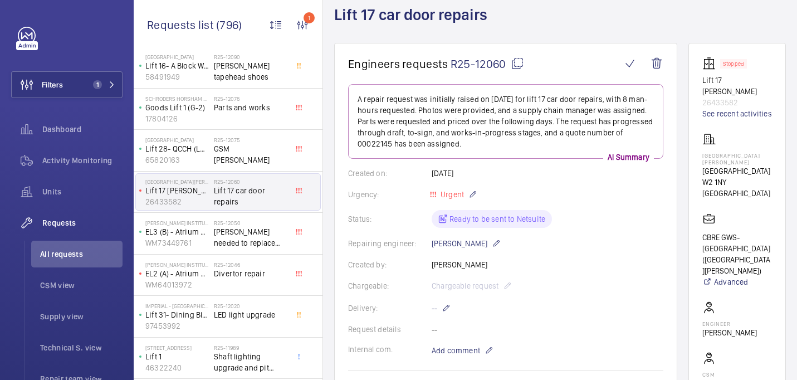
scroll to position [64, 0]
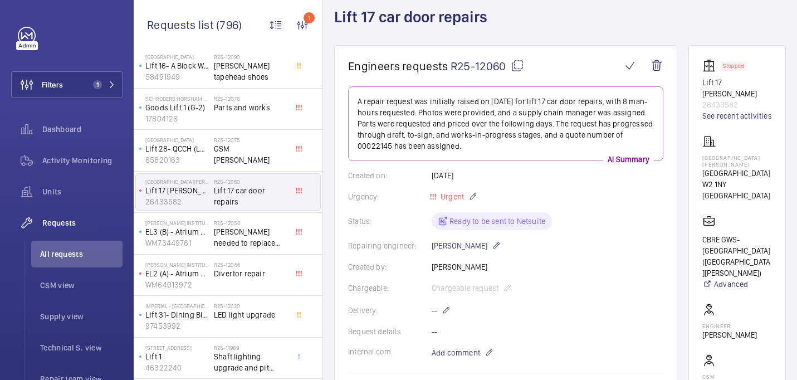
click at [513, 66] on mat-icon at bounding box center [517, 65] width 13 height 13
type textarea "R25-12060"
click at [265, 246] on span "Scaffold needed to replace drive quote for scaffold Keith aware" at bounding box center [251, 237] width 74 height 22
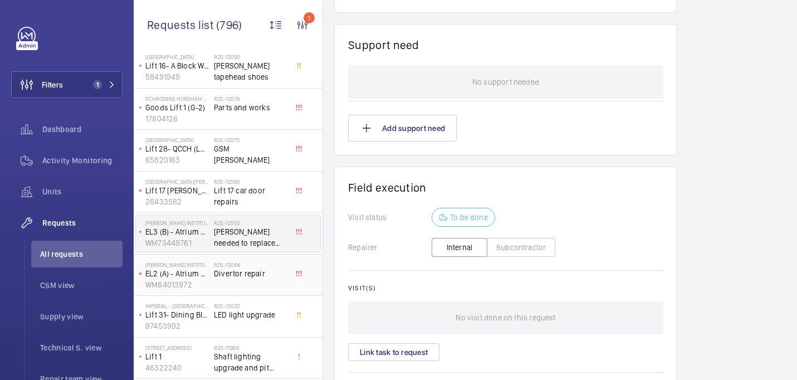
scroll to position [825, 0]
click at [244, 260] on div "R25-12046 Divertor repair" at bounding box center [253, 275] width 78 height 37
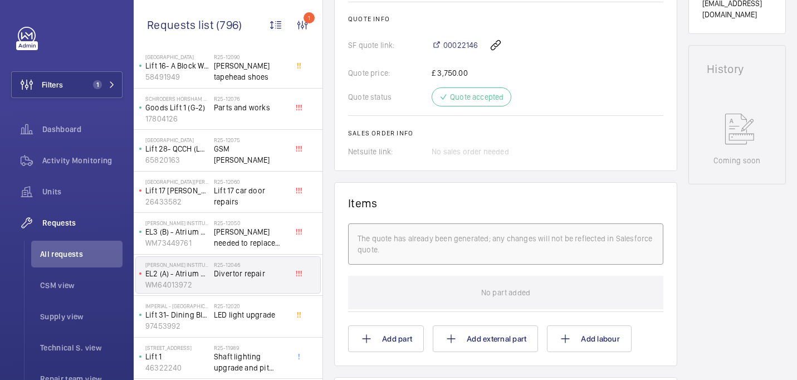
scroll to position [568, 0]
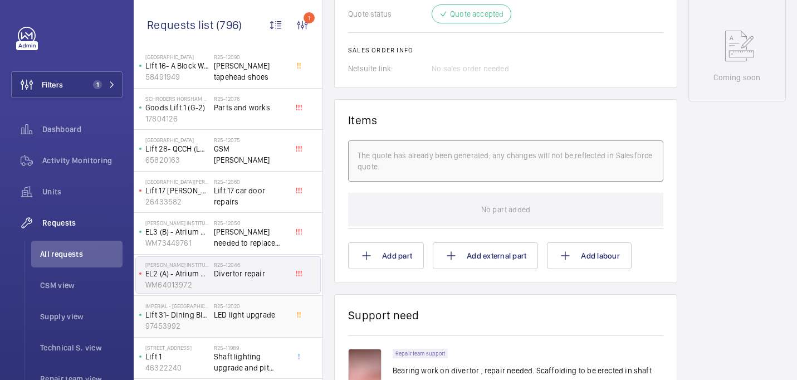
click at [260, 326] on div "R25-12020 LED light upgrade" at bounding box center [251, 319] width 74 height 32
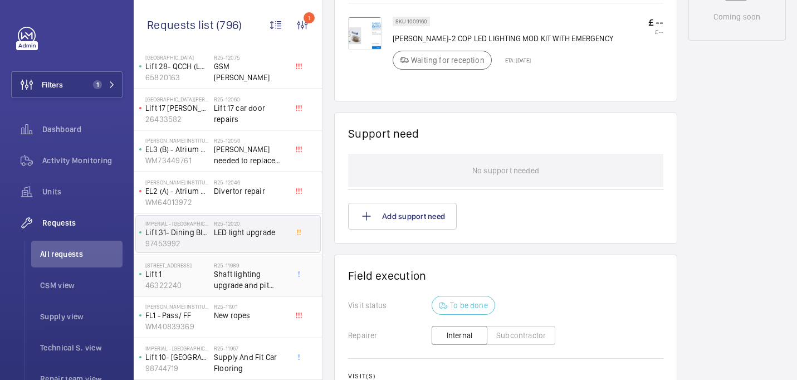
scroll to position [1016, 0]
click at [264, 274] on span "Shaft lighting upgrade and pit floors to be painted" at bounding box center [251, 279] width 74 height 22
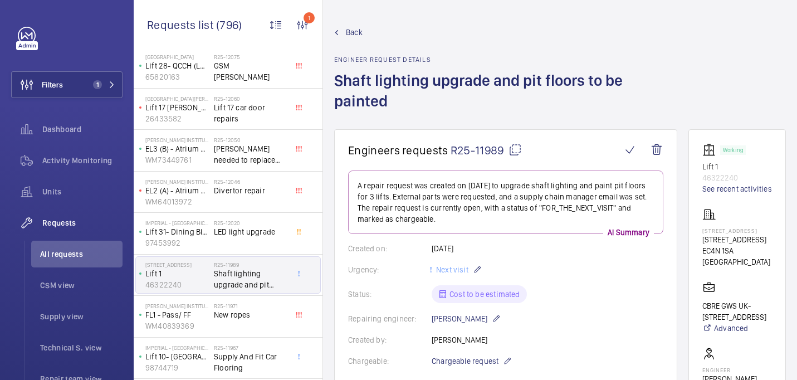
scroll to position [564, 0]
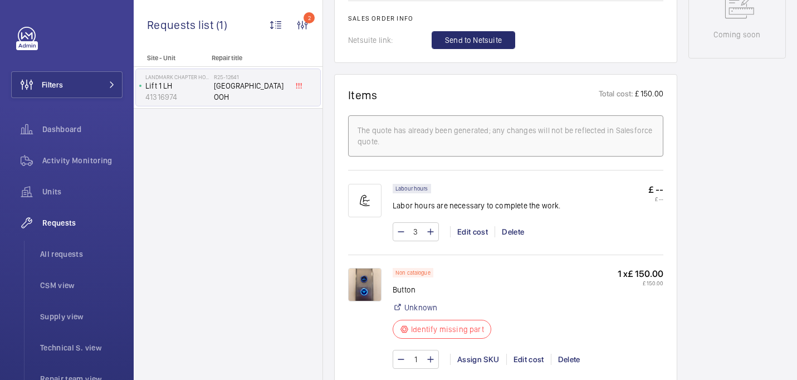
scroll to position [672, 0]
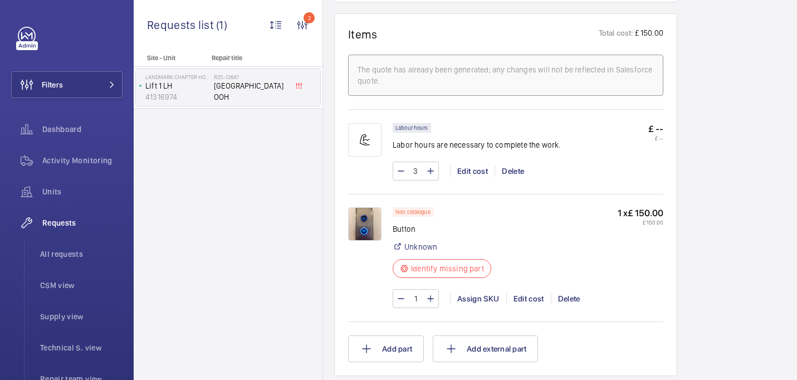
click at [364, 223] on img at bounding box center [364, 223] width 33 height 33
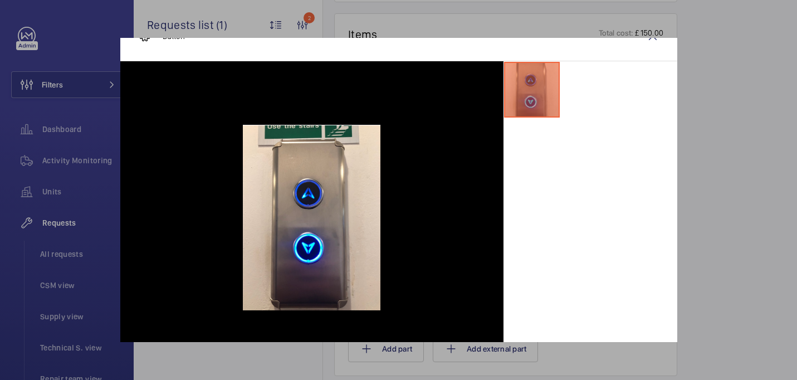
scroll to position [27, 0]
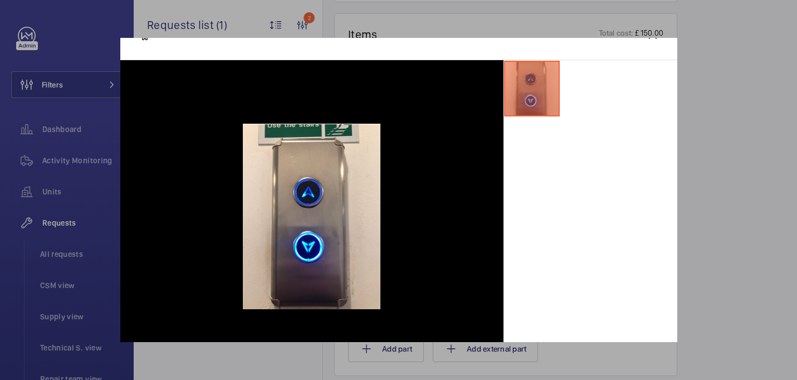
click at [761, 213] on div at bounding box center [398, 190] width 797 height 380
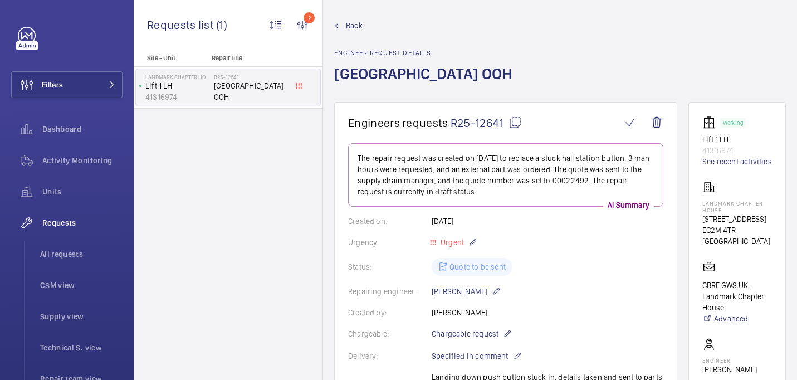
scroll to position [0, 0]
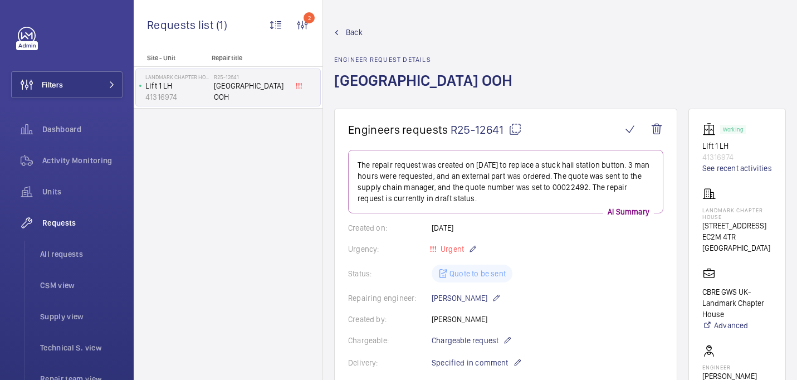
click at [517, 130] on mat-icon at bounding box center [515, 129] width 13 height 13
click at [753, 208] on p "Landmark Chapter House" at bounding box center [738, 213] width 70 height 13
copy p "Landmark Chapter House"
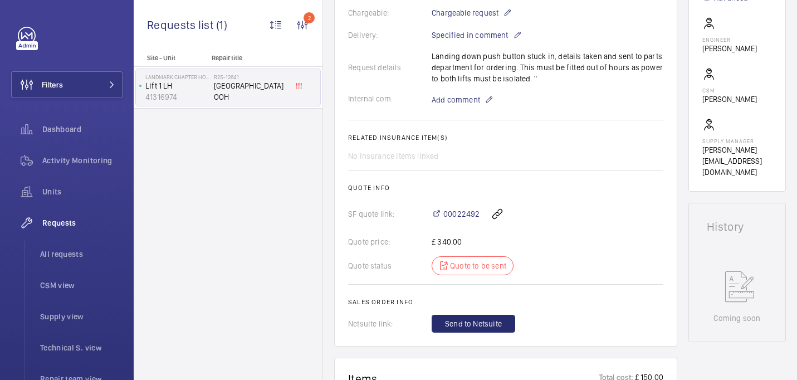
scroll to position [244, 0]
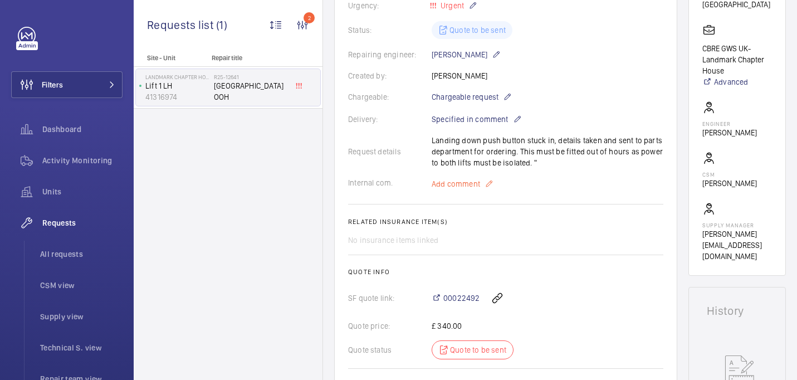
click at [457, 190] on p "Add comment" at bounding box center [474, 183] width 84 height 13
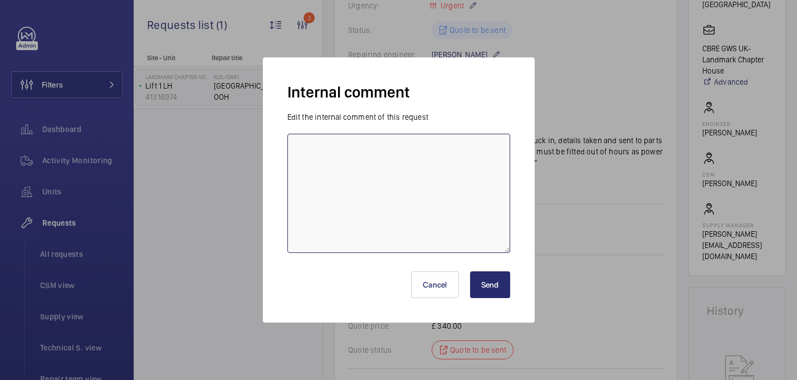
click at [356, 190] on textarea at bounding box center [399, 193] width 223 height 119
type textarea "sent to supplier - 23/09 [GEOGRAPHIC_DATA]"
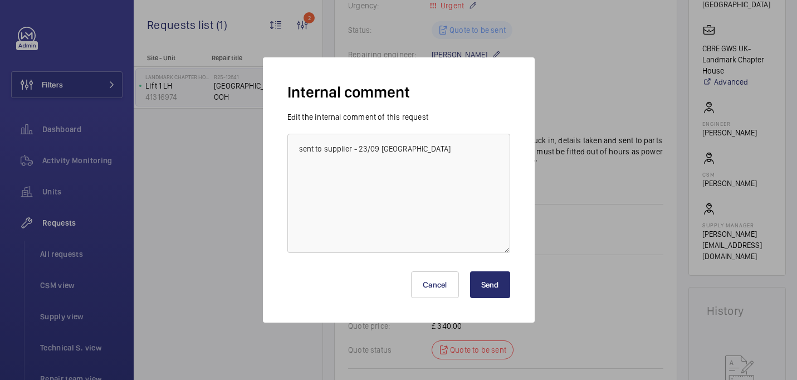
click at [500, 276] on button "Send" at bounding box center [490, 284] width 40 height 27
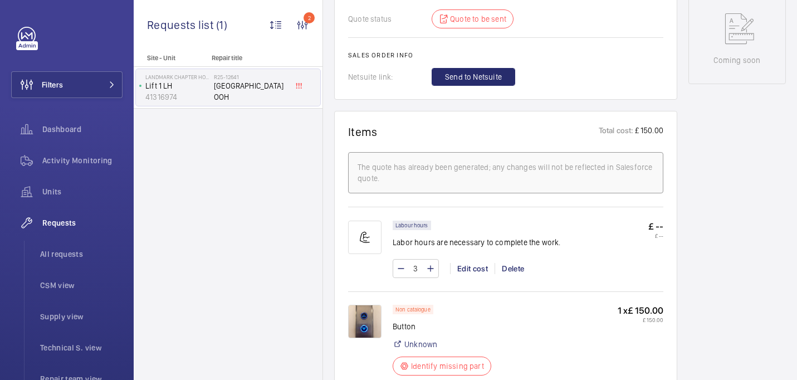
scroll to position [115, 0]
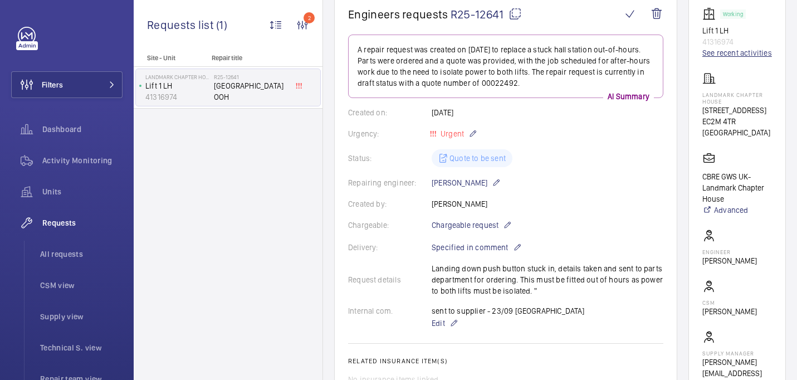
click at [742, 51] on link "See recent activities" at bounding box center [738, 52] width 70 height 11
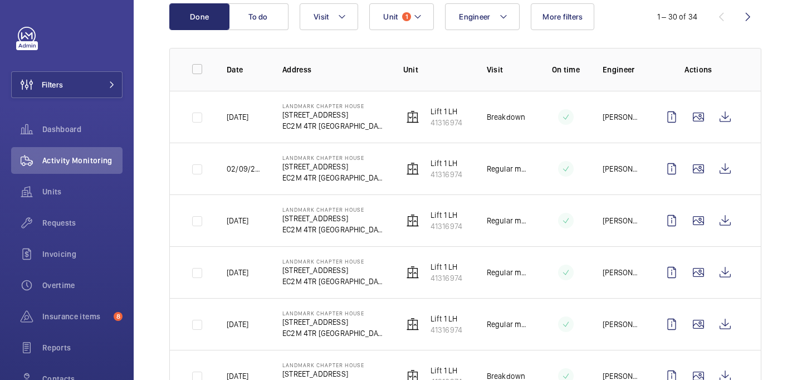
scroll to position [126, 0]
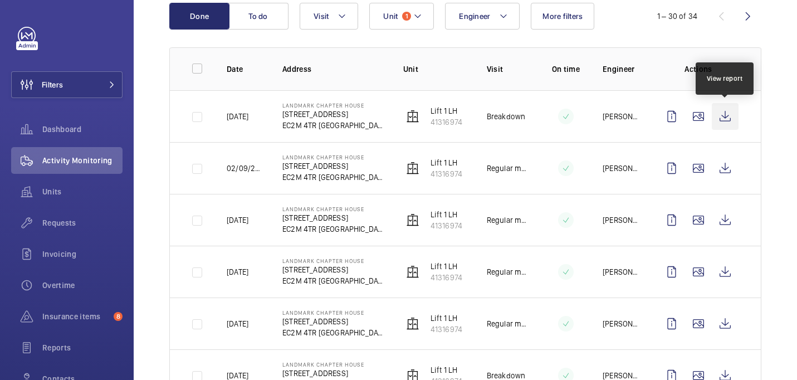
click at [726, 122] on wm-front-icon-button at bounding box center [725, 116] width 27 height 27
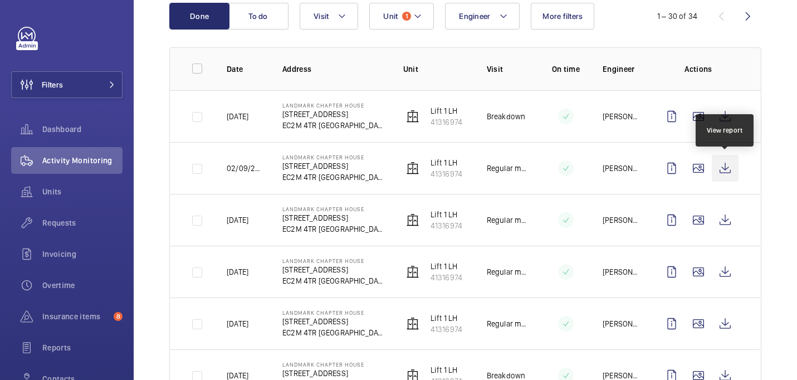
click at [720, 168] on wm-front-icon-button at bounding box center [725, 168] width 27 height 27
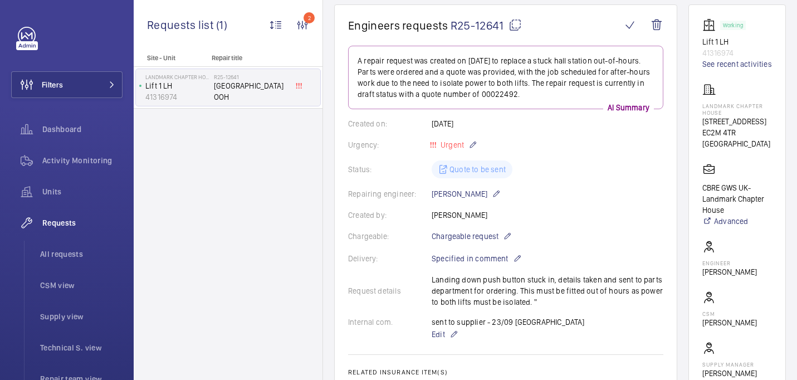
scroll to position [106, 0]
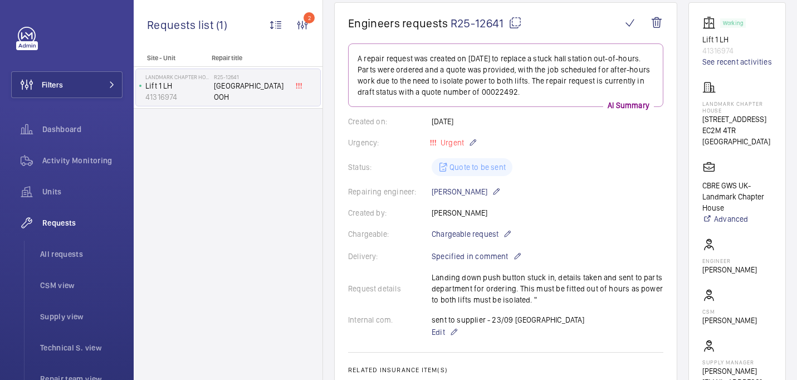
click at [708, 103] on p "Landmark Chapter House" at bounding box center [738, 106] width 70 height 13
copy p "Landmark Chapter House"
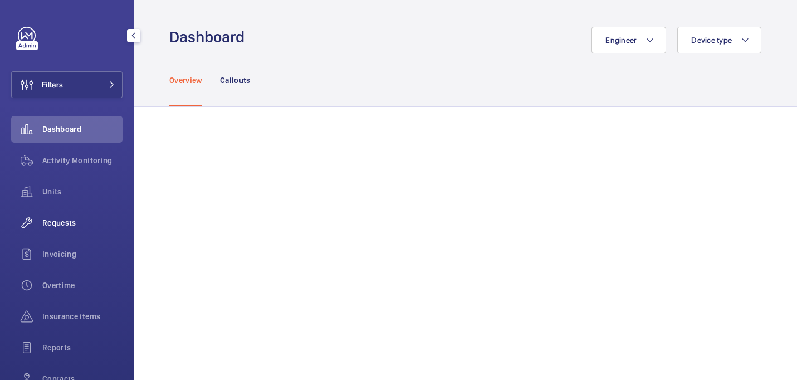
click at [72, 216] on div "Requests" at bounding box center [66, 223] width 111 height 27
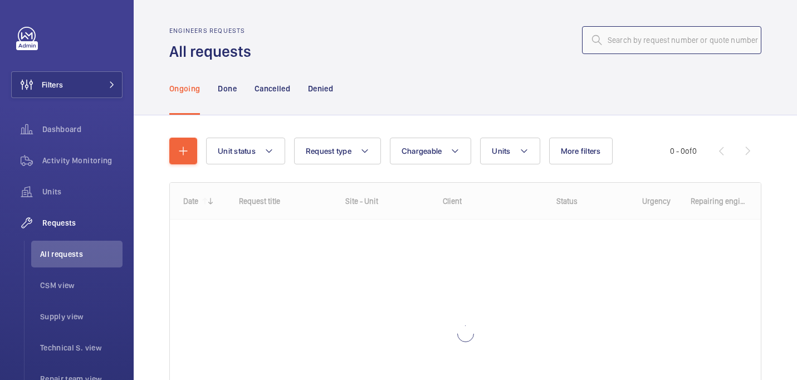
click at [671, 41] on input "text" at bounding box center [671, 40] width 179 height 28
paste input "R25-10037"
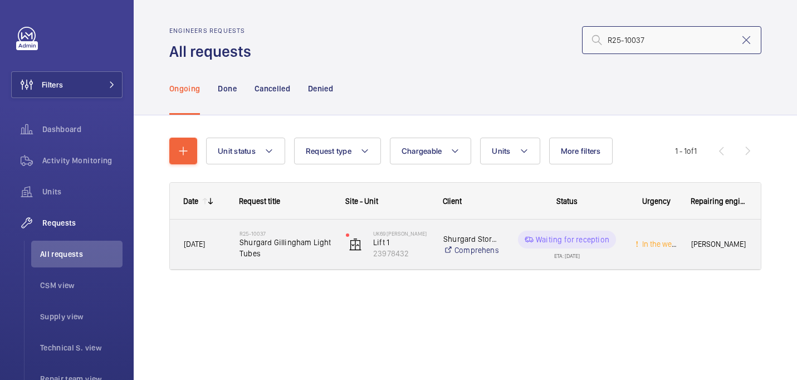
type input "R25-10037"
click at [289, 230] on div "R25-10037 [PERSON_NAME] Light Tubes" at bounding box center [286, 244] width 92 height 32
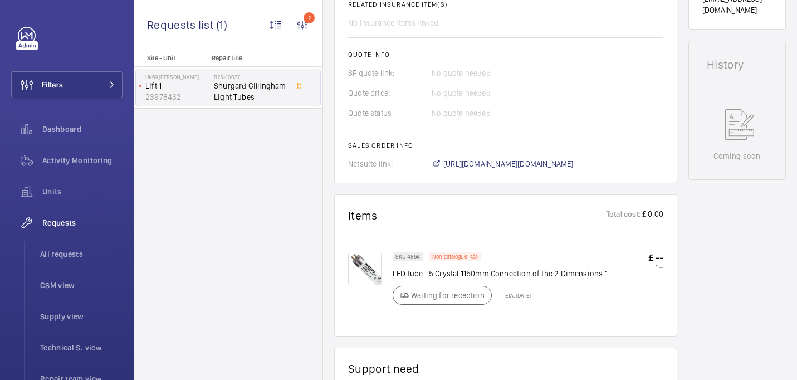
scroll to position [613, 0]
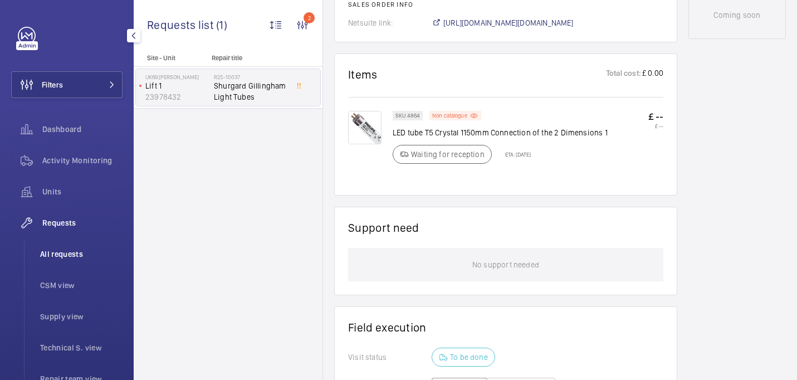
click at [51, 255] on span "All requests" at bounding box center [81, 254] width 82 height 11
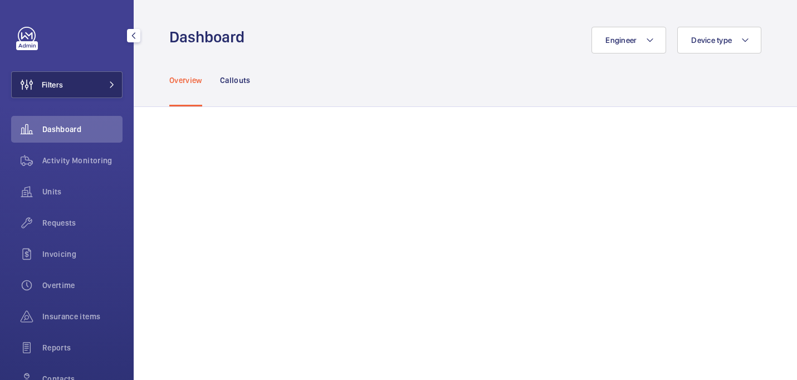
click at [53, 74] on span "Filters" at bounding box center [37, 84] width 51 height 27
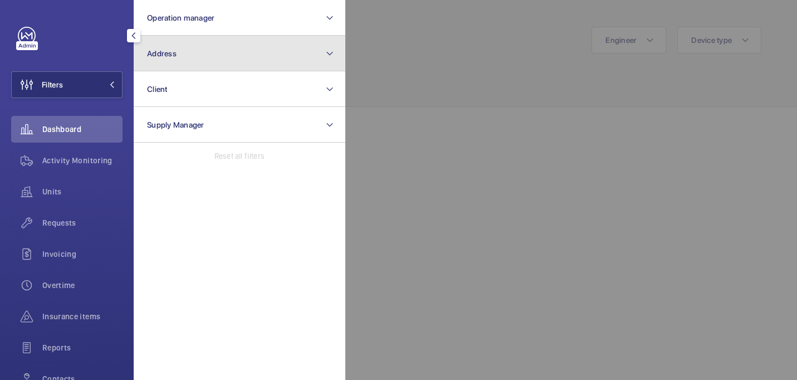
click at [187, 46] on button "Address" at bounding box center [240, 54] width 212 height 36
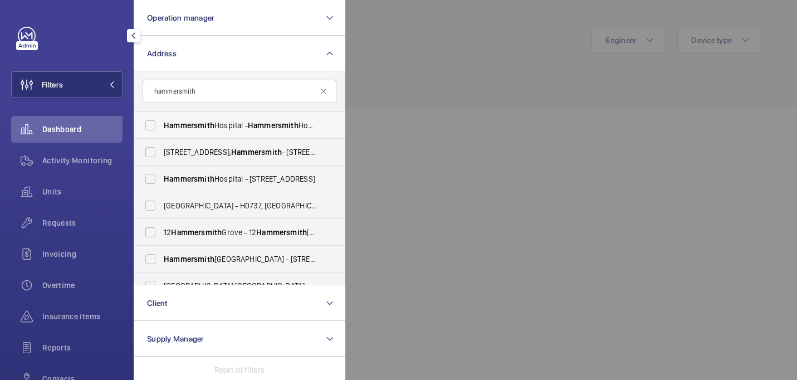
type input "hammersmith"
click at [202, 120] on span "[GEOGRAPHIC_DATA] - [GEOGRAPHIC_DATA], [STREET_ADDRESS]" at bounding box center [240, 125] width 153 height 11
click at [162, 120] on input "[GEOGRAPHIC_DATA] - [GEOGRAPHIC_DATA], [STREET_ADDRESS]" at bounding box center [150, 125] width 22 height 22
checkbox input "true"
click at [382, 94] on div at bounding box center [743, 190] width 797 height 380
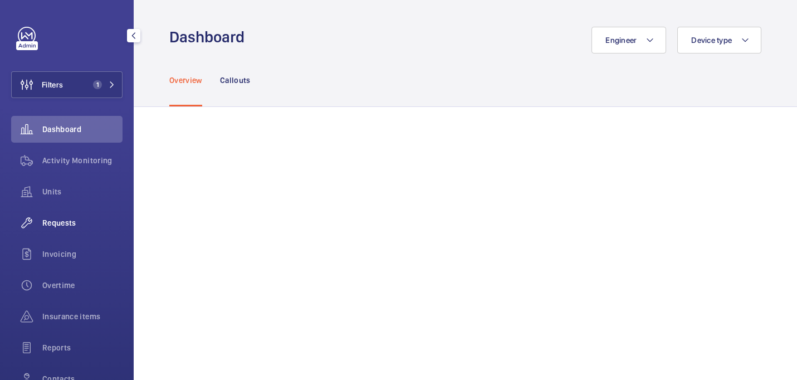
click at [95, 210] on div "Requests" at bounding box center [66, 223] width 111 height 27
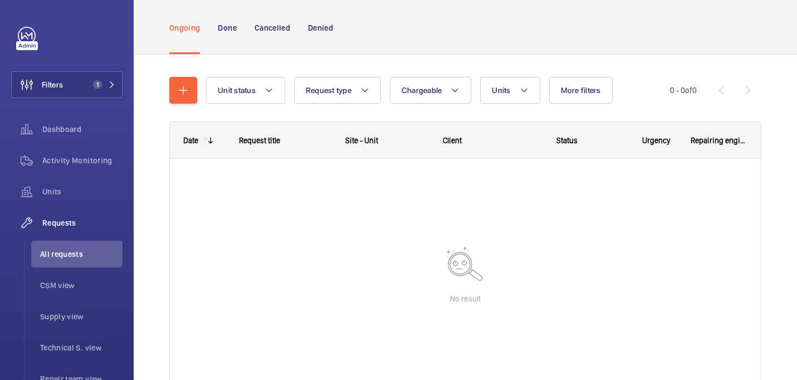
scroll to position [65, 0]
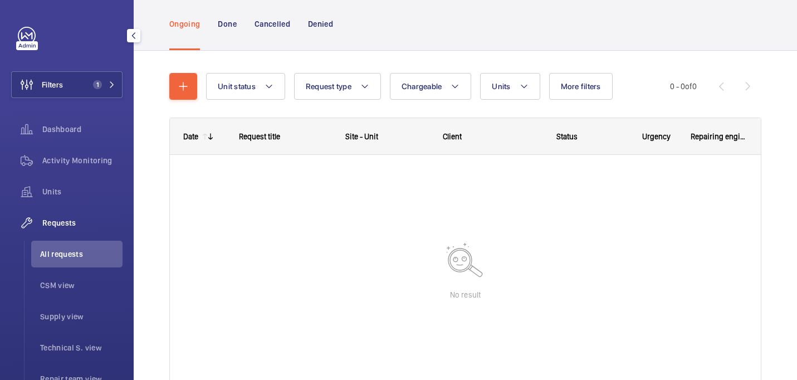
click at [79, 69] on div "Filters 1 Dashboard Activity Monitoring Units Requests All requests CSM view Su…" at bounding box center [66, 303] width 111 height 553
click at [79, 87] on button "Filters 1" at bounding box center [66, 84] width 111 height 27
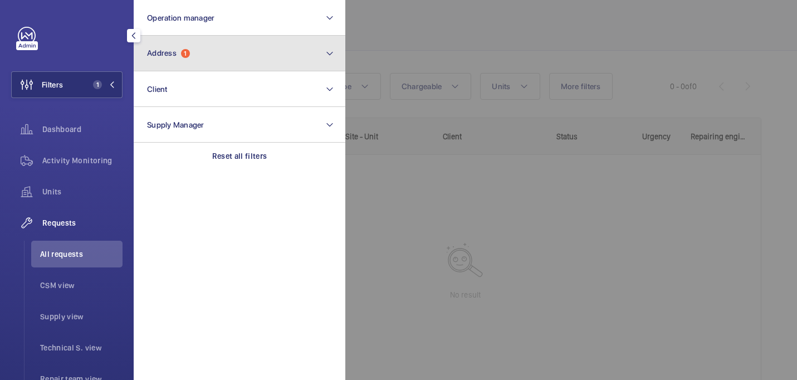
click at [234, 45] on button "Address 1" at bounding box center [240, 54] width 212 height 36
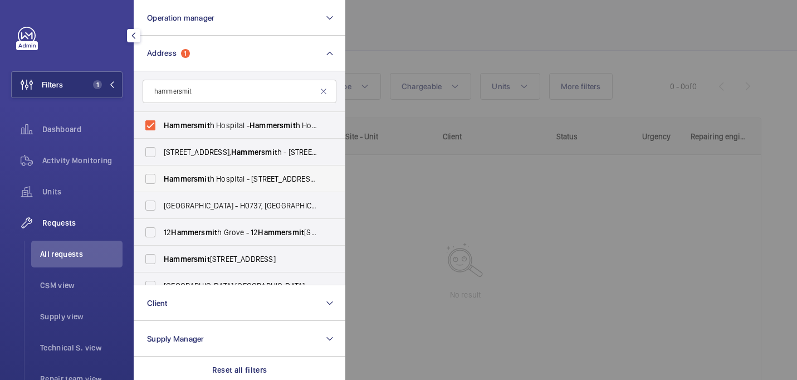
type input "hammersmit"
click at [231, 181] on span "[GEOGRAPHIC_DATA] - [STREET_ADDRESS]" at bounding box center [240, 178] width 153 height 11
click at [162, 181] on input "[GEOGRAPHIC_DATA] - [STREET_ADDRESS]" at bounding box center [150, 179] width 22 height 22
checkbox input "true"
click at [476, 27] on div at bounding box center [743, 190] width 797 height 380
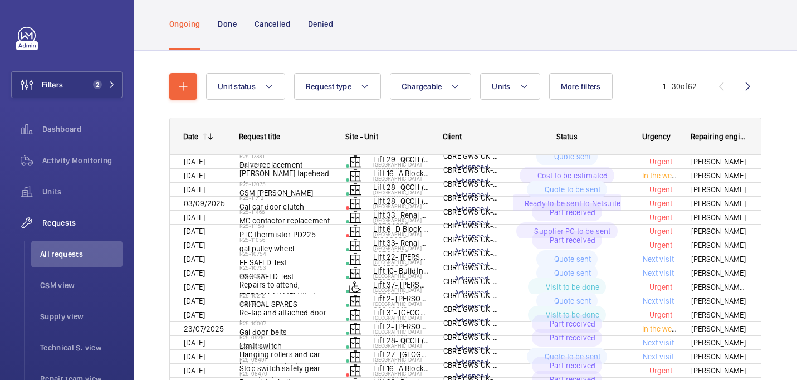
scroll to position [65, 0]
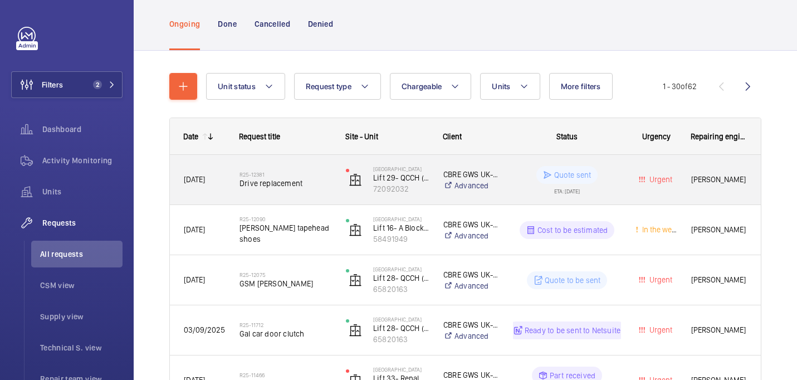
click at [301, 174] on h2 "R25-12381" at bounding box center [286, 174] width 92 height 7
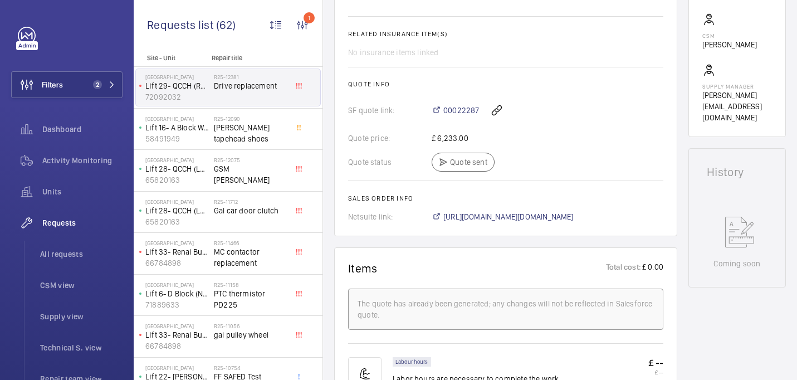
scroll to position [398, 0]
click at [505, 222] on span "[URL][DOMAIN_NAME][DOMAIN_NAME]" at bounding box center [509, 216] width 130 height 11
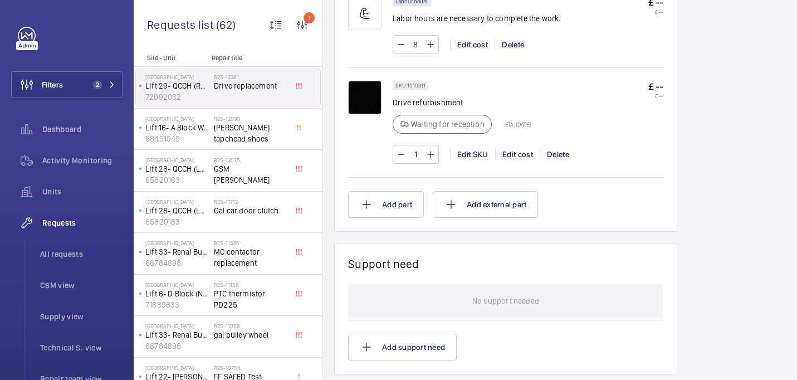
scroll to position [734, 0]
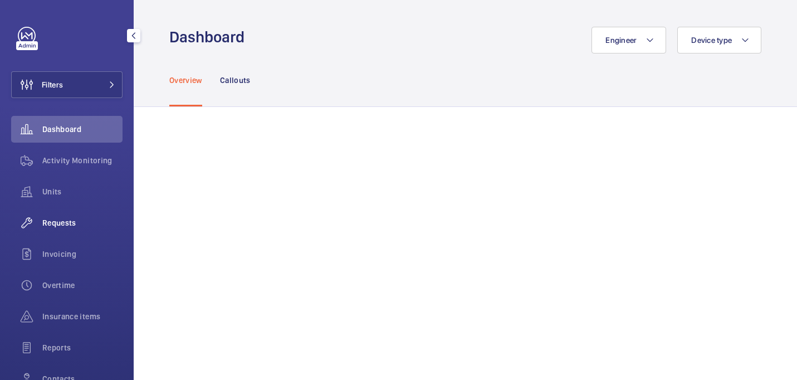
click at [77, 218] on span "Requests" at bounding box center [82, 222] width 80 height 11
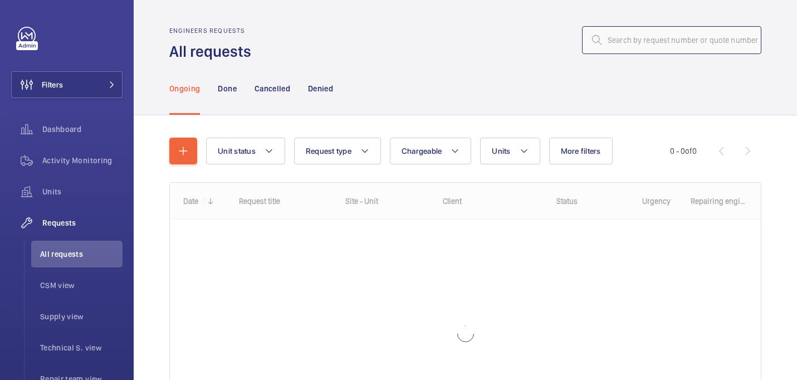
click at [713, 33] on input "text" at bounding box center [671, 40] width 179 height 28
paste input "R25-11917"
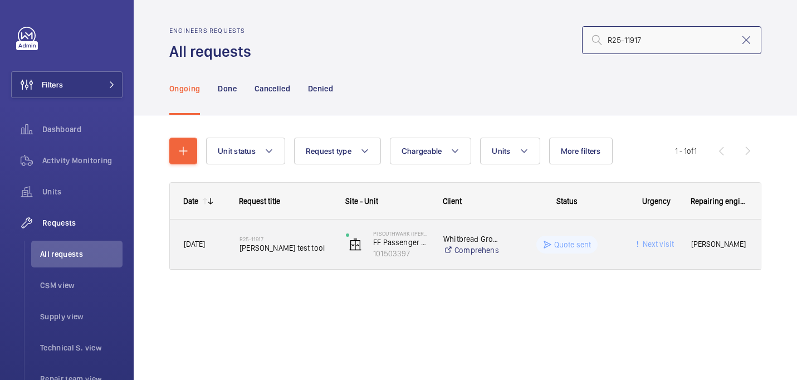
type input "R25-11917"
click at [292, 244] on span "Orona test tool" at bounding box center [286, 247] width 92 height 11
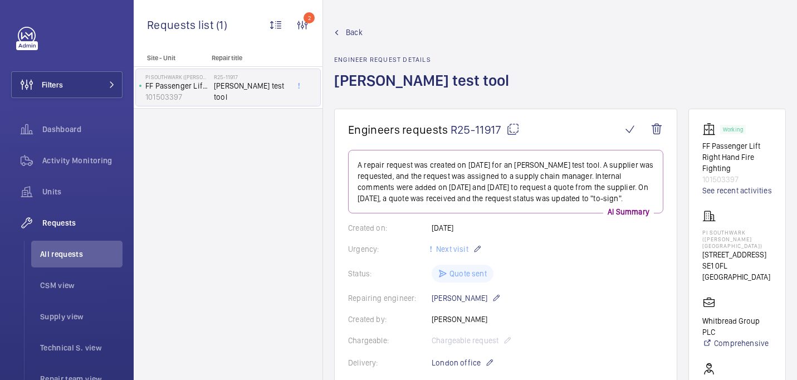
click at [722, 232] on p "PI Southwark (Tate Modern)" at bounding box center [738, 239] width 70 height 20
copy p "PI Southwark (Tate Modern)"
click at [509, 128] on mat-icon at bounding box center [513, 129] width 13 height 13
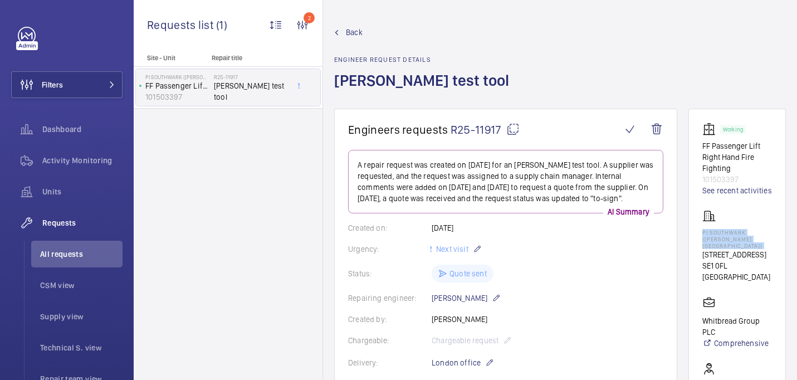
copy p "PI Southwark (Tate Modern)"
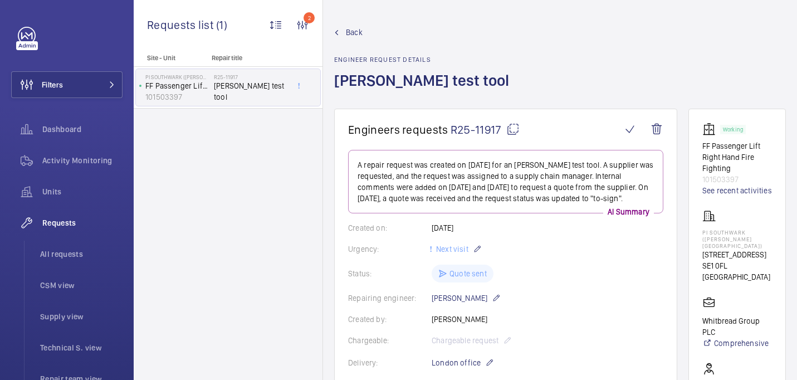
scroll to position [765, 0]
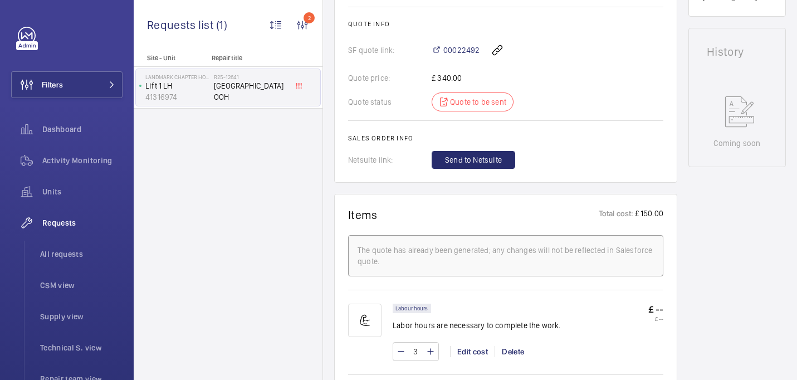
scroll to position [606, 0]
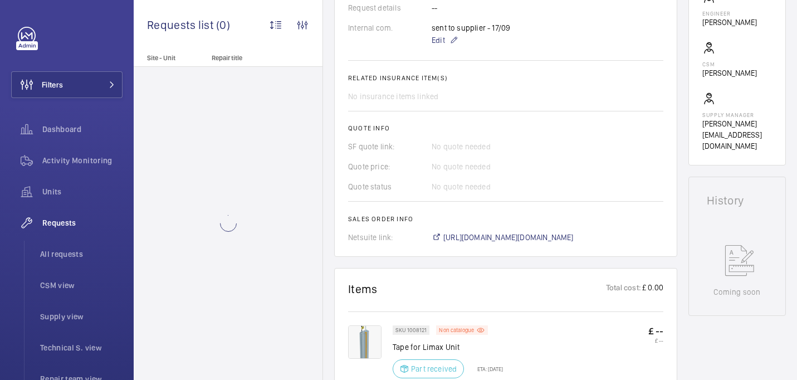
scroll to position [450, 0]
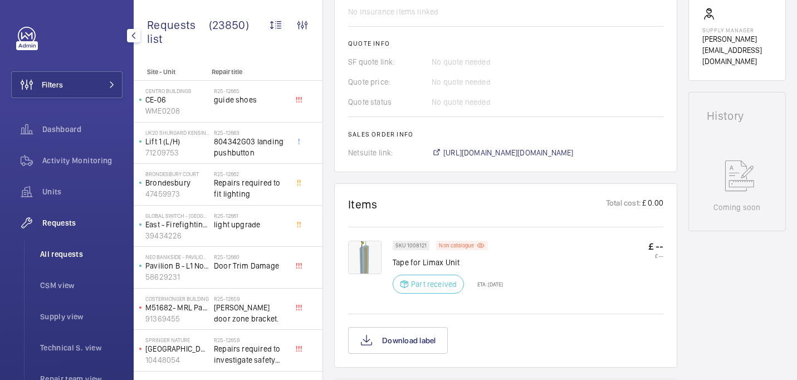
click at [78, 247] on li "All requests" at bounding box center [76, 254] width 91 height 27
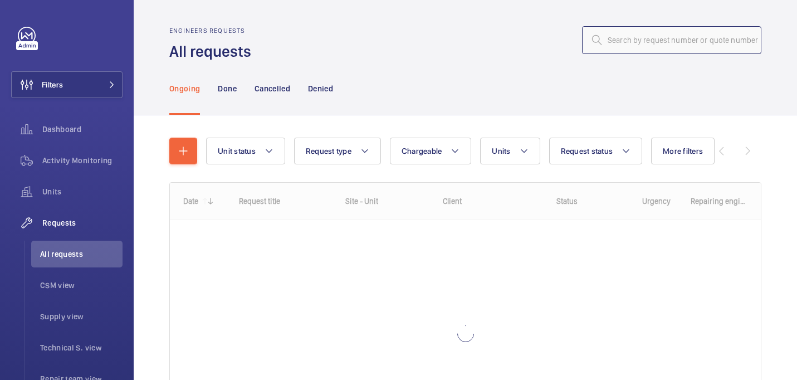
click at [692, 47] on input "text" at bounding box center [671, 40] width 179 height 28
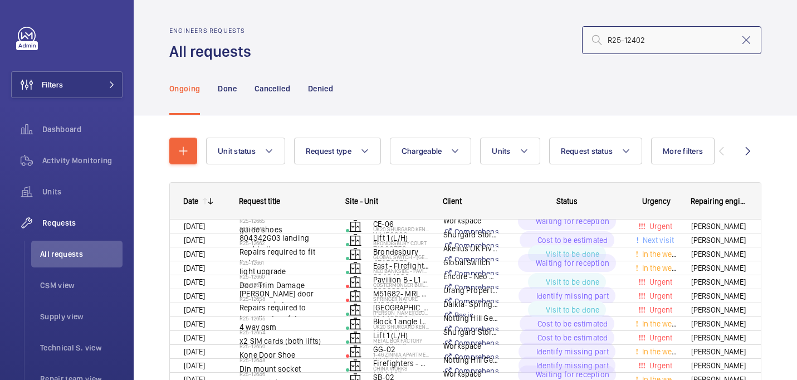
type input "R25-12402"
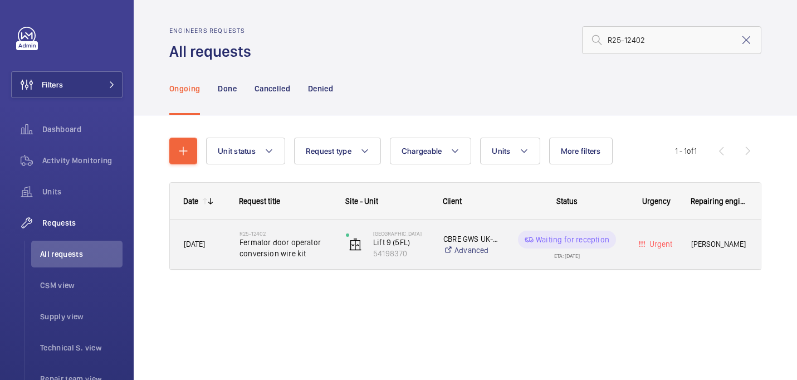
click at [279, 257] on span "Fermator door operator conversion wire kit" at bounding box center [286, 248] width 92 height 22
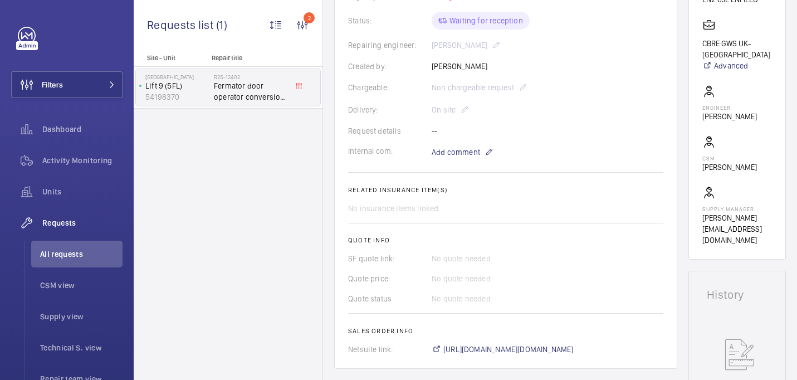
scroll to position [466, 0]
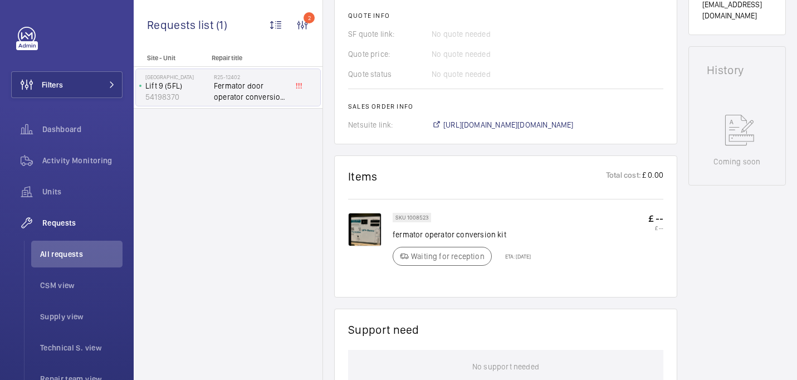
click at [413, 235] on p "fermator operator conversion kit" at bounding box center [462, 234] width 138 height 11
copy div "fermator operator conversion kit"
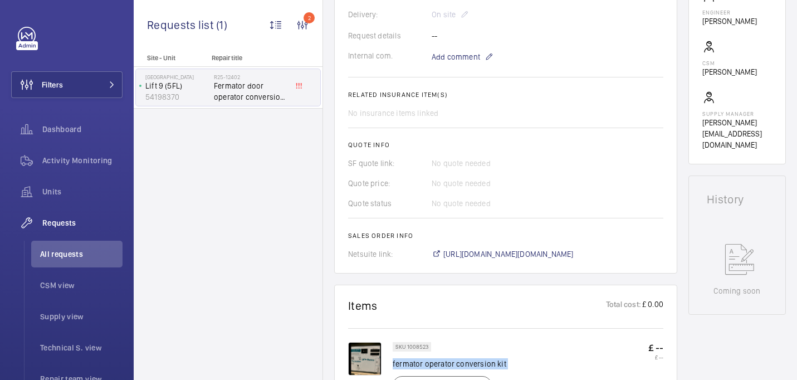
scroll to position [321, 0]
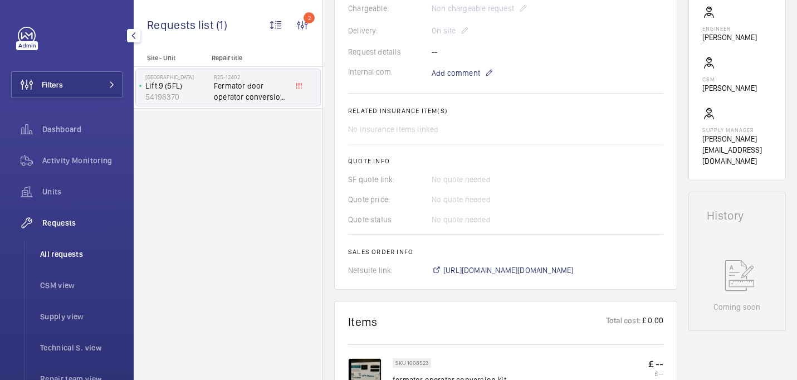
click at [67, 264] on li "All requests" at bounding box center [76, 254] width 91 height 27
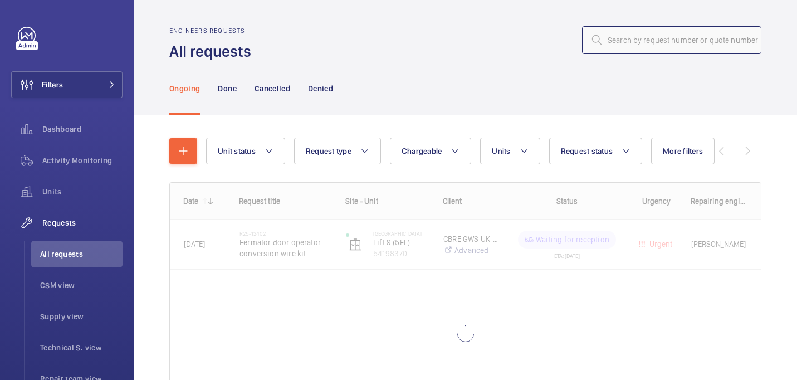
click at [649, 33] on input "text" at bounding box center [671, 40] width 179 height 28
paste input "R25-12060"
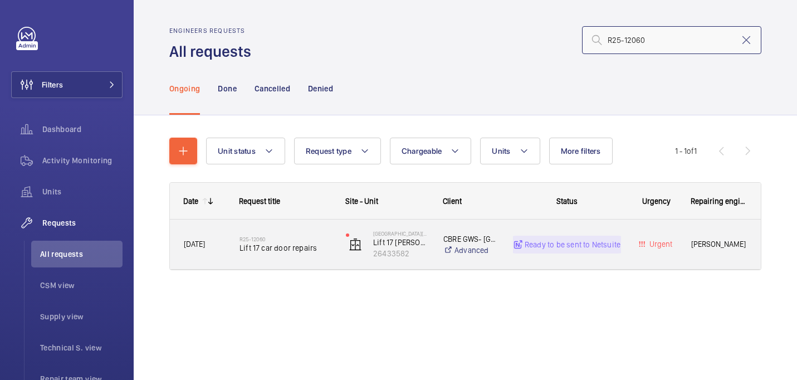
type input "R25-12060"
click at [313, 262] on div "R25-12060 Lift 17 car door repairs" at bounding box center [278, 245] width 105 height 50
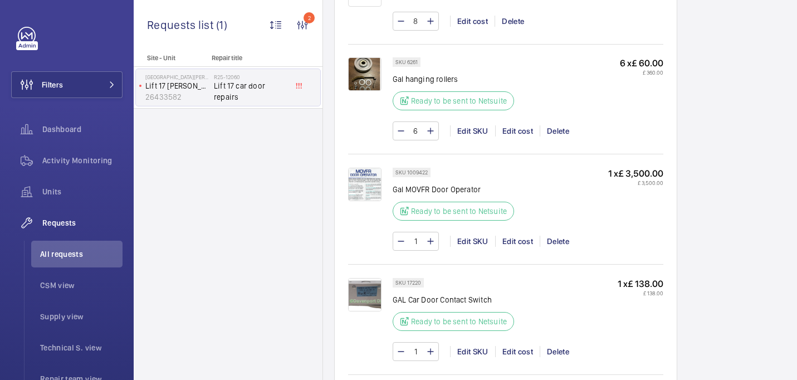
scroll to position [826, 0]
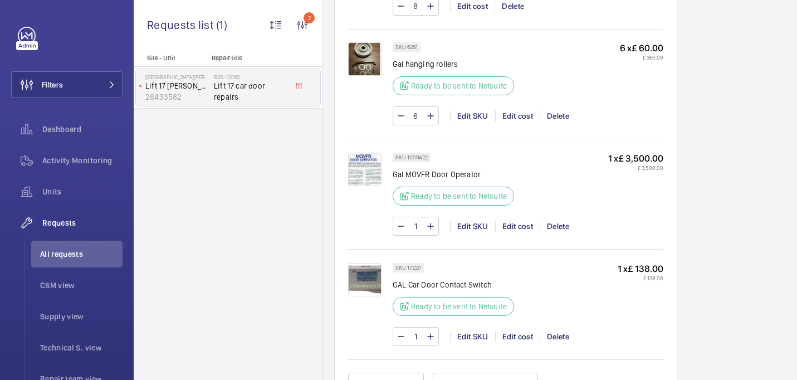
click at [370, 64] on img at bounding box center [364, 58] width 33 height 33
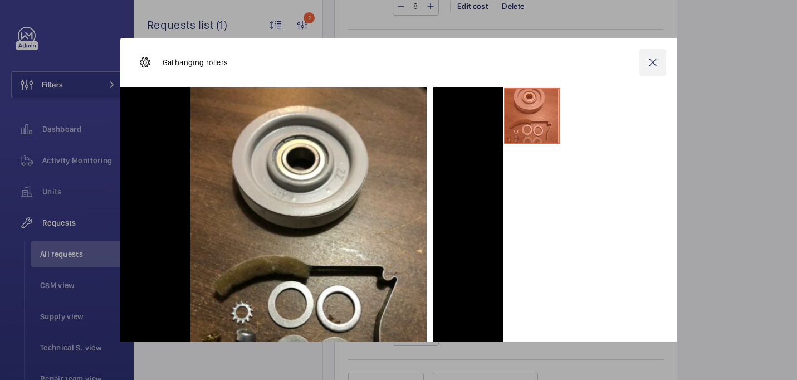
click at [648, 63] on wm-front-icon-button at bounding box center [653, 62] width 27 height 27
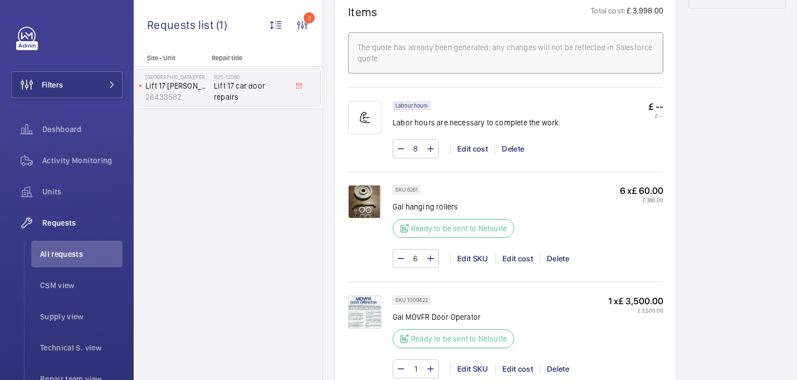
scroll to position [821, 0]
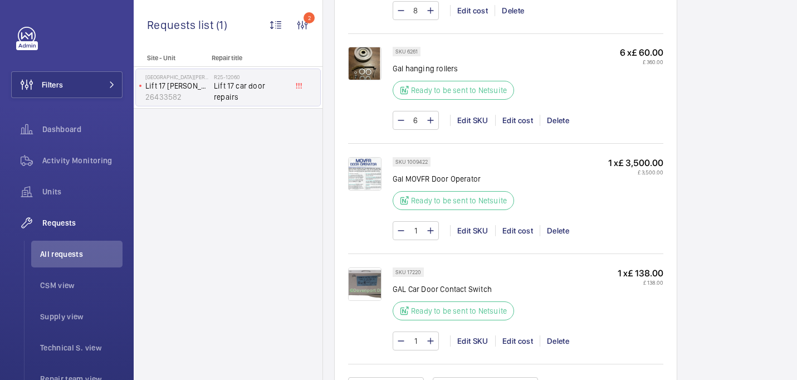
click at [371, 167] on img at bounding box center [364, 173] width 33 height 33
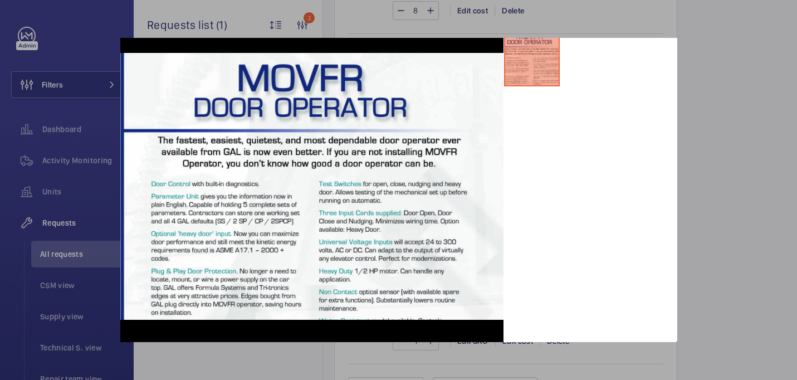
scroll to position [0, 0]
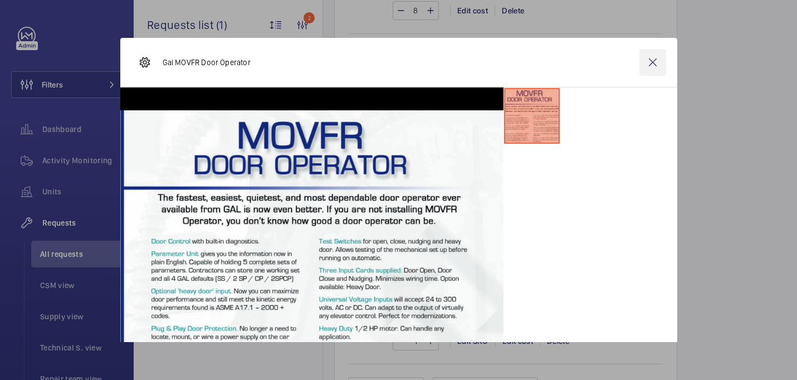
click at [654, 60] on wm-front-icon-button at bounding box center [653, 62] width 27 height 27
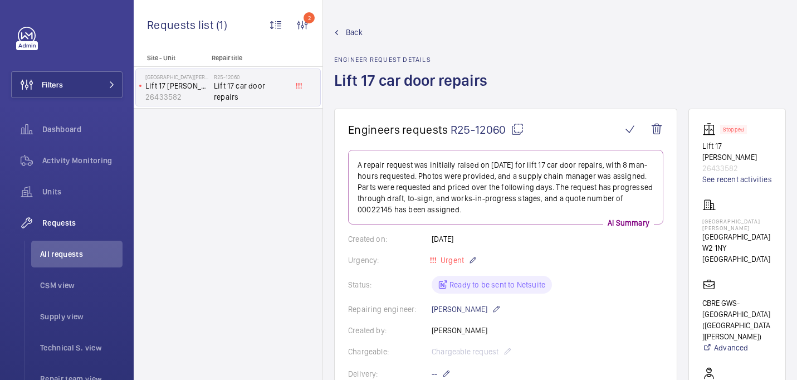
click at [513, 130] on mat-icon at bounding box center [517, 129] width 13 height 13
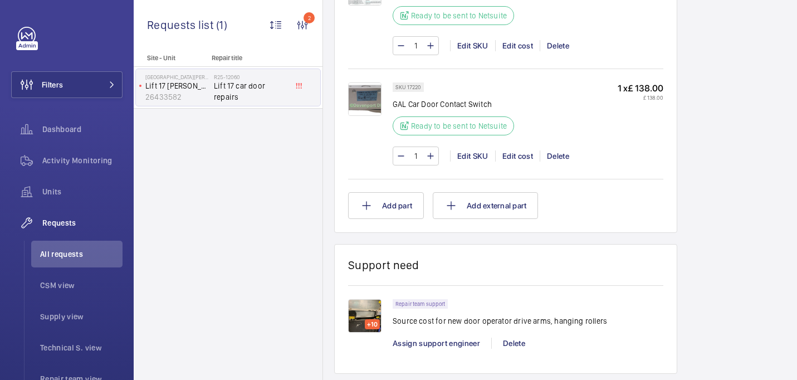
scroll to position [986, 0]
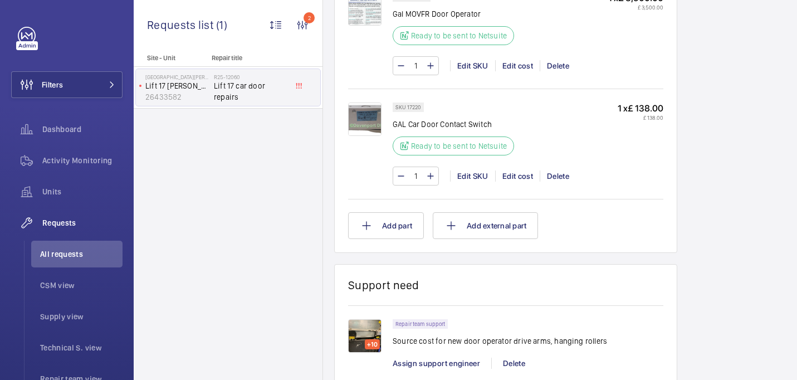
click at [366, 110] on img at bounding box center [364, 119] width 33 height 33
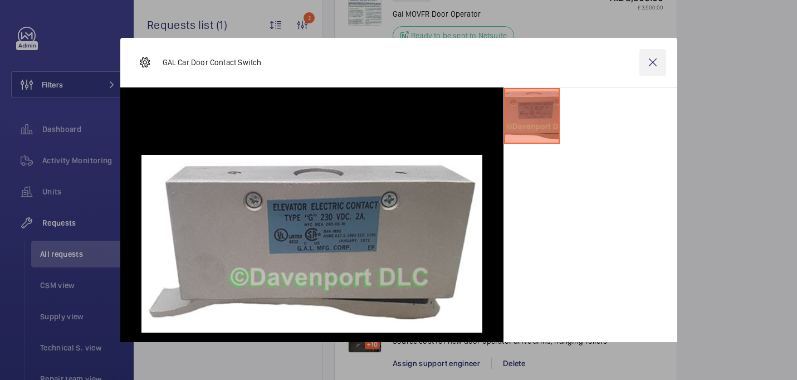
click at [653, 62] on wm-front-icon-button at bounding box center [653, 62] width 27 height 27
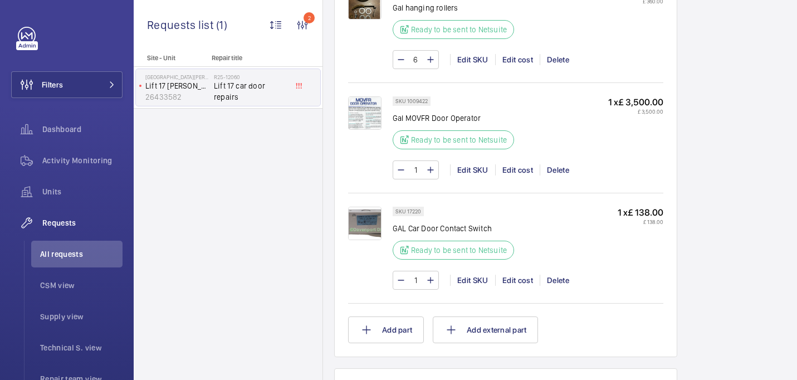
scroll to position [858, 0]
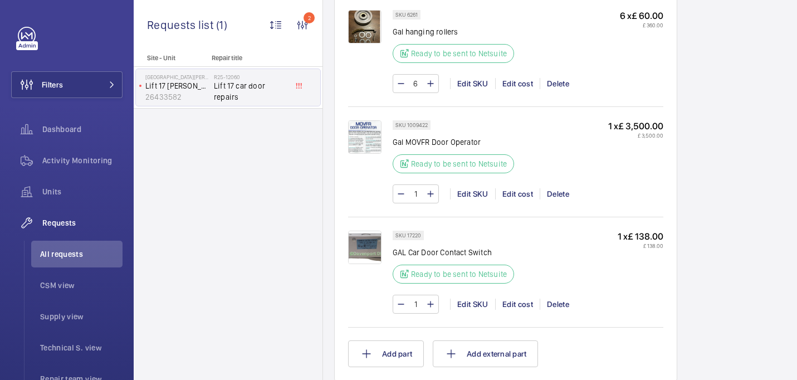
click at [358, 133] on img at bounding box center [364, 136] width 33 height 33
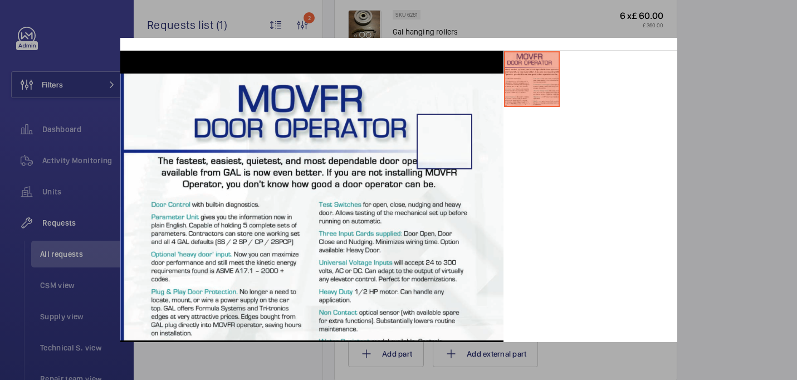
scroll to position [0, 0]
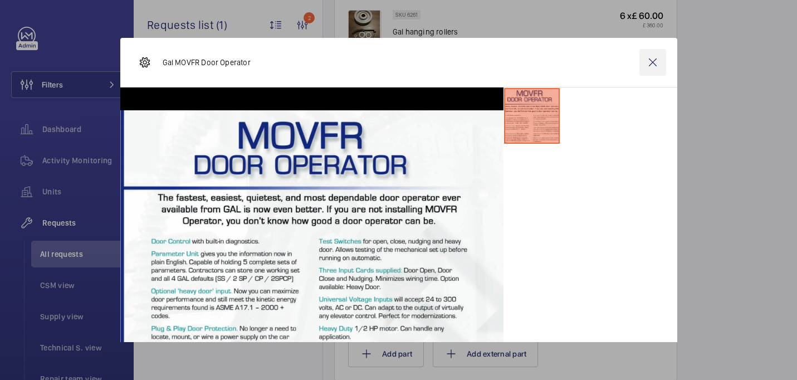
click at [655, 70] on wm-front-icon-button at bounding box center [653, 62] width 27 height 27
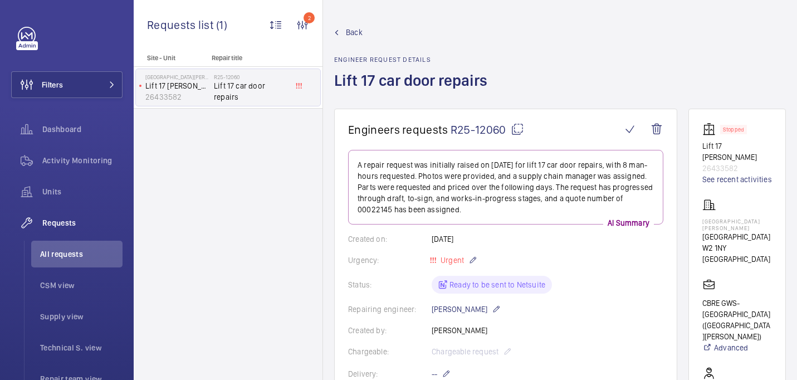
click at [514, 132] on mat-icon at bounding box center [517, 129] width 13 height 13
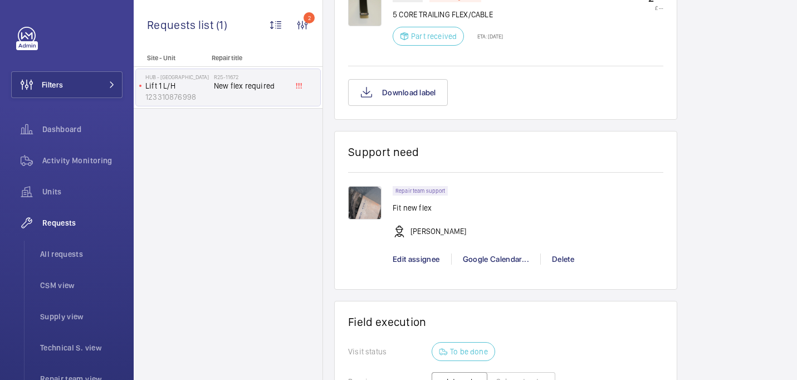
scroll to position [721, 0]
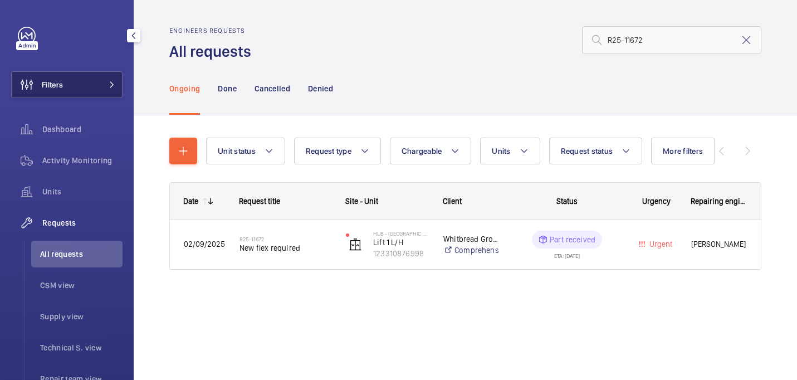
click at [84, 91] on button "Filters" at bounding box center [66, 84] width 111 height 27
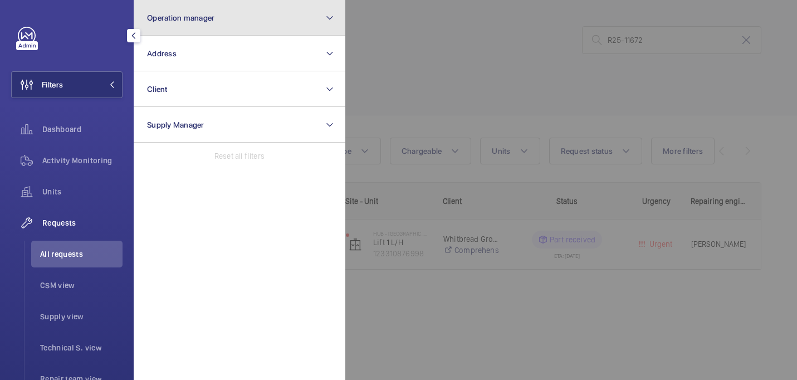
click at [228, 26] on button "Operation manager" at bounding box center [240, 18] width 212 height 36
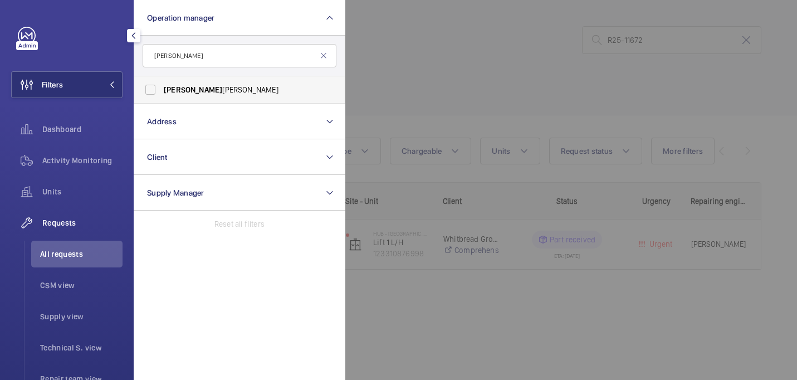
type input "[PERSON_NAME]"
click at [255, 94] on span "[PERSON_NAME]" at bounding box center [240, 89] width 153 height 11
click at [162, 94] on input "[PERSON_NAME]" at bounding box center [150, 90] width 22 height 22
checkbox input "true"
click at [460, 75] on div at bounding box center [743, 190] width 797 height 380
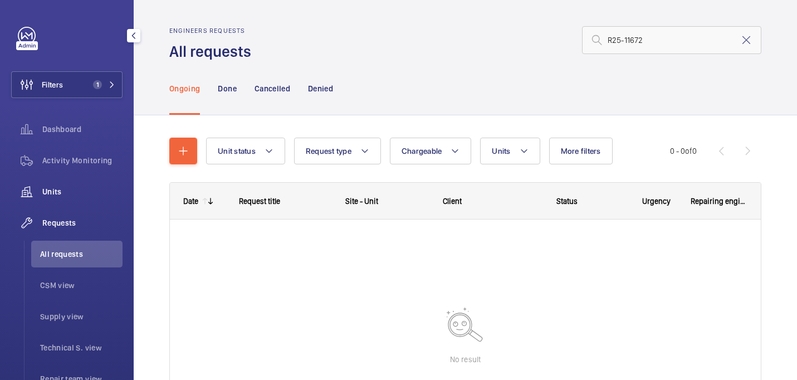
click at [60, 197] on div "Units" at bounding box center [66, 191] width 111 height 27
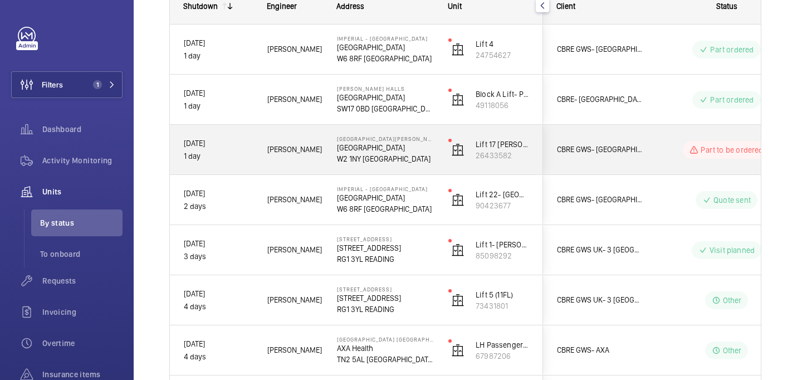
scroll to position [181, 0]
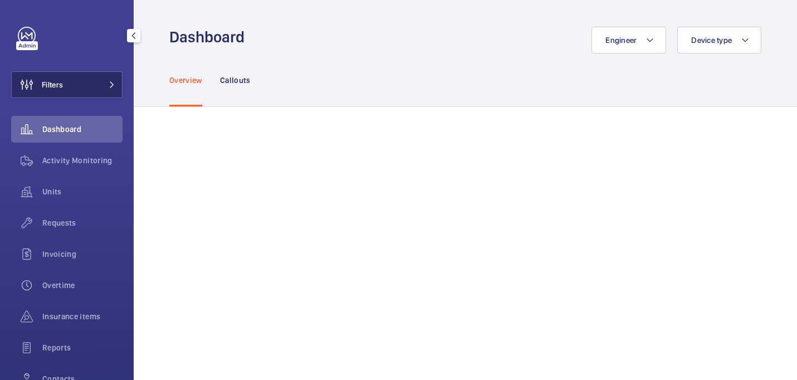
click at [64, 92] on button "Filters" at bounding box center [66, 84] width 111 height 27
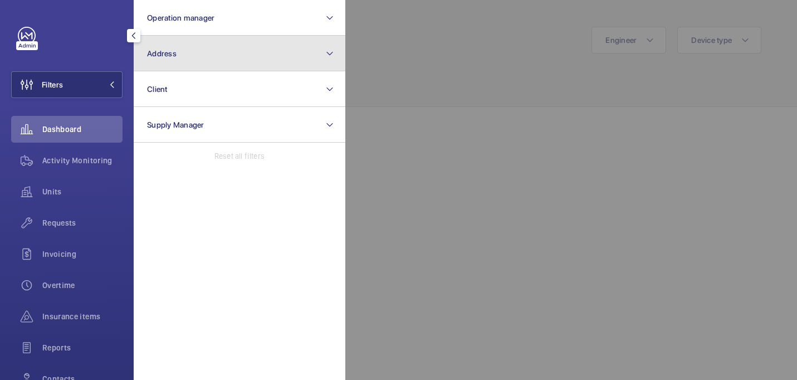
click at [193, 53] on button "Address" at bounding box center [240, 54] width 212 height 36
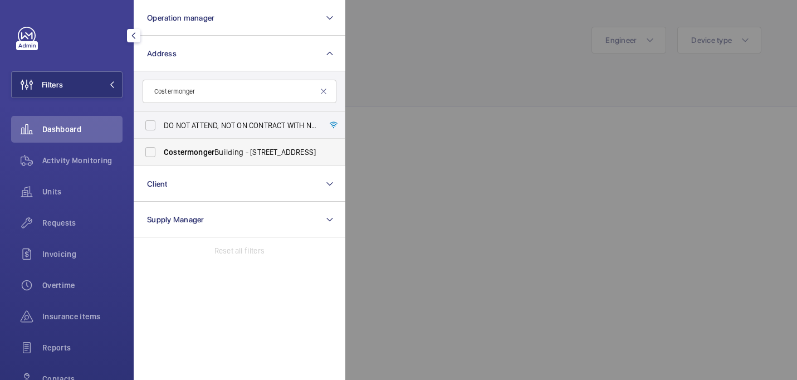
type input "Costermonger"
click at [222, 154] on span "Costermonger Building - [STREET_ADDRESS]" at bounding box center [240, 152] width 153 height 11
click at [162, 154] on input "Costermonger Building - [STREET_ADDRESS]" at bounding box center [150, 152] width 22 height 22
checkbox input "true"
click at [426, 87] on div at bounding box center [743, 190] width 797 height 380
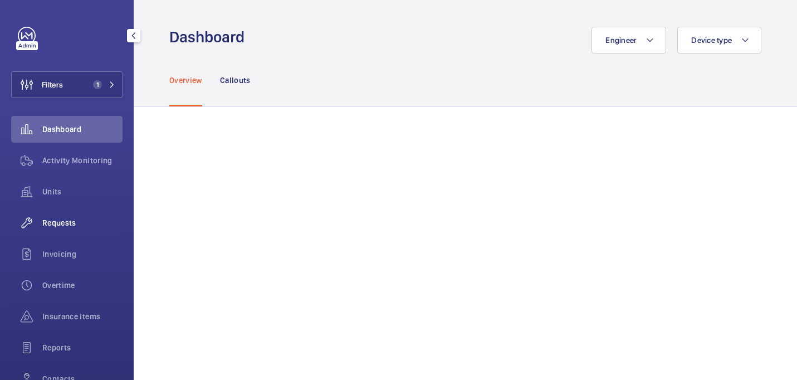
click at [92, 220] on span "Requests" at bounding box center [82, 222] width 80 height 11
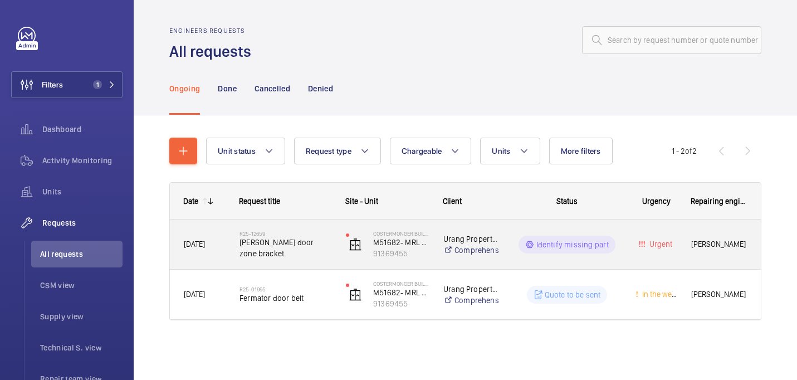
click at [420, 261] on div "Costermonger Building M51682- MRL Passenger Lift Flats 1-2 91369455" at bounding box center [381, 245] width 96 height 46
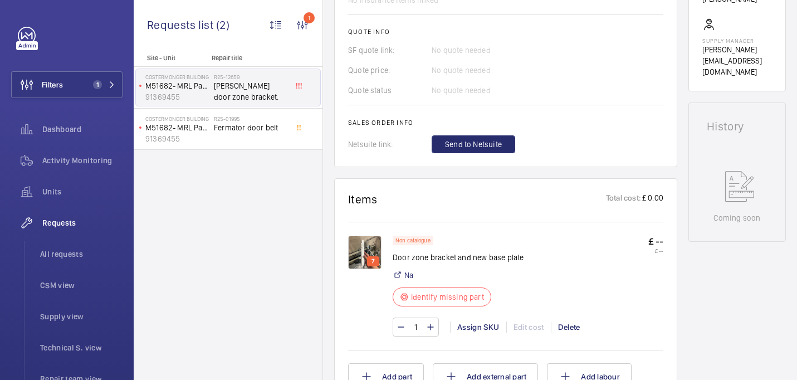
scroll to position [477, 0]
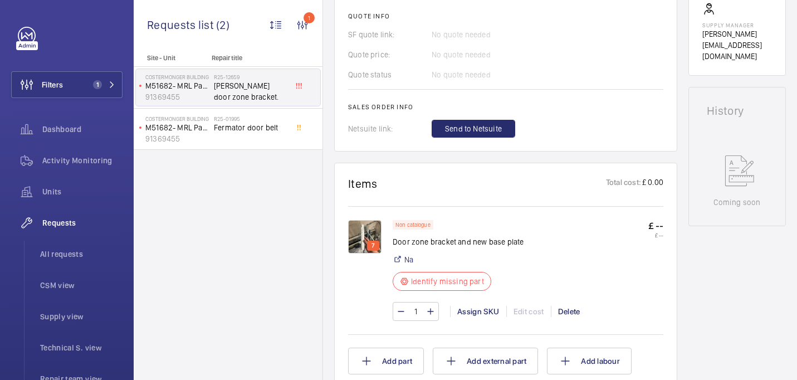
click at [361, 232] on img at bounding box center [364, 236] width 33 height 33
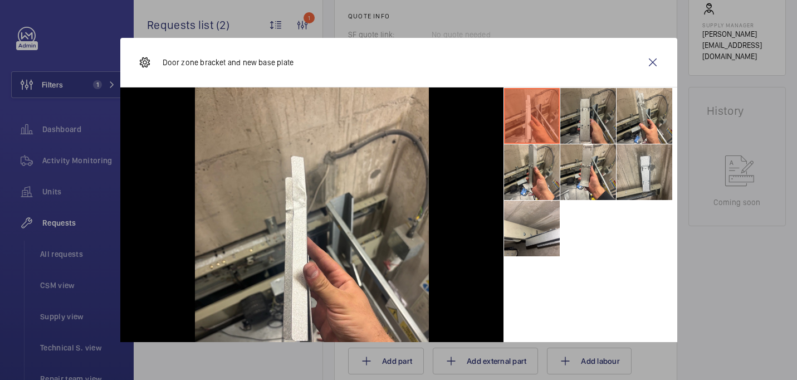
click at [583, 114] on li at bounding box center [589, 116] width 56 height 56
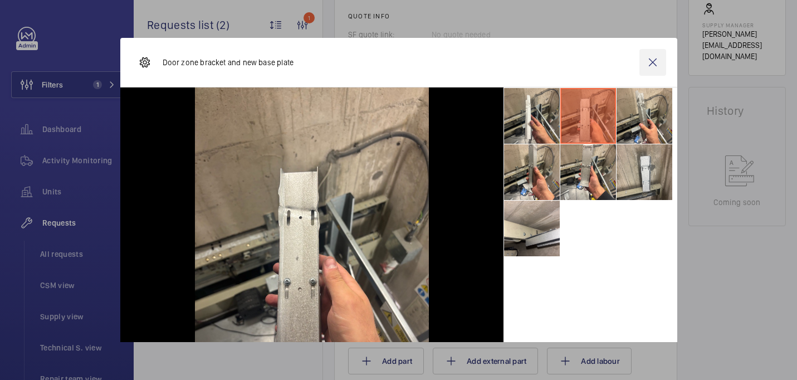
click at [648, 69] on wm-front-icon-button at bounding box center [653, 62] width 27 height 27
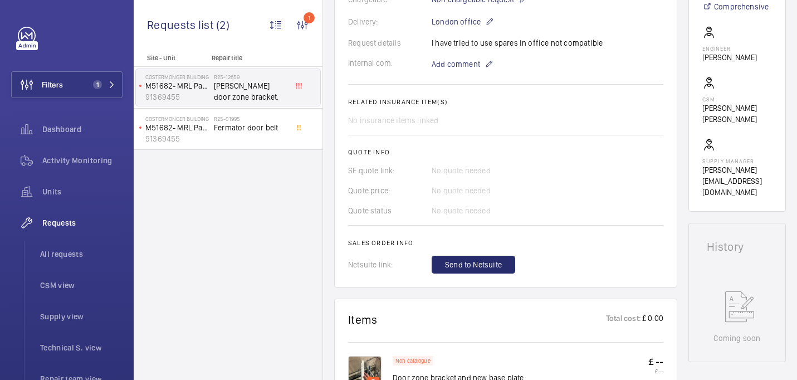
scroll to position [340, 0]
click at [469, 67] on span "Add comment" at bounding box center [456, 64] width 48 height 11
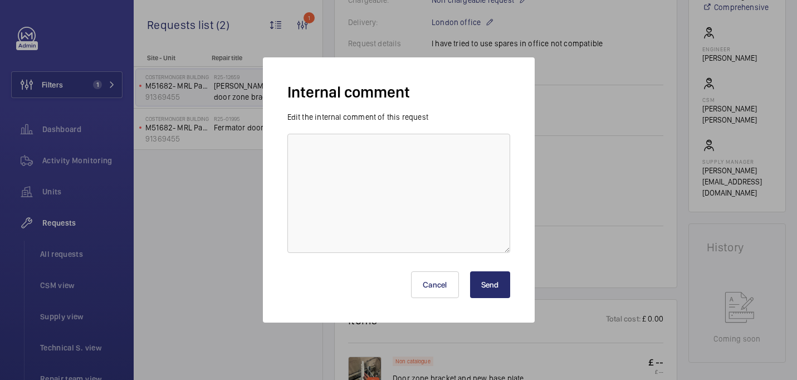
click at [450, 132] on div "Edit the internal comment of this request" at bounding box center [399, 182] width 223 height 142
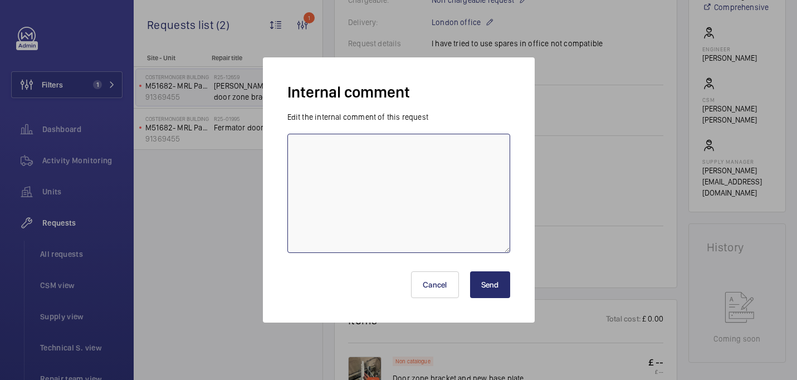
click at [445, 161] on textarea at bounding box center [399, 193] width 223 height 119
paste textarea "[PERSON_NAME] door zone sensor ASAP please mate"
drag, startPoint x: 455, startPoint y: 150, endPoint x: 392, endPoint y: 150, distance: 62.4
click at [392, 150] on textarea "[PERSON_NAME] door zone sensor ASAP please mate and base" at bounding box center [399, 193] width 223 height 119
click at [445, 148] on textarea "[PERSON_NAME] door zone sensor and base" at bounding box center [399, 193] width 223 height 119
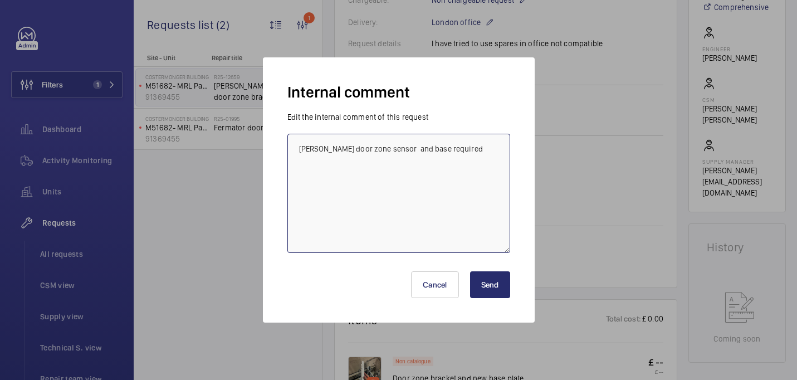
type textarea "[PERSON_NAME] door zone sensor and base required"
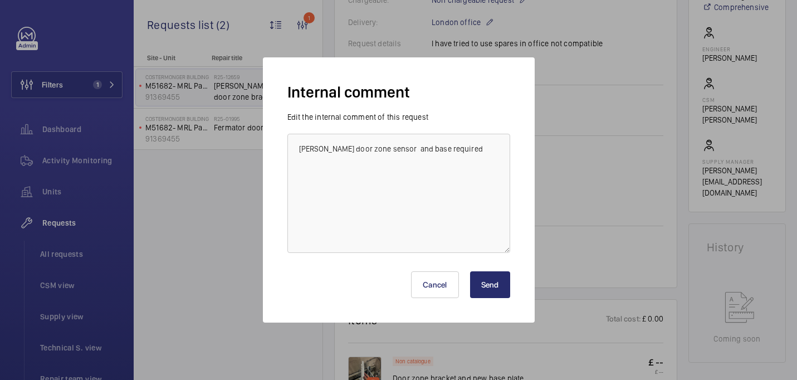
click at [498, 283] on button "Send" at bounding box center [490, 284] width 40 height 27
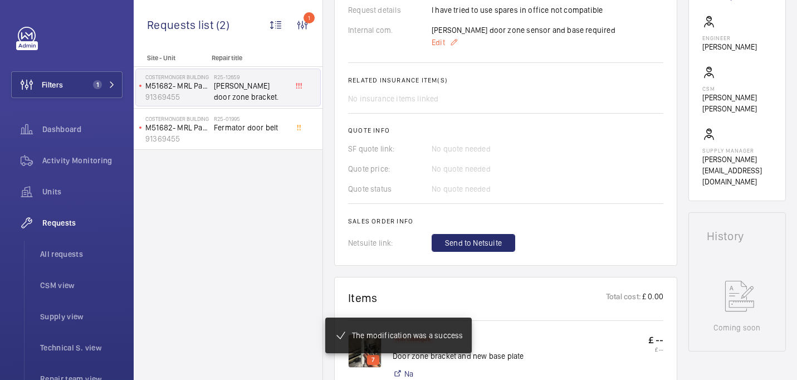
click at [440, 42] on span "Edit" at bounding box center [438, 42] width 13 height 11
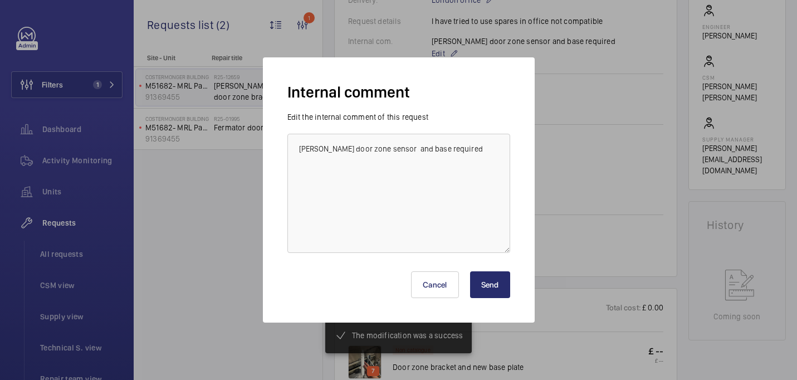
scroll to position [374, 0]
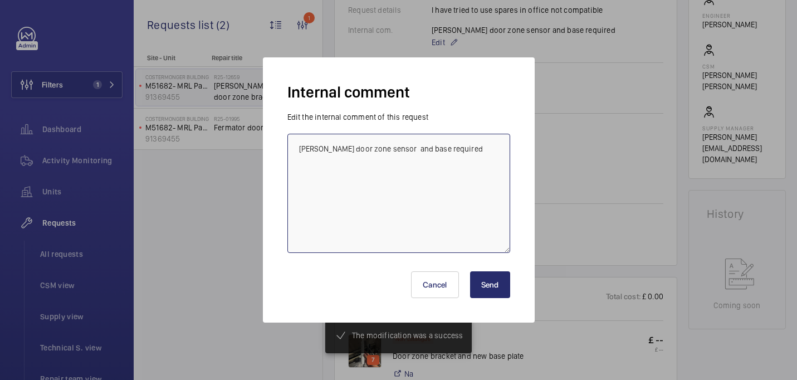
drag, startPoint x: 428, startPoint y: 148, endPoint x: 284, endPoint y: 151, distance: 143.8
click at [284, 151] on form "Edit the internal comment of this request [PERSON_NAME] door zone sensor and ba…" at bounding box center [399, 182] width 232 height 142
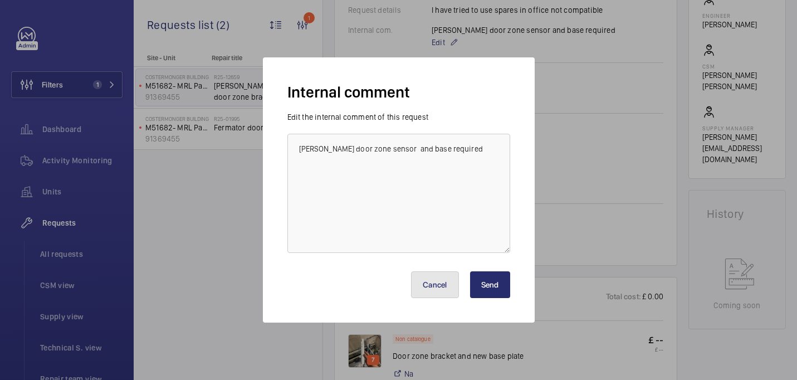
click at [431, 288] on button "Cancel" at bounding box center [435, 284] width 48 height 27
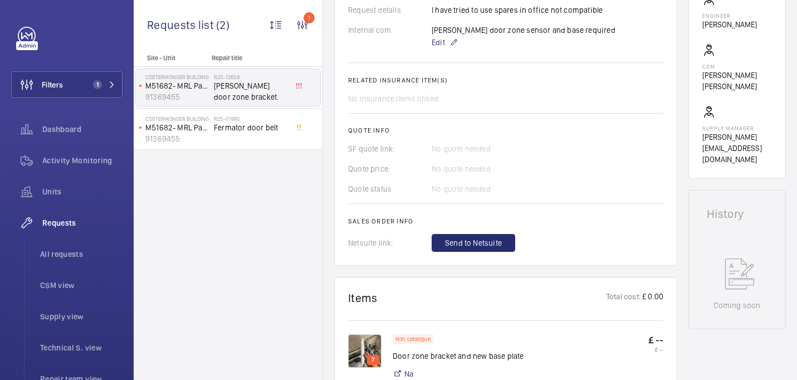
scroll to position [0, 0]
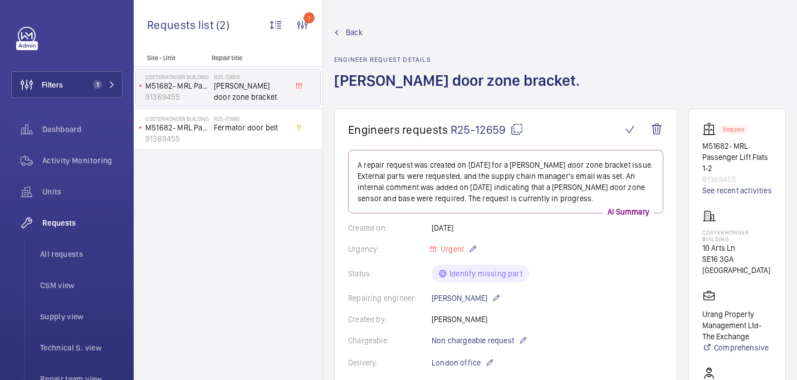
click at [714, 233] on p "Costermonger Building" at bounding box center [738, 235] width 70 height 13
copy p "Costermonger Building"
click at [515, 126] on mat-icon at bounding box center [516, 129] width 13 height 13
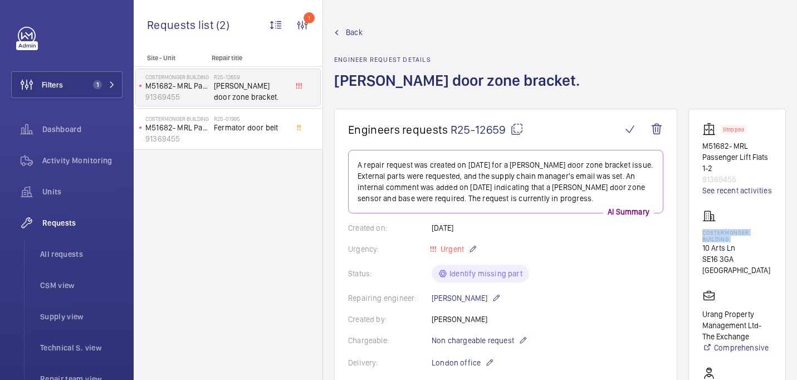
copy p "Costermonger Building"
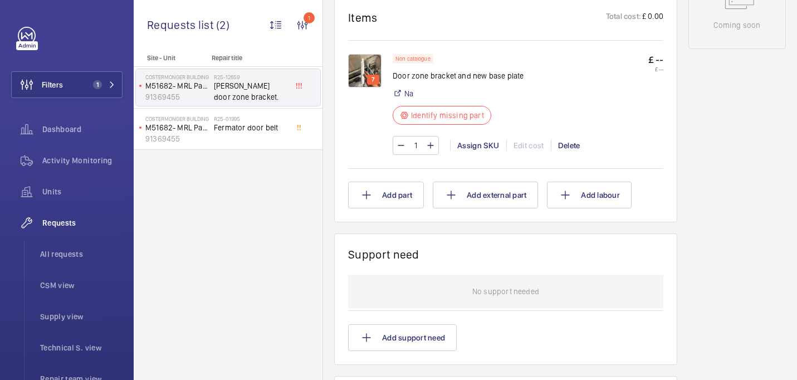
scroll to position [653, 0]
